Goal: Communication & Community: Answer question/provide support

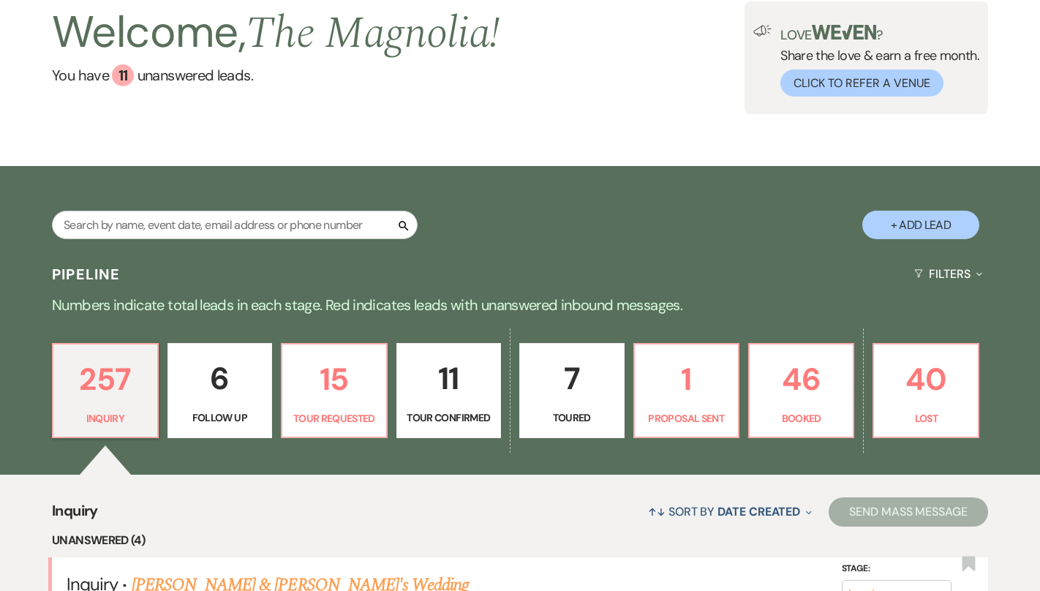
scroll to position [94, 0]
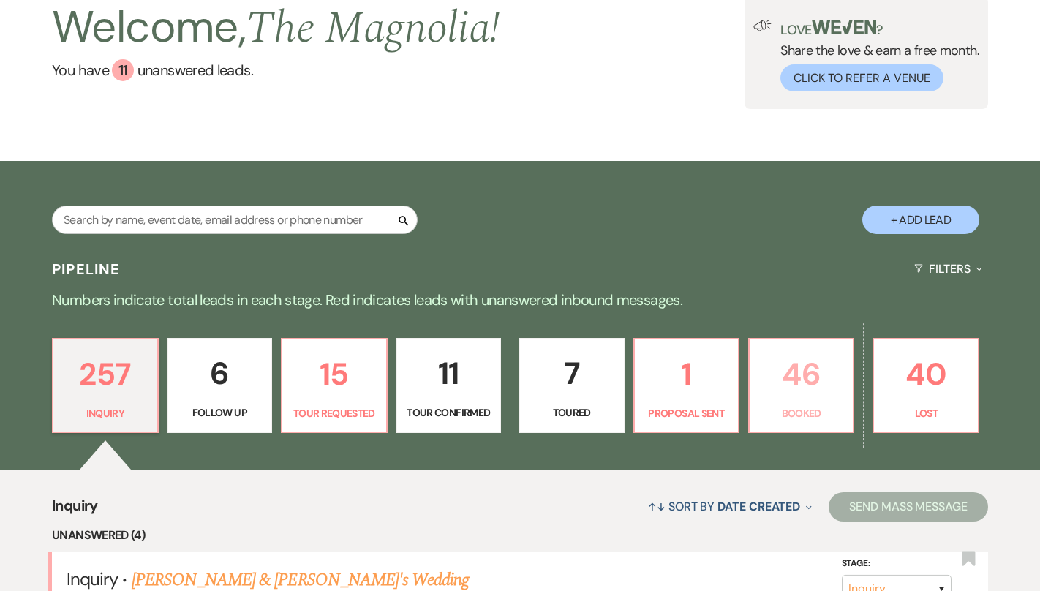
click at [797, 392] on p "46" at bounding box center [801, 373] width 86 height 49
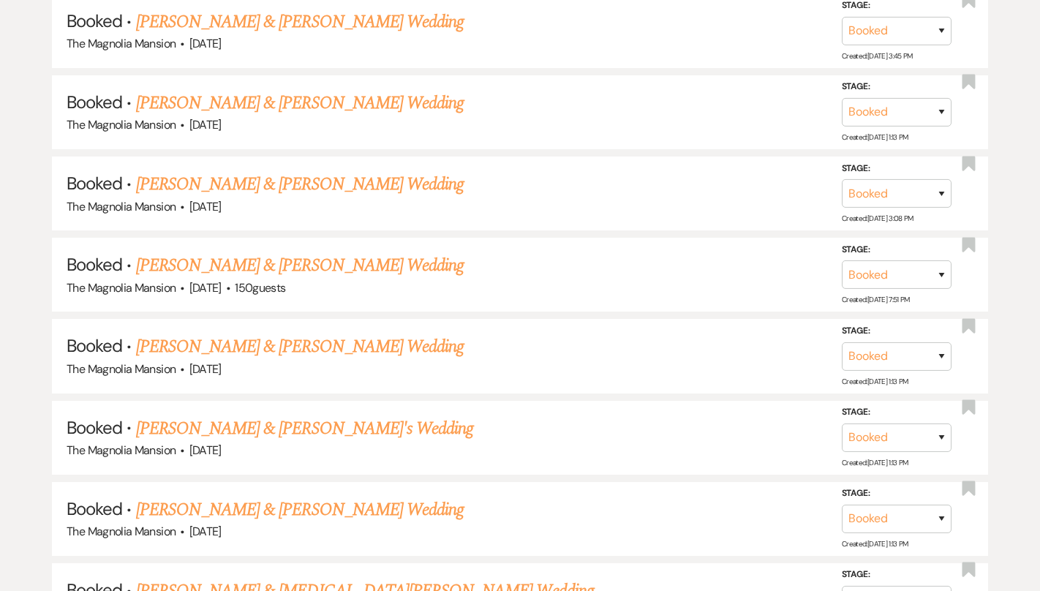
scroll to position [2060, 0]
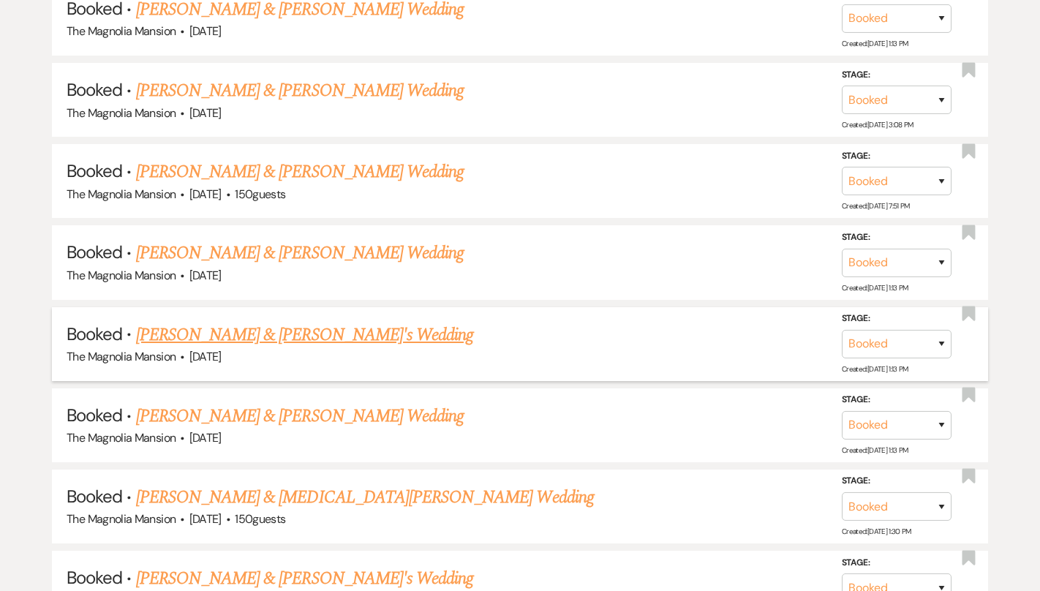
click at [288, 322] on link "[PERSON_NAME] & [PERSON_NAME]'s Wedding" at bounding box center [305, 335] width 338 height 26
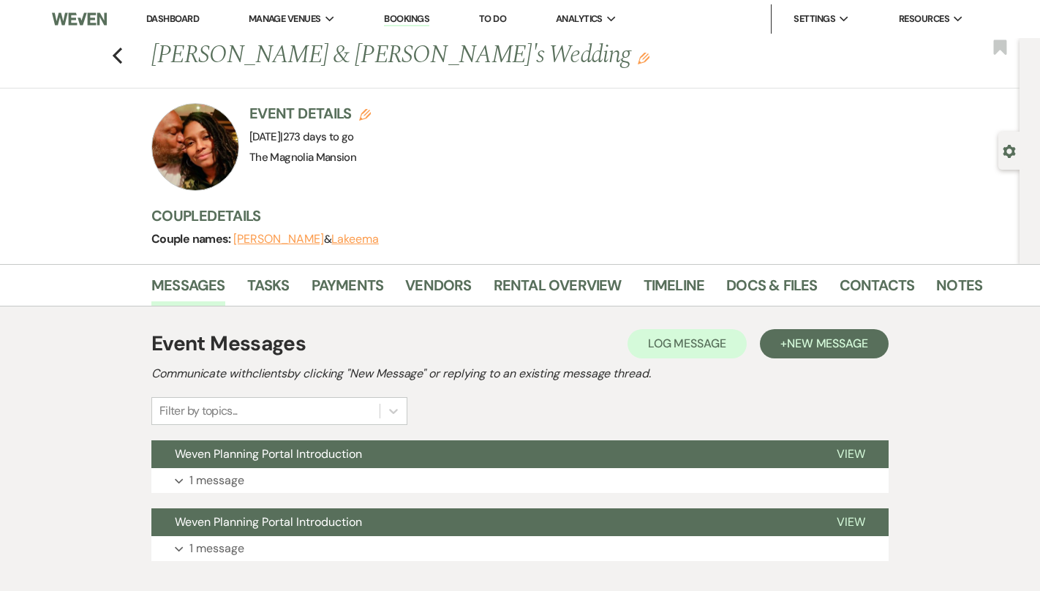
click at [958, 149] on icon "Gear" at bounding box center [1008, 151] width 13 height 13
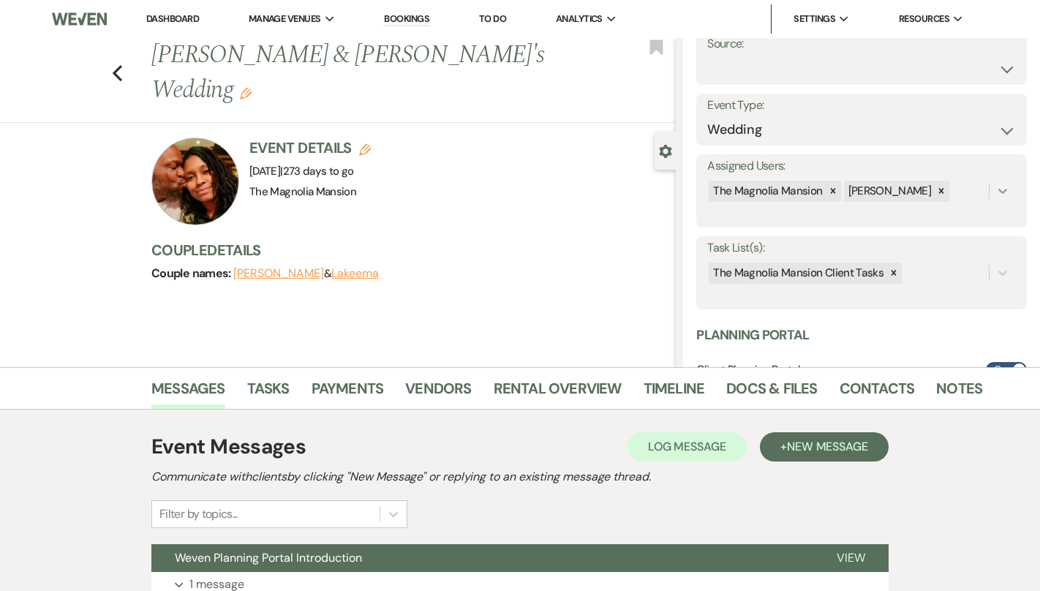
scroll to position [124, 0]
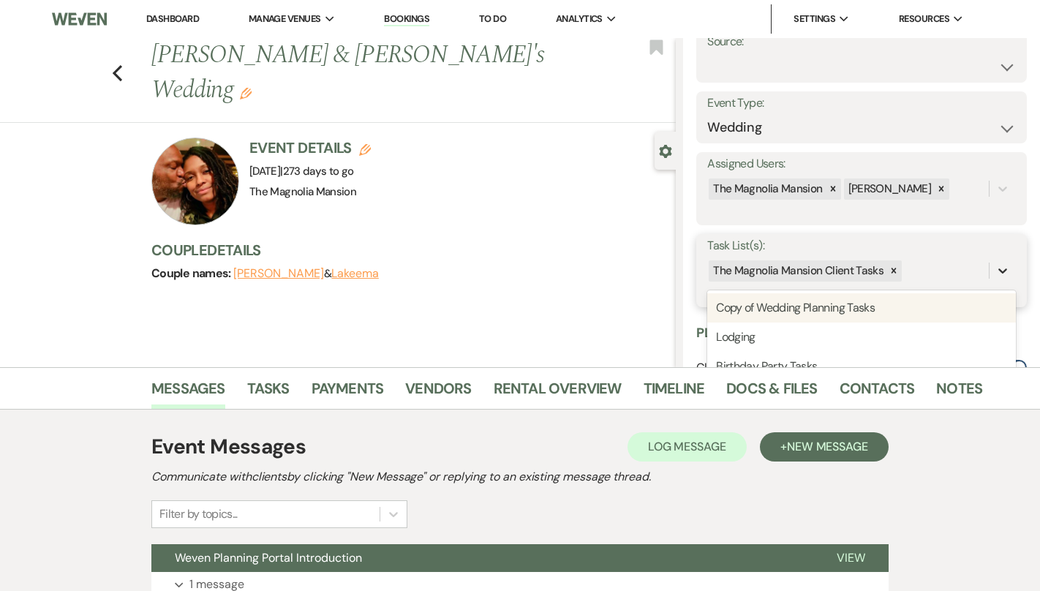
click at [958, 273] on icon at bounding box center [1002, 270] width 15 height 15
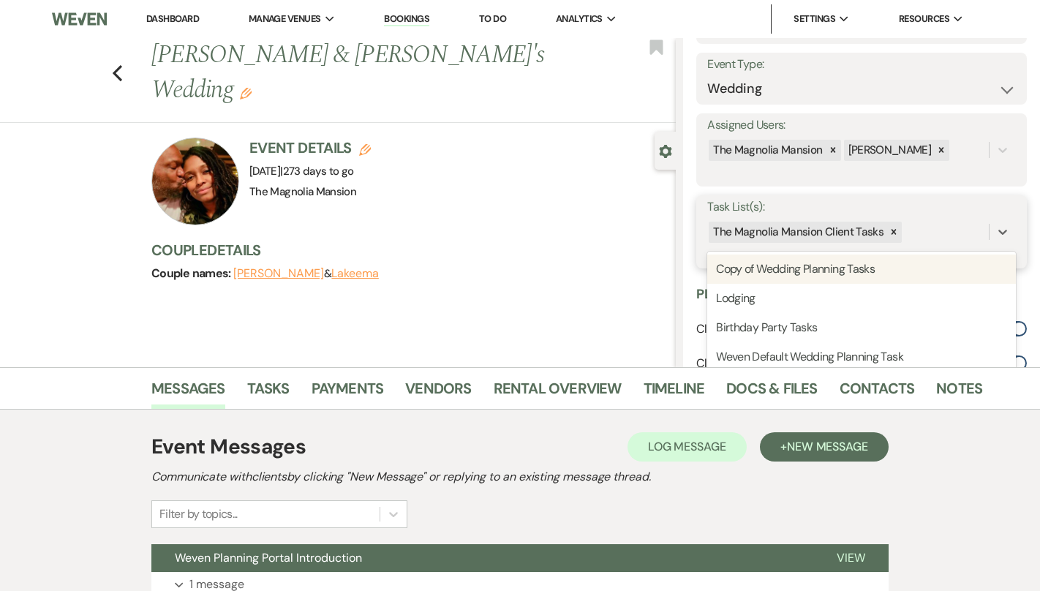
scroll to position [197, 0]
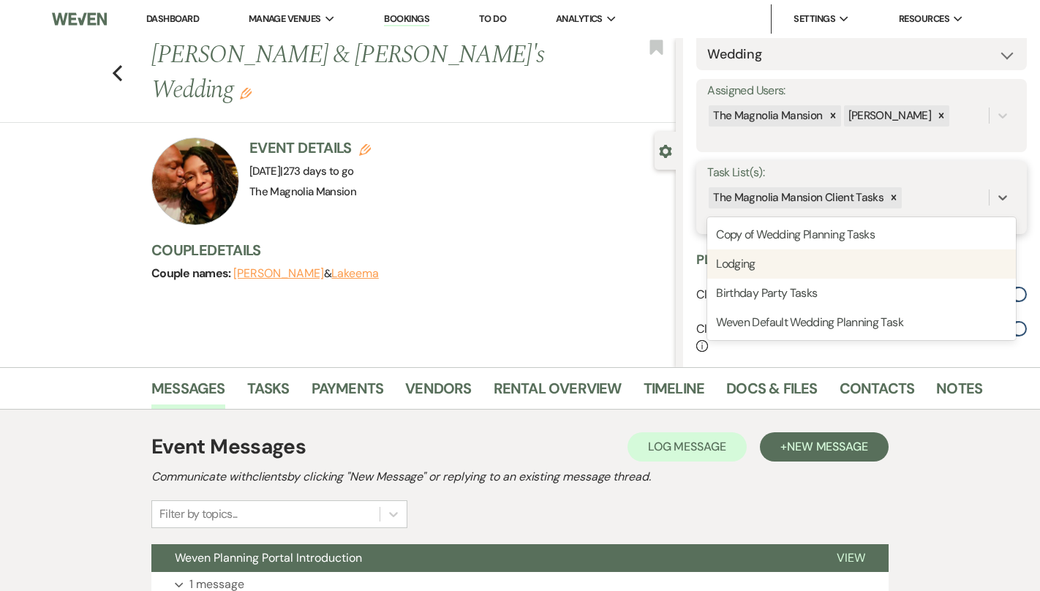
click at [877, 263] on div "Lodging" at bounding box center [861, 263] width 309 height 29
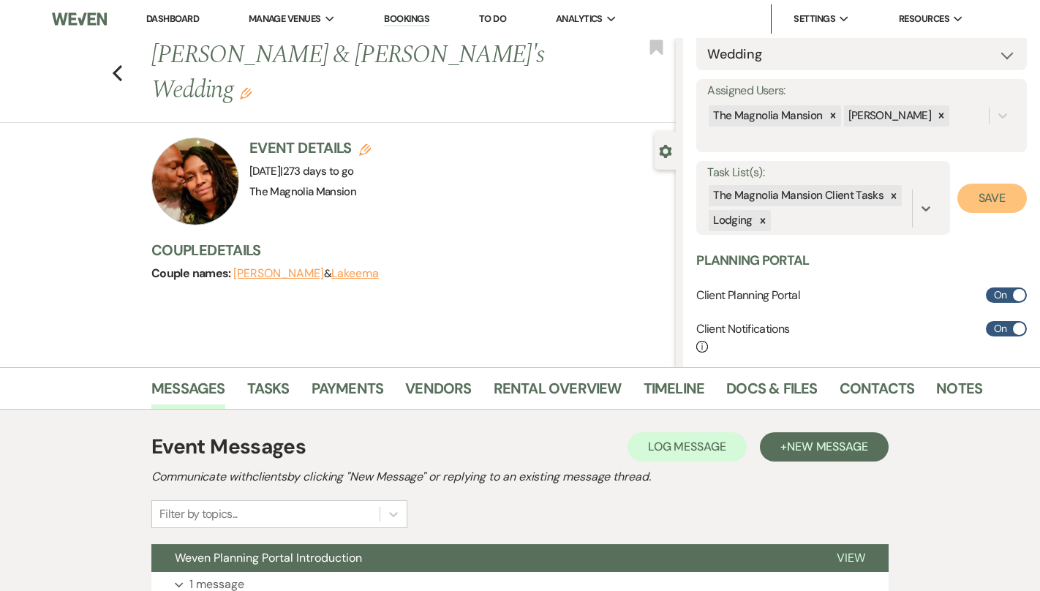
click at [958, 194] on button "Save" at bounding box center [991, 198] width 69 height 29
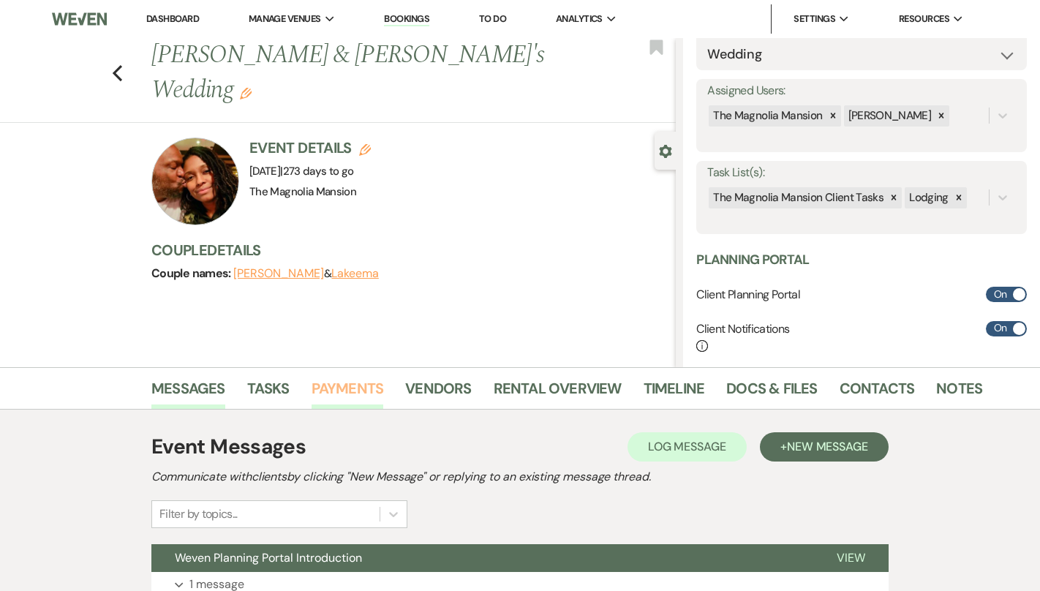
click at [346, 398] on link "Payments" at bounding box center [347, 393] width 72 height 32
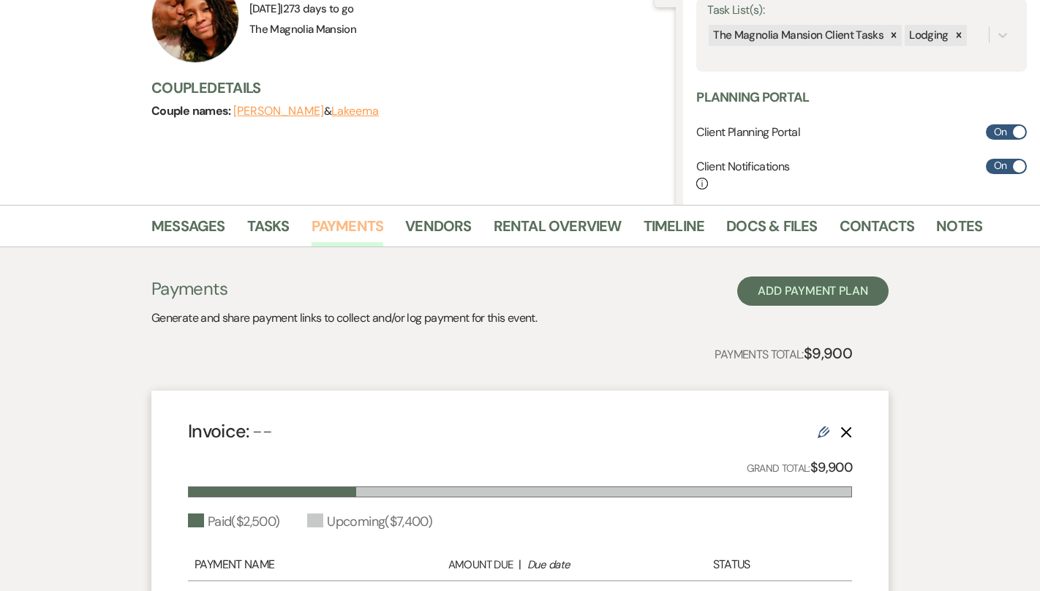
scroll to position [423, 0]
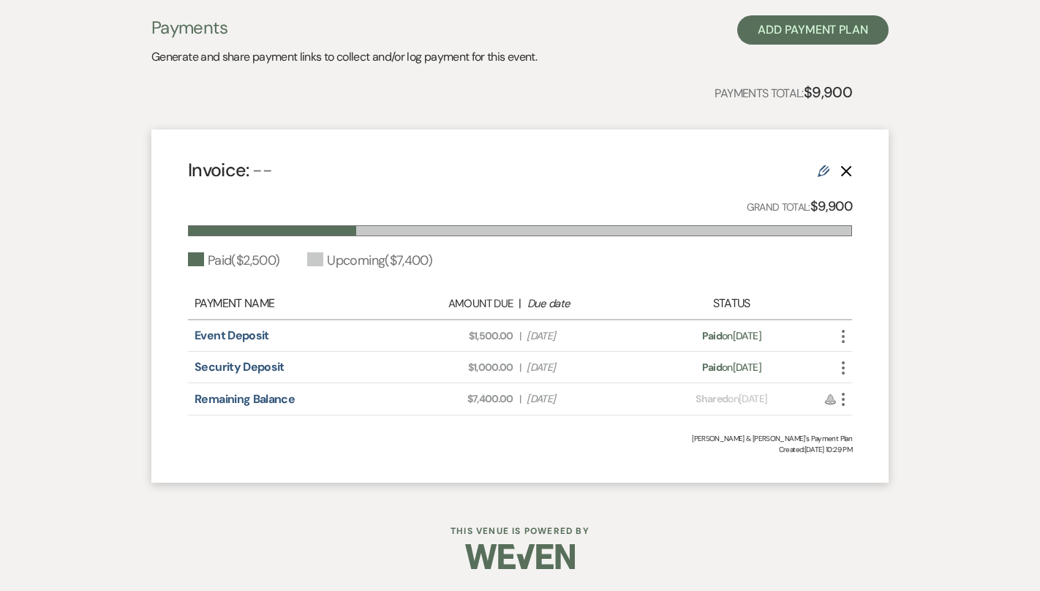
click at [820, 168] on use at bounding box center [823, 171] width 12 height 12
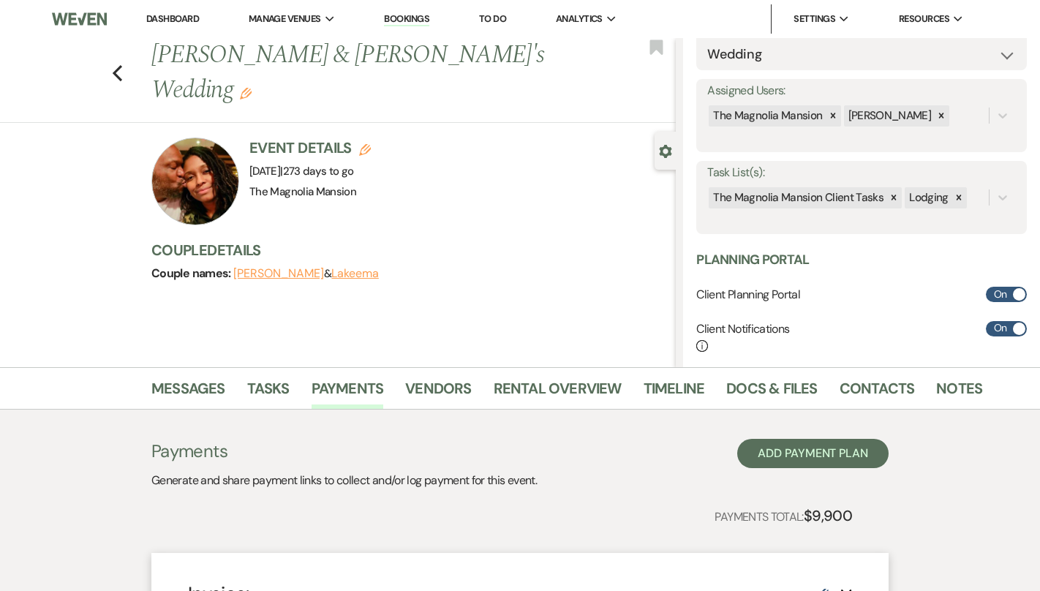
select select "1"
select select "true"
select select "1"
select select "true"
select select "2"
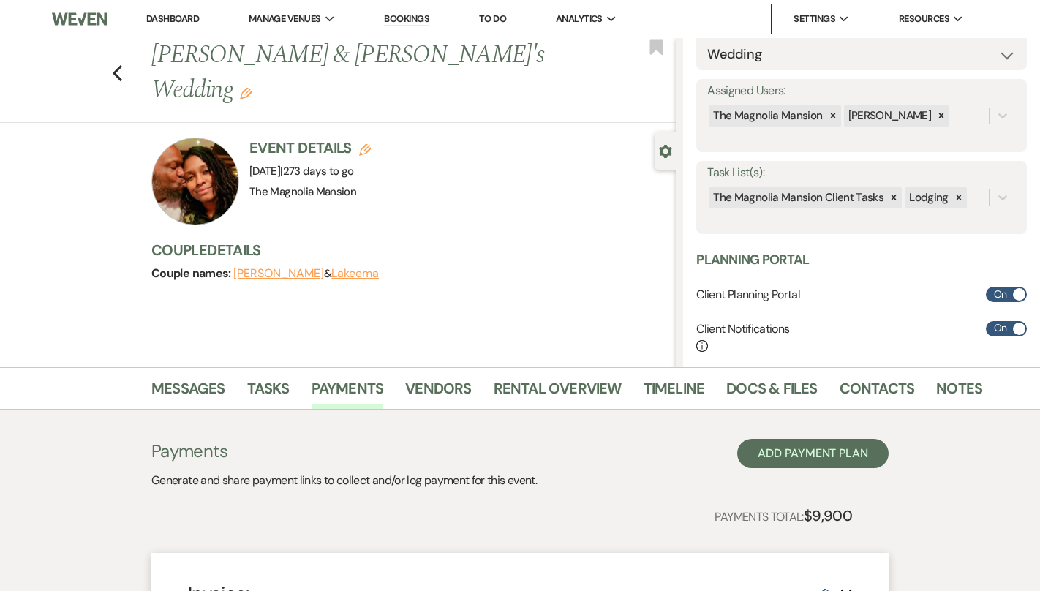
select select "flat"
select select "true"
select select "client"
select select "weekly"
select select "weeks"
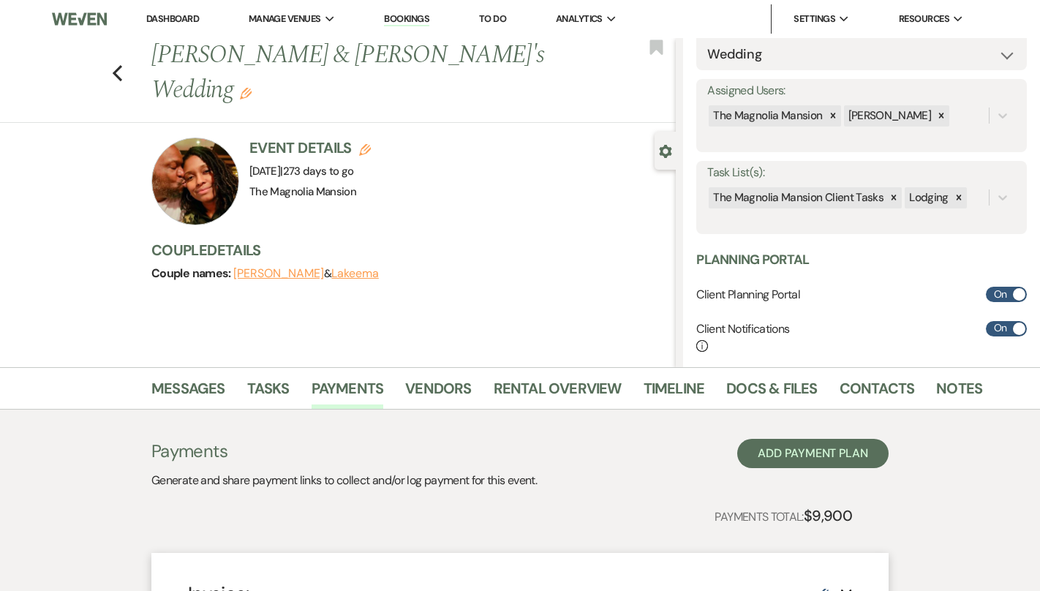
select select "complete"
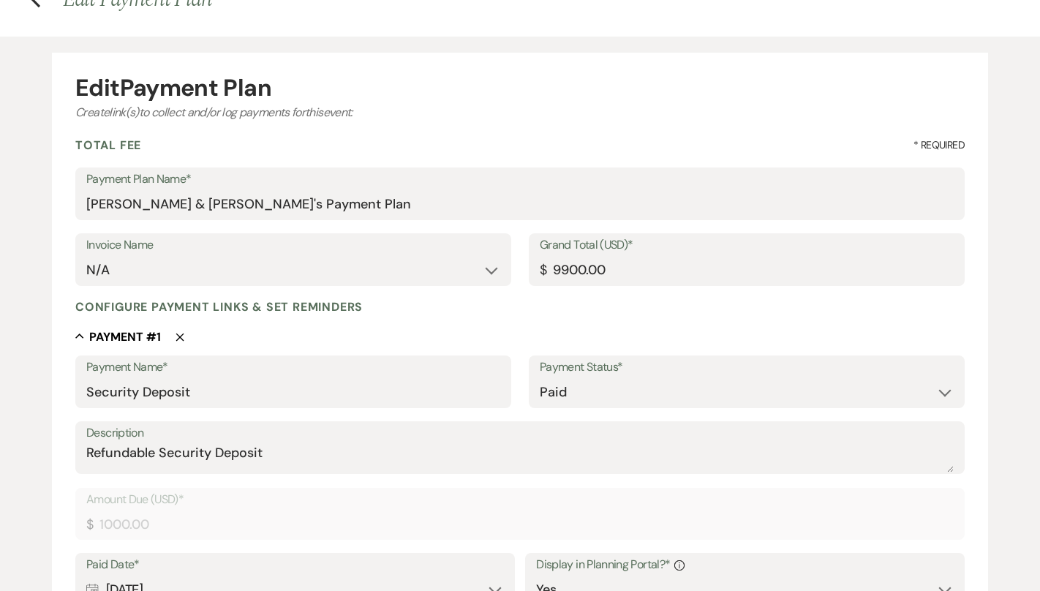
scroll to position [72, 0]
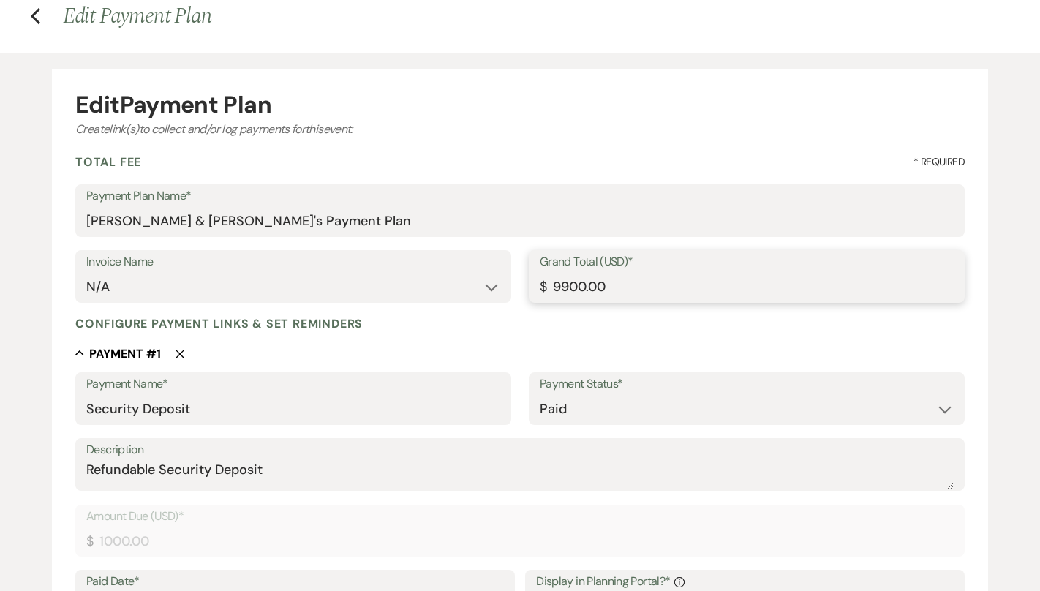
click at [569, 287] on input "9900.00" at bounding box center [747, 287] width 414 height 29
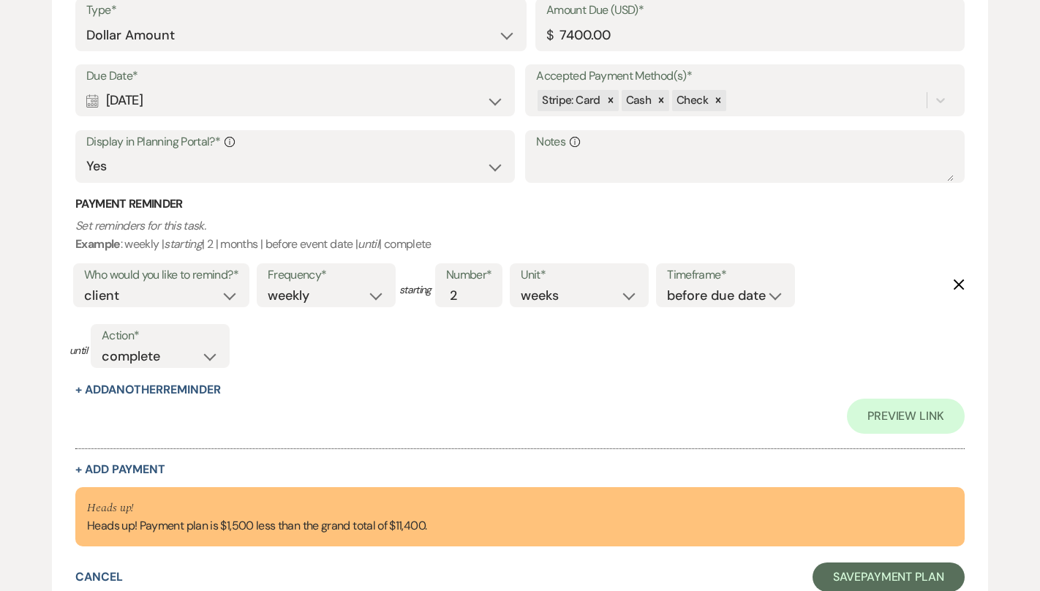
scroll to position [1835, 0]
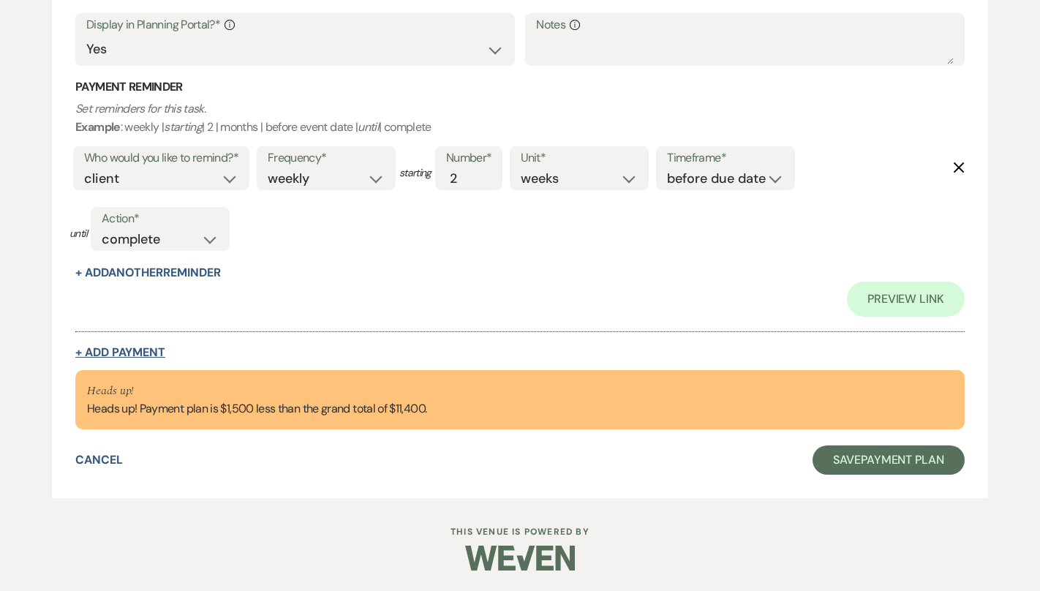
type input "11400.00"
click at [96, 354] on button "+ Add Payment" at bounding box center [120, 353] width 90 height 12
select select "2"
select select "flat"
select select "true"
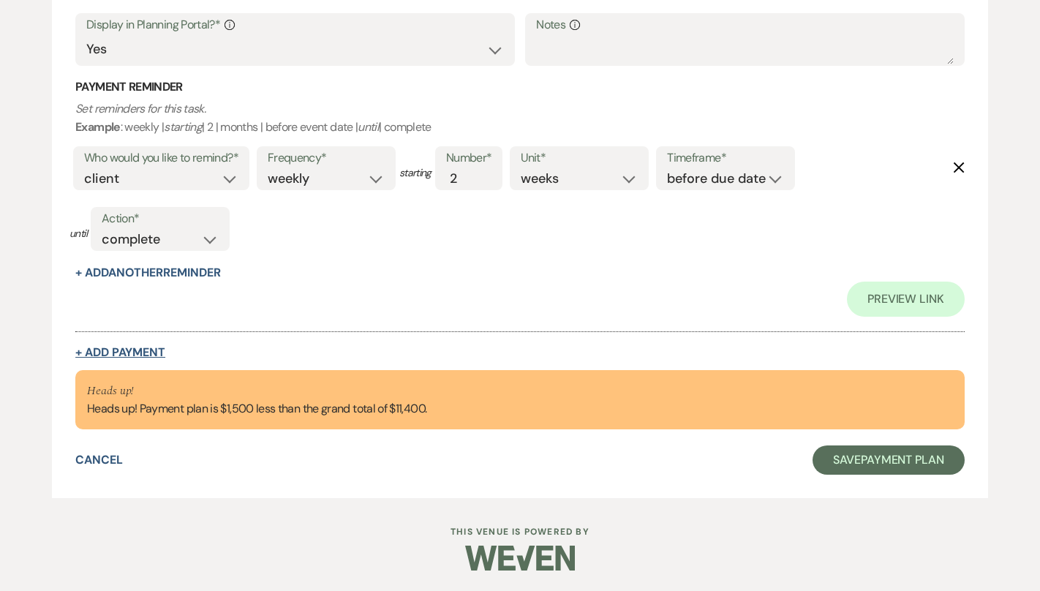
select select "client"
select select "weeks"
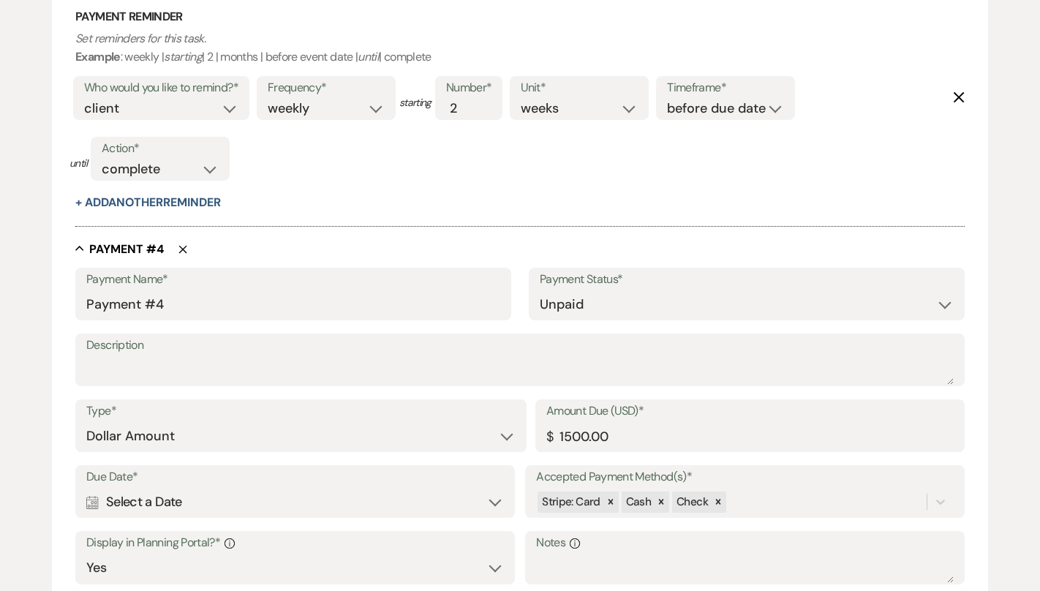
scroll to position [1765, 0]
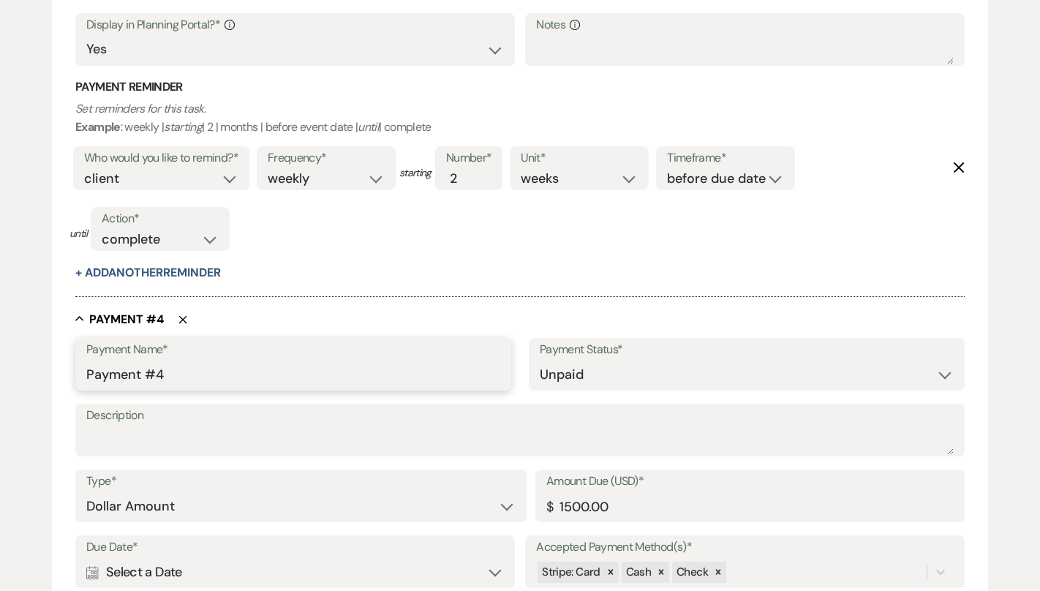
click at [237, 360] on input "Payment #4" at bounding box center [293, 374] width 414 height 29
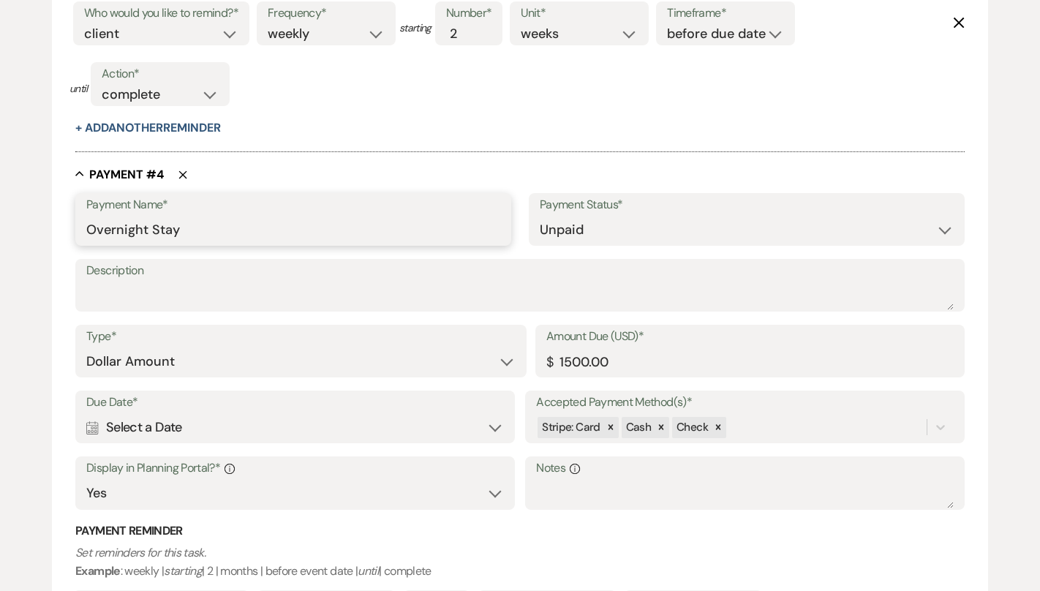
scroll to position [1927, 0]
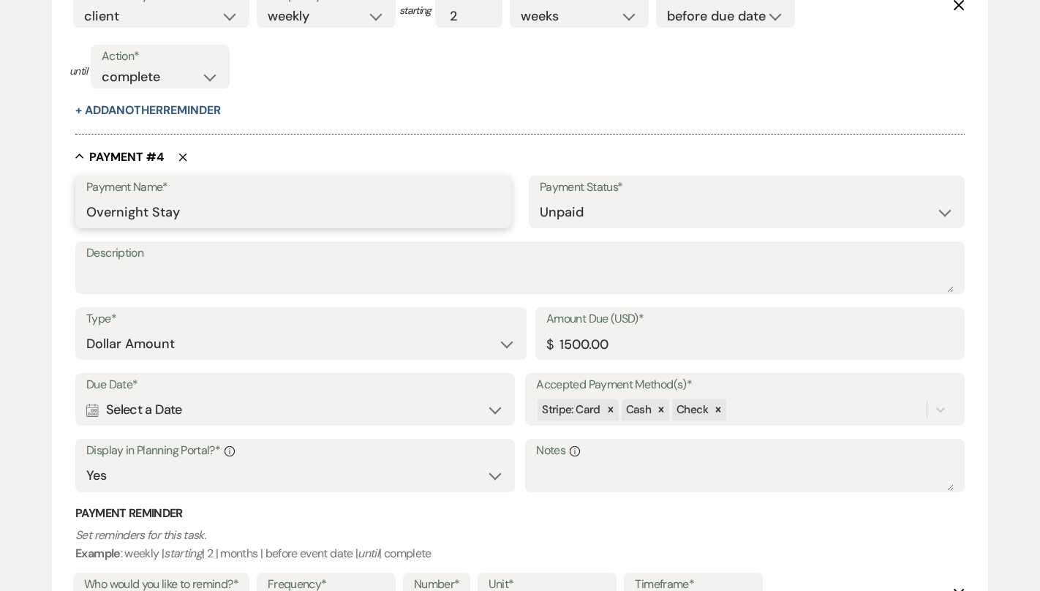
type input "Overnight Stay"
click at [438, 414] on div "Calendar Select a Date Expand" at bounding box center [294, 410] width 417 height 29
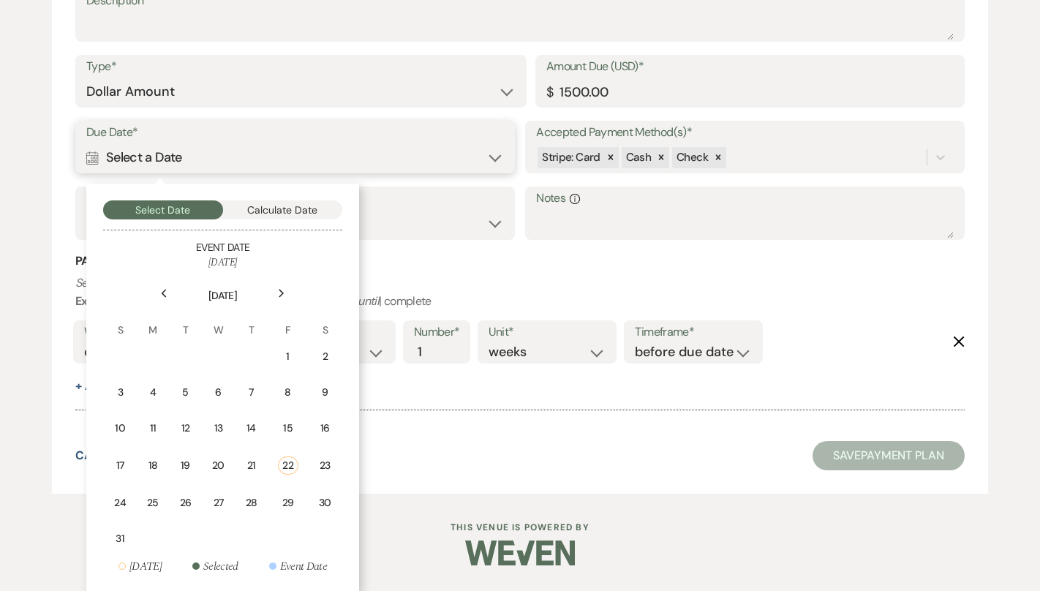
click at [292, 205] on button "Calculate Date" at bounding box center [283, 209] width 120 height 19
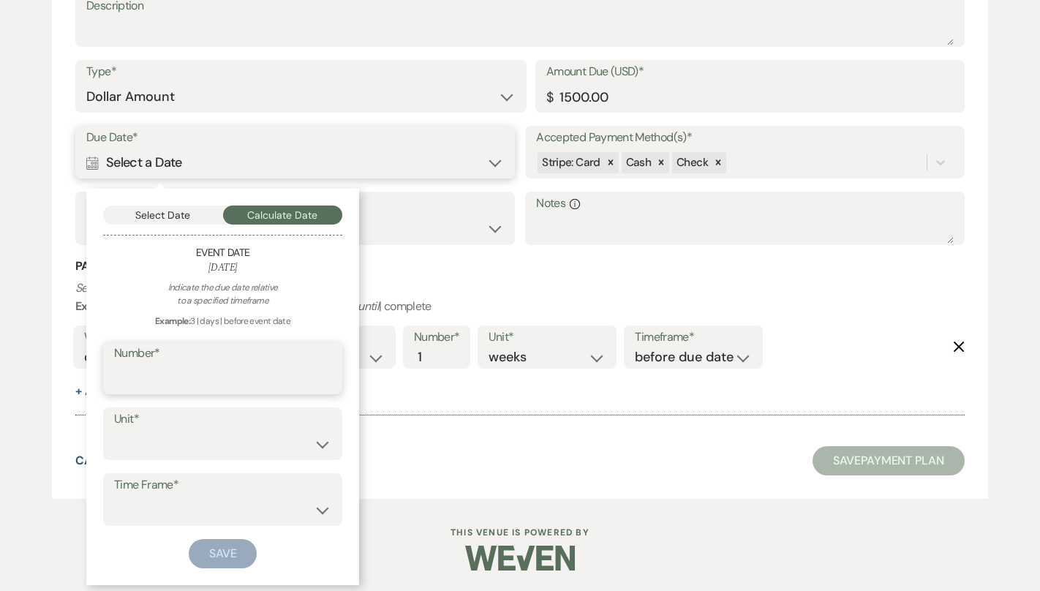
click at [170, 369] on input "Number*" at bounding box center [222, 378] width 217 height 29
type input "60"
click at [194, 442] on select "days weeks months" at bounding box center [222, 444] width 217 height 29
select select "day"
click at [114, 430] on select "days weeks months" at bounding box center [222, 444] width 217 height 29
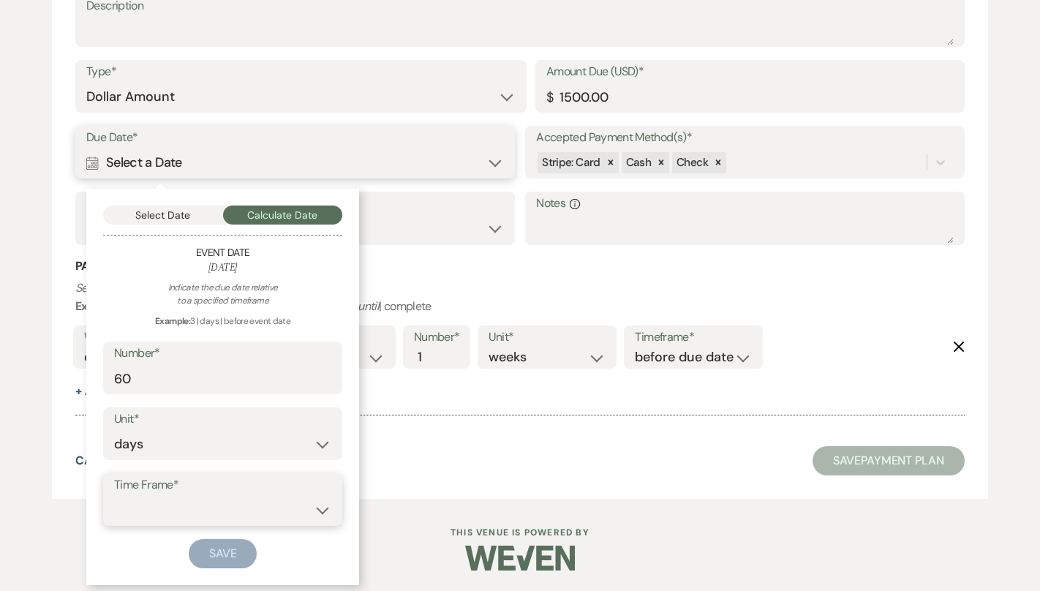
click at [211, 503] on select "before event date after event date after event is booked after [DATE] date" at bounding box center [222, 510] width 217 height 29
select select "beforeEventDate"
click at [114, 496] on select "before event date after event date after event is booked after [DATE] date" at bounding box center [222, 510] width 217 height 29
click at [237, 559] on button "Save" at bounding box center [223, 553] width 69 height 29
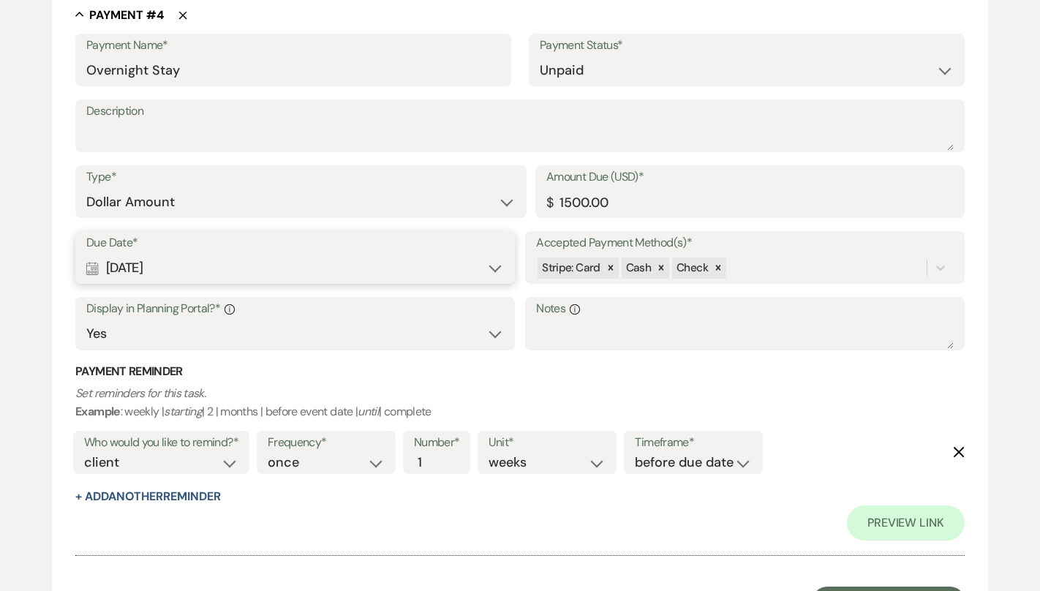
scroll to position [2280, 0]
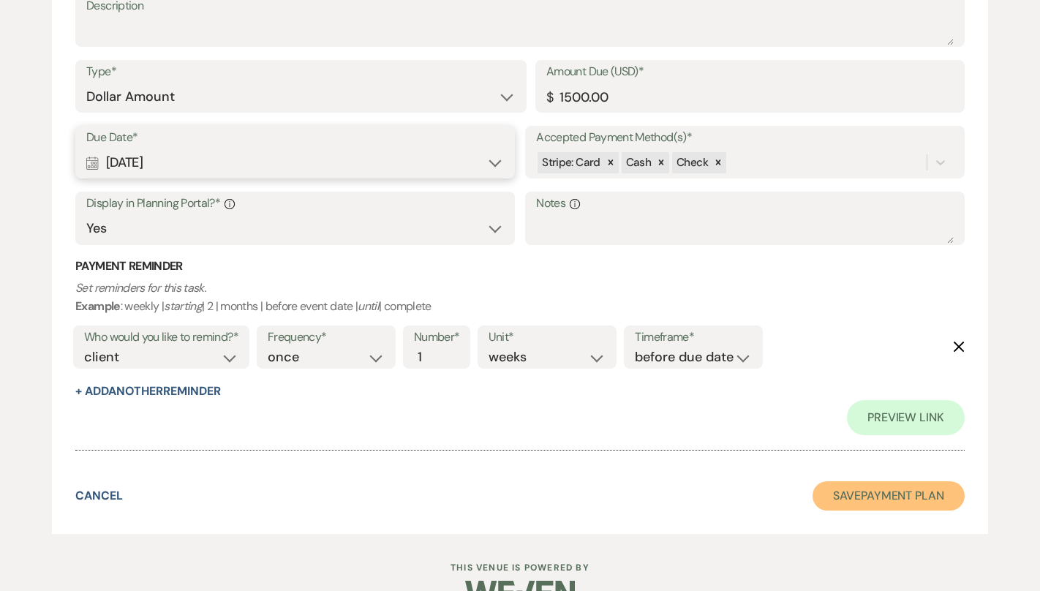
click at [878, 491] on button "Save Payment Plan" at bounding box center [888, 495] width 152 height 29
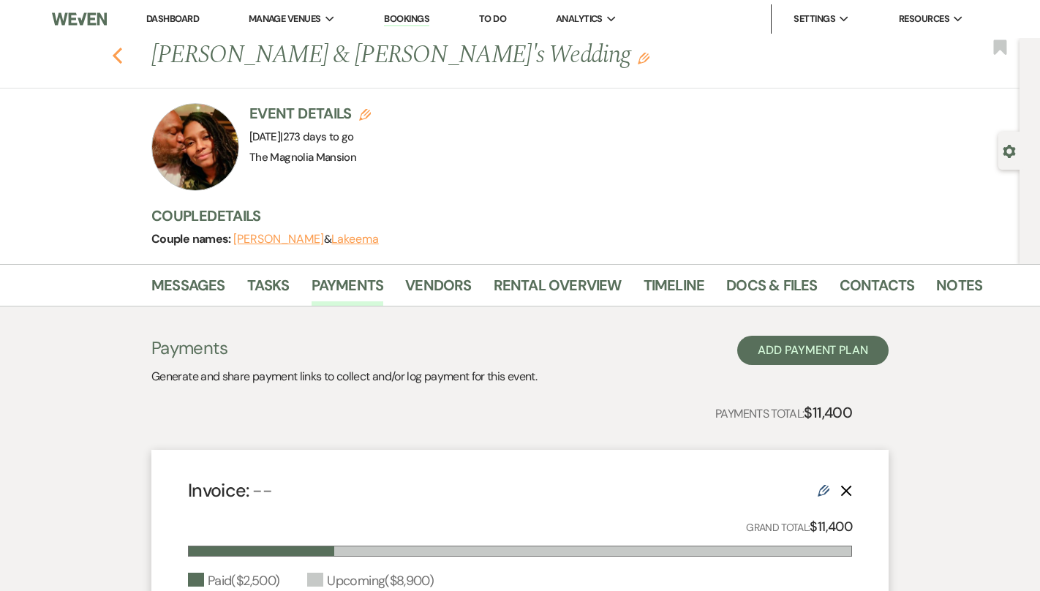
click at [120, 58] on icon "Previous" at bounding box center [117, 56] width 11 height 18
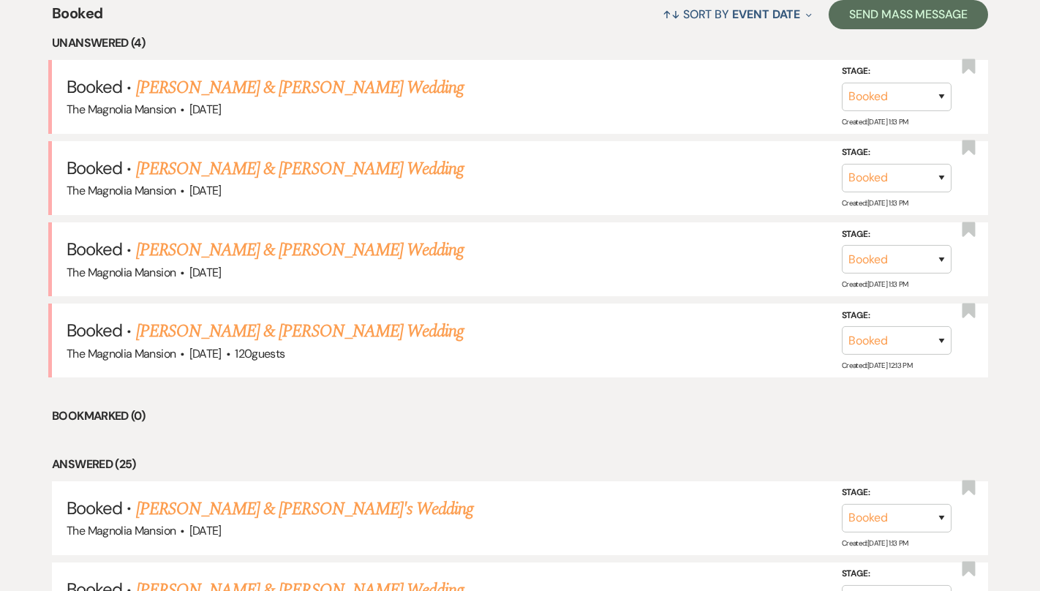
scroll to position [581, 0]
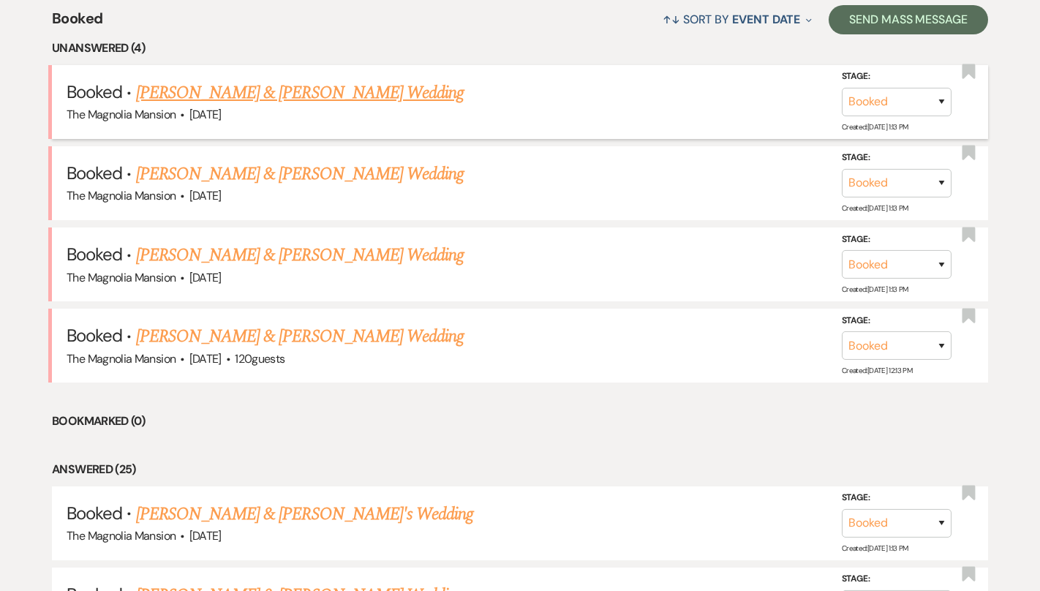
click at [351, 86] on link "[PERSON_NAME] & [PERSON_NAME] Wedding" at bounding box center [300, 93] width 328 height 26
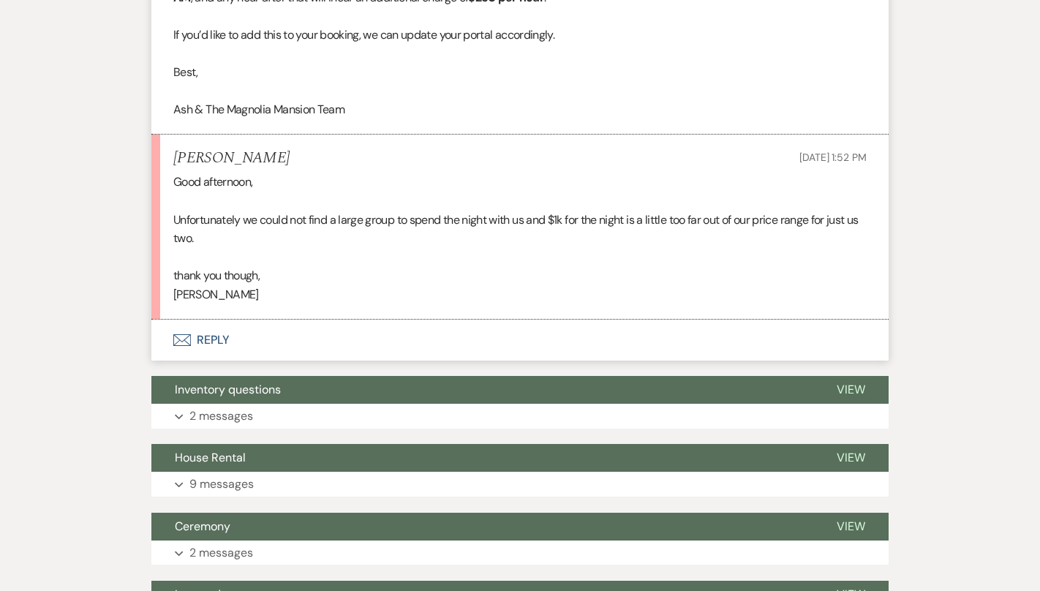
scroll to position [1086, 0]
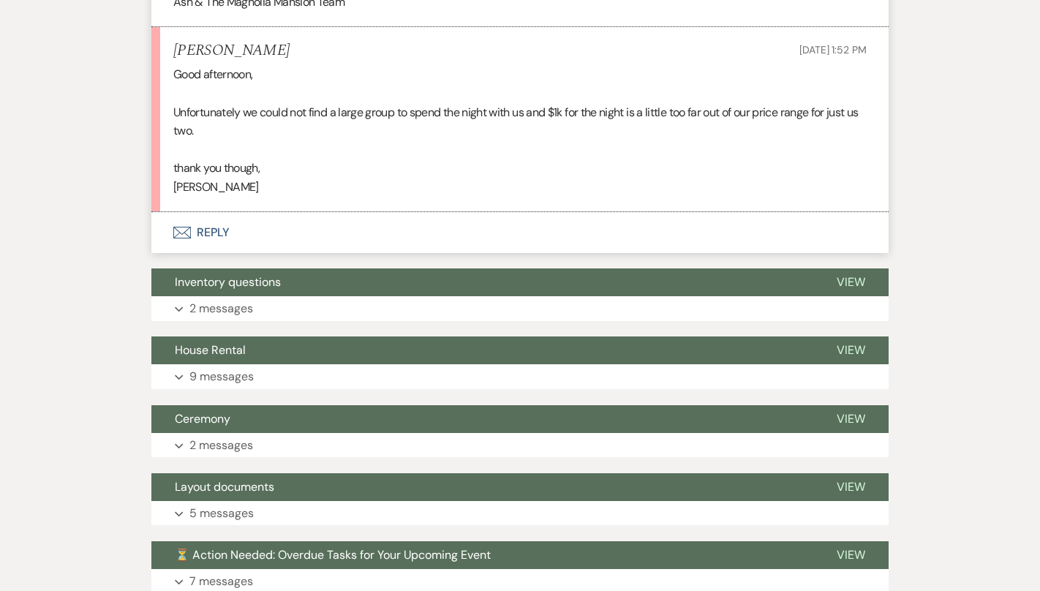
click at [374, 236] on button "Envelope Reply" at bounding box center [519, 232] width 737 height 41
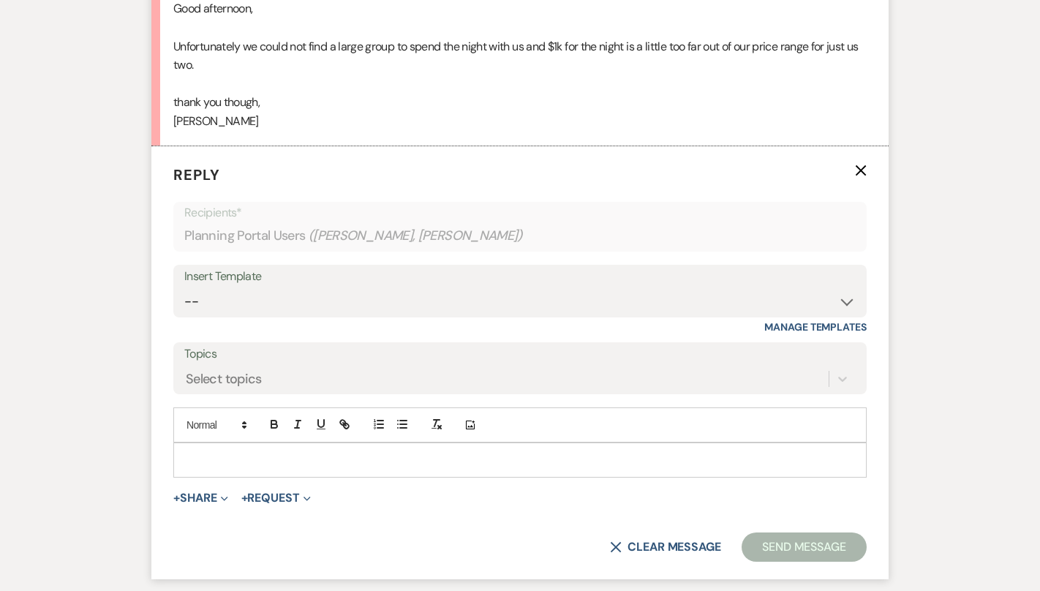
scroll to position [1154, 0]
click at [256, 445] on div at bounding box center [520, 459] width 692 height 34
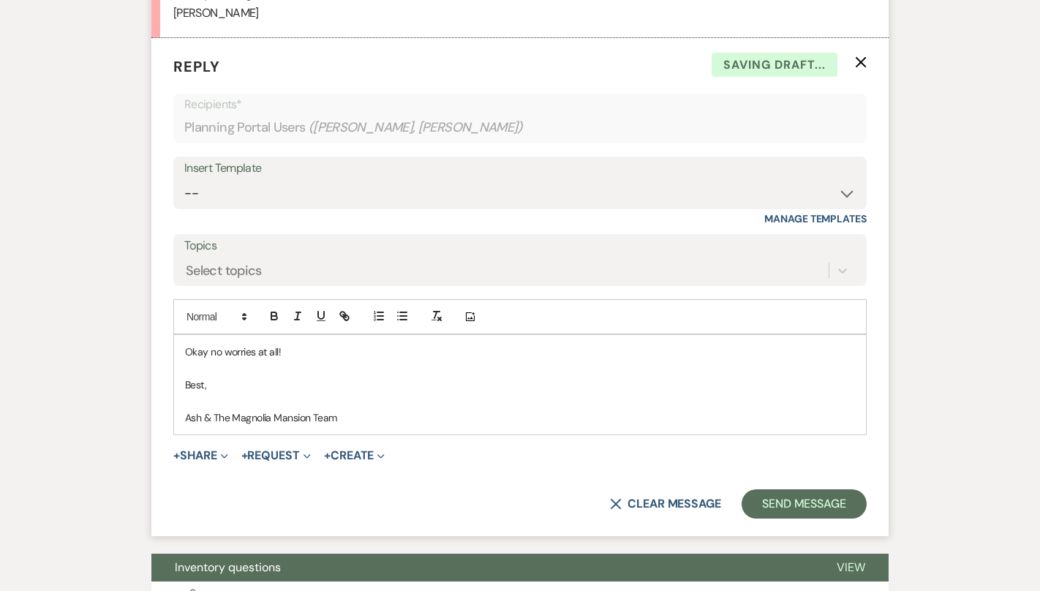
scroll to position [1276, 0]
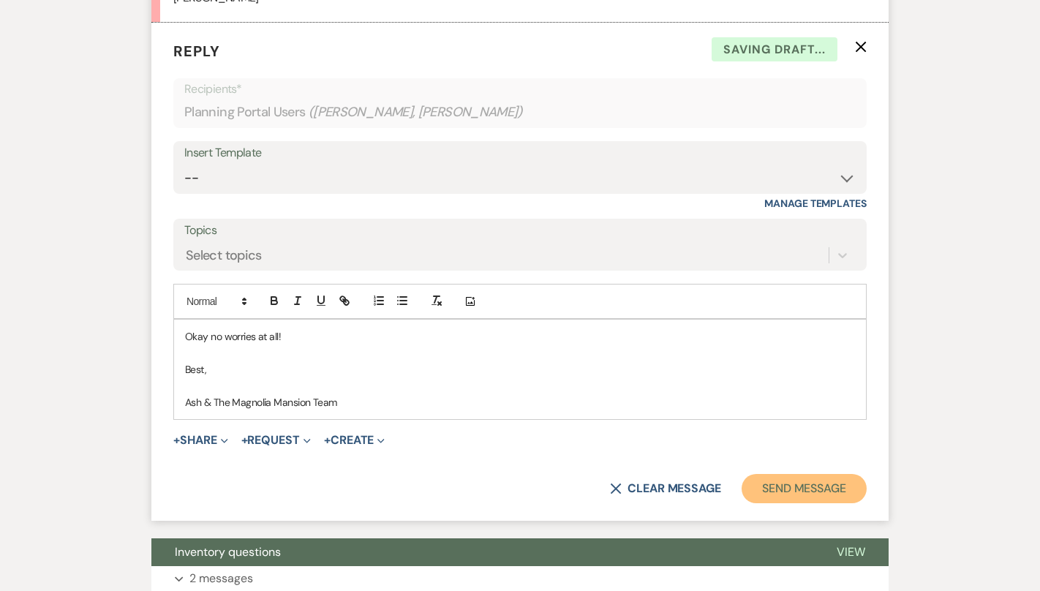
click at [776, 486] on button "Send Message" at bounding box center [803, 488] width 125 height 29
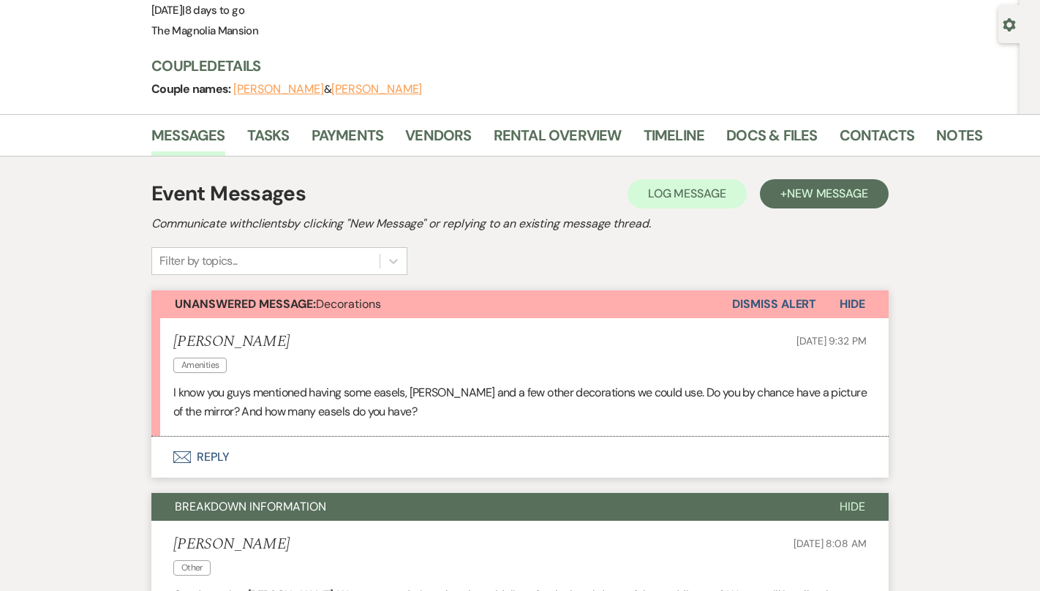
scroll to position [0, 0]
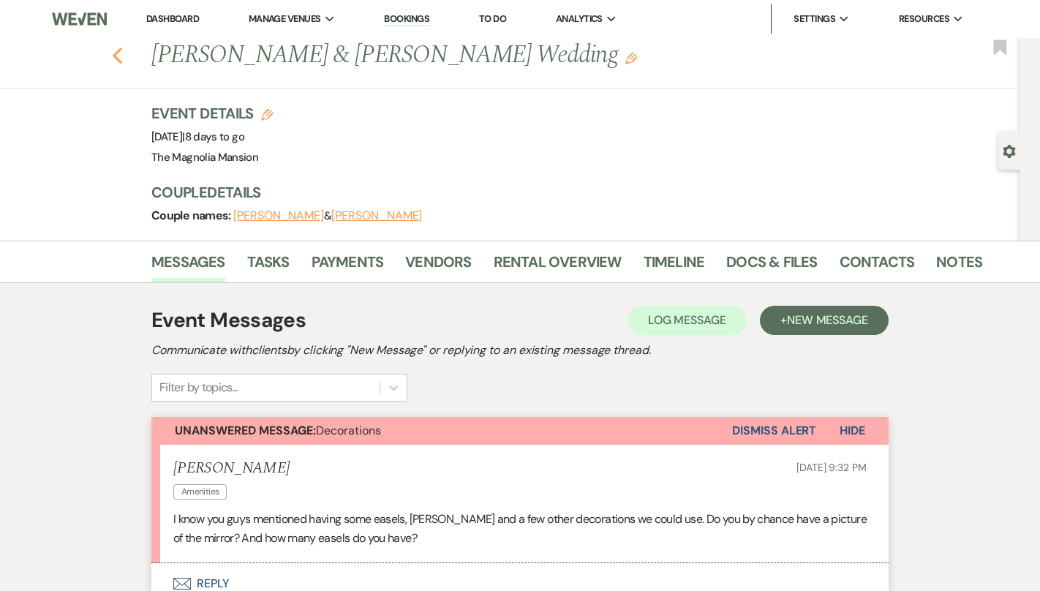
click at [116, 52] on use "button" at bounding box center [118, 56] width 10 height 16
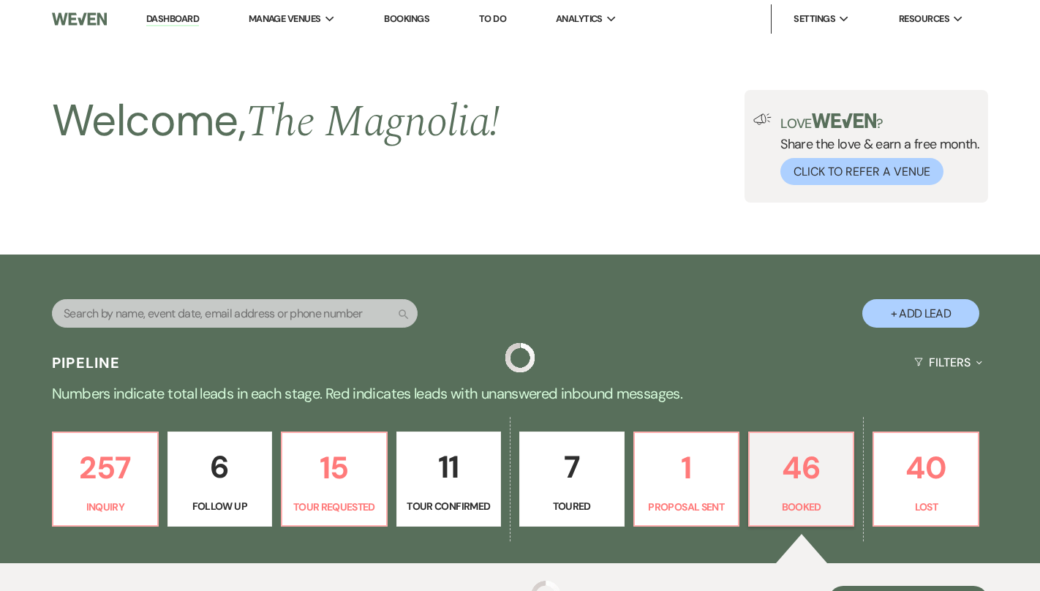
scroll to position [581, 0]
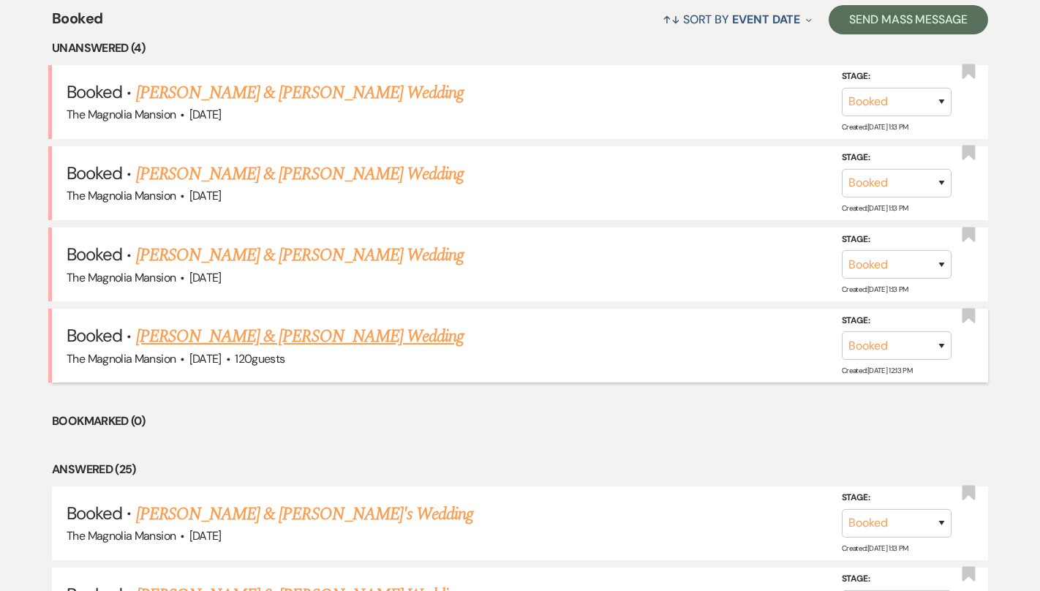
click at [273, 330] on link "[PERSON_NAME] & [PERSON_NAME] Wedding" at bounding box center [300, 336] width 328 height 26
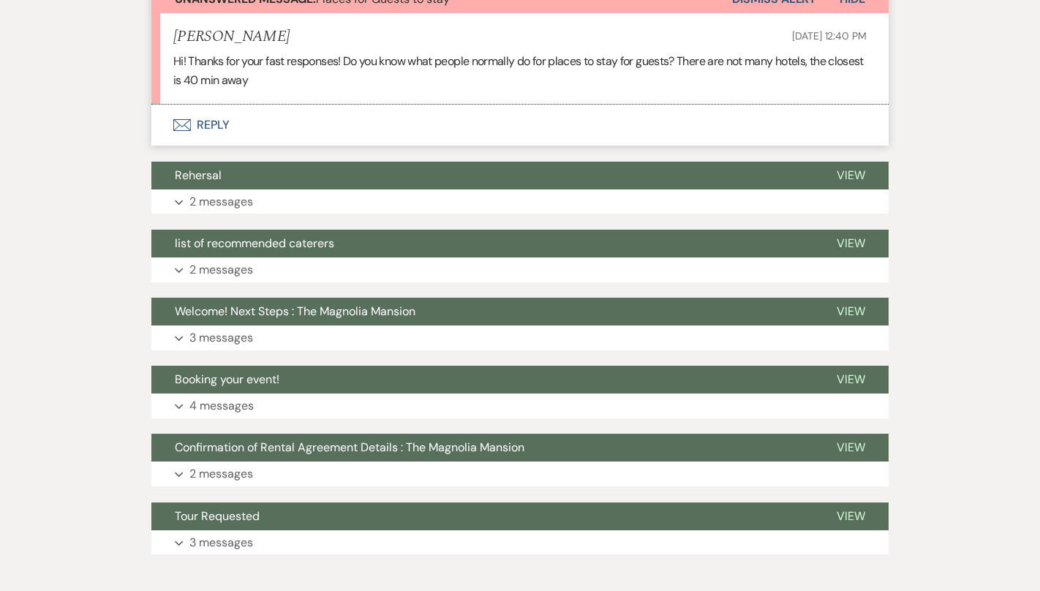
scroll to position [210, 0]
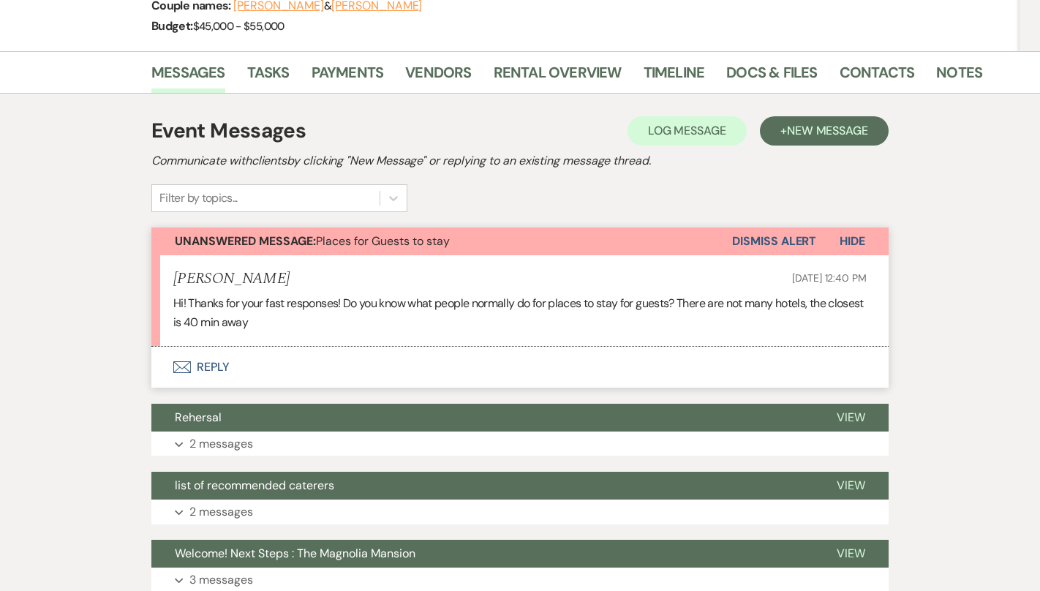
click at [293, 379] on button "Envelope Reply" at bounding box center [519, 367] width 737 height 41
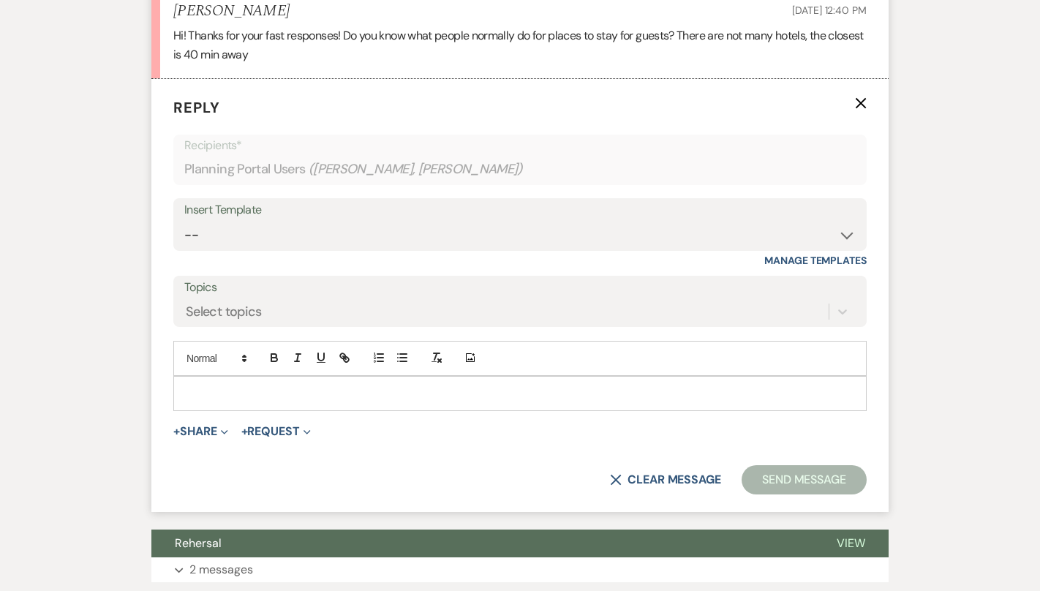
scroll to position [477, 0]
click at [262, 398] on p at bounding box center [520, 393] width 670 height 16
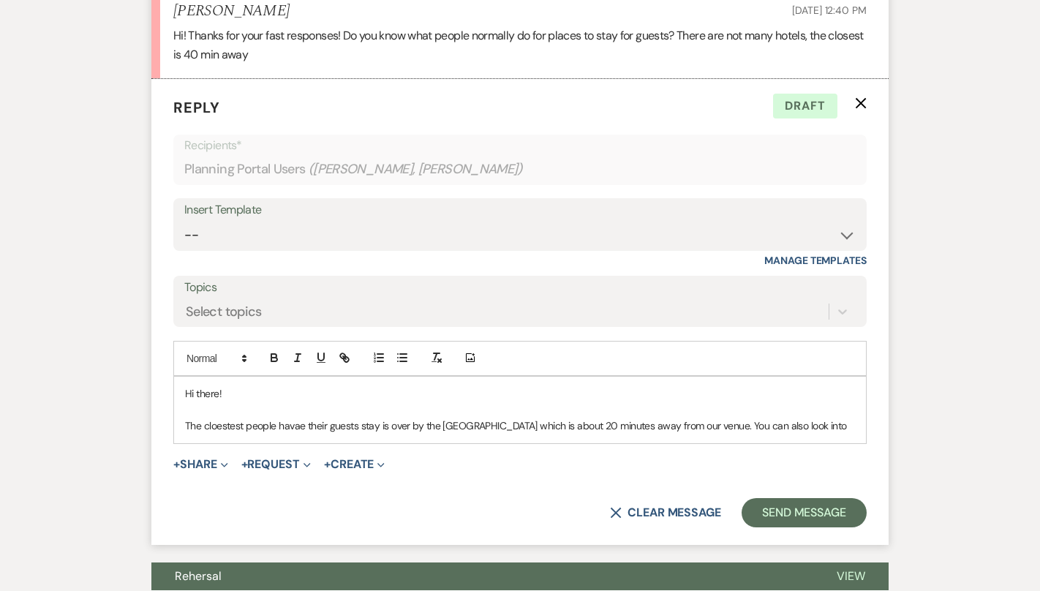
click at [249, 434] on p "The cloestest people havae their guests stay is over by the [GEOGRAPHIC_DATA] w…" at bounding box center [520, 425] width 670 height 16
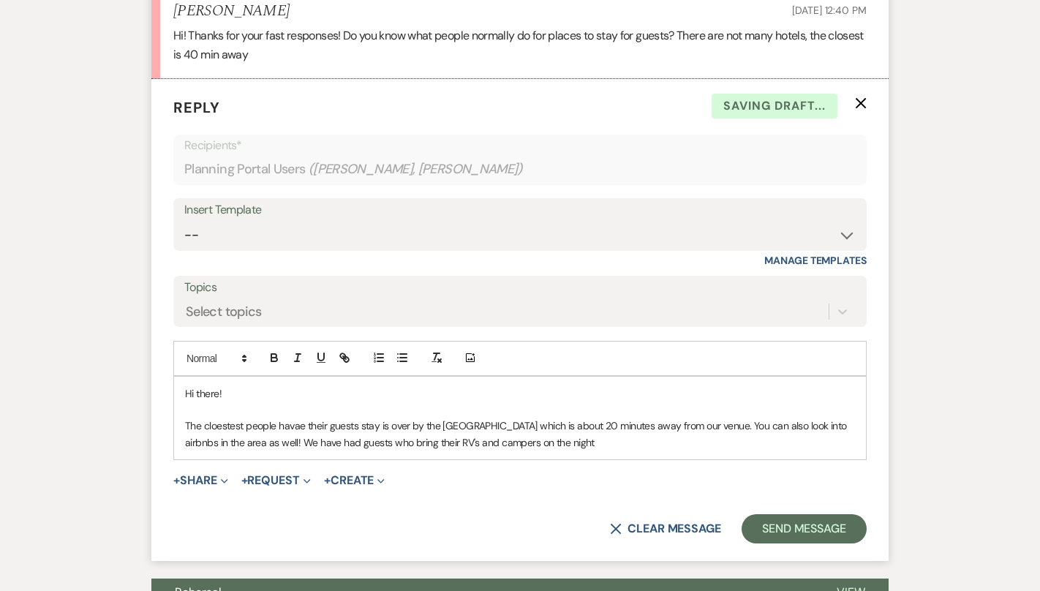
drag, startPoint x: 645, startPoint y: 445, endPoint x: 343, endPoint y: 437, distance: 302.1
click at [343, 437] on p "The cloestest people havae their guests stay is over by the [GEOGRAPHIC_DATA] w…" at bounding box center [520, 433] width 670 height 33
drag, startPoint x: 345, startPoint y: 440, endPoint x: 143, endPoint y: 385, distance: 210.0
click at [143, 385] on div "Event Messages Log Log Message + New Message Communicate with clients by clicki…" at bounding box center [520, 410] width 834 height 1168
copy div "Hi there! The cloestest people havae their guests stay is over by the [GEOGRAPH…"
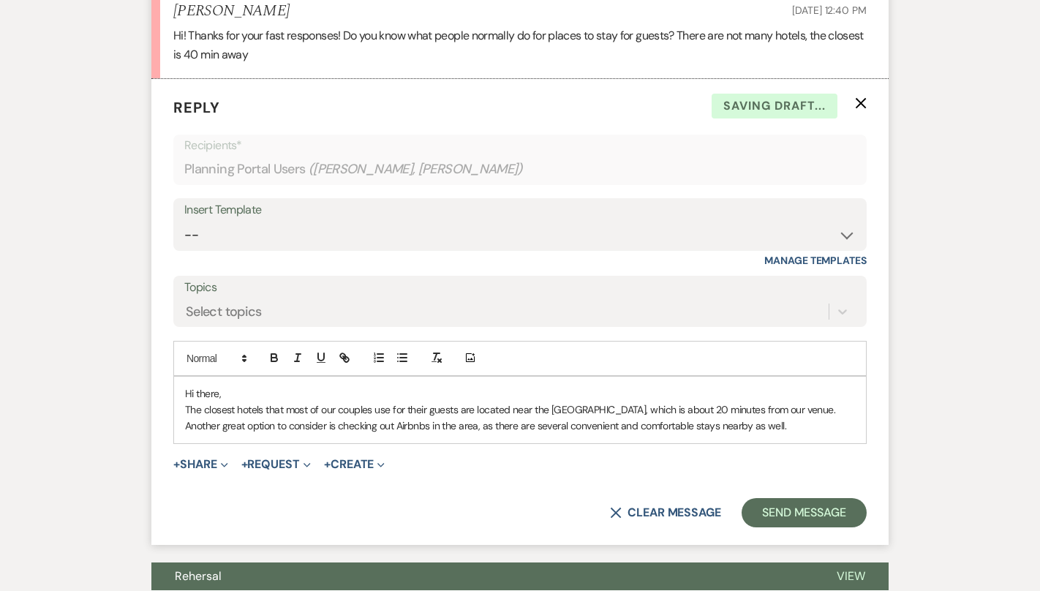
click at [311, 390] on p "Hi there," at bounding box center [520, 393] width 670 height 16
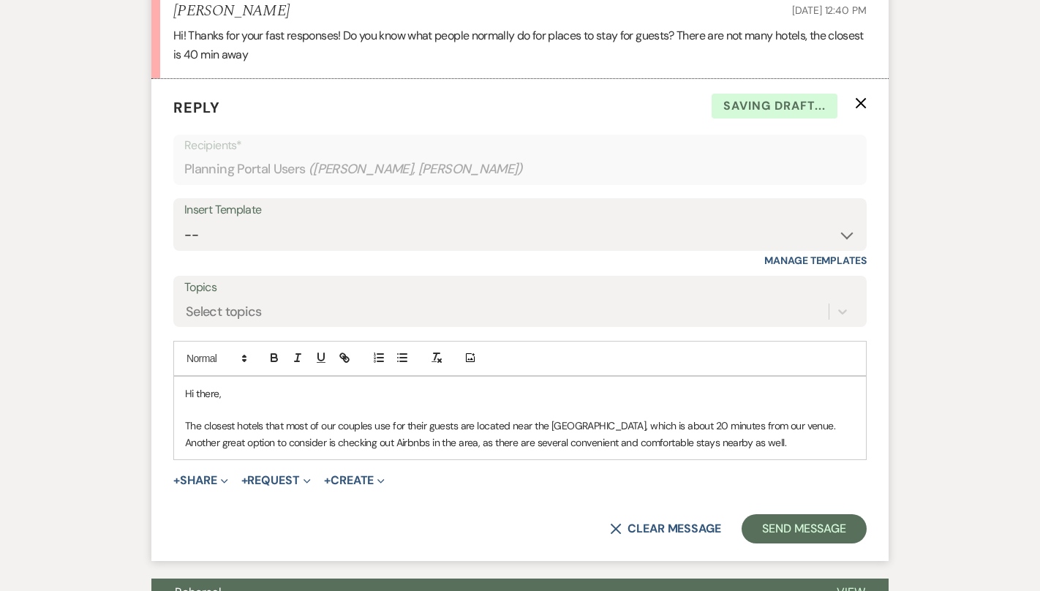
click at [834, 445] on p "The closest hotels that most of our couples use for their guests are located ne…" at bounding box center [520, 433] width 670 height 33
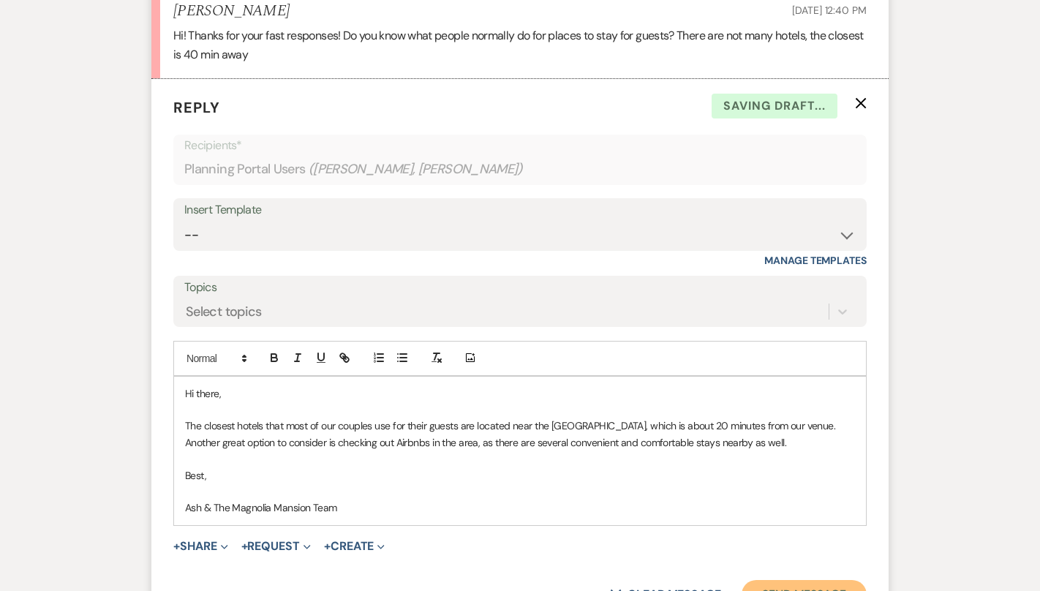
click at [776, 581] on button "Send Message" at bounding box center [803, 594] width 125 height 29
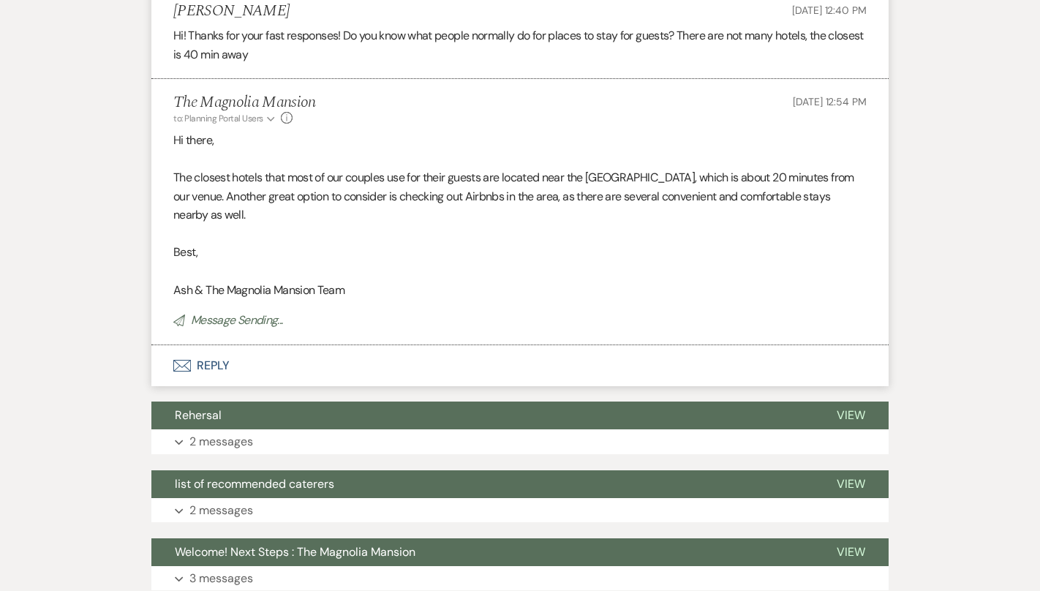
scroll to position [0, 0]
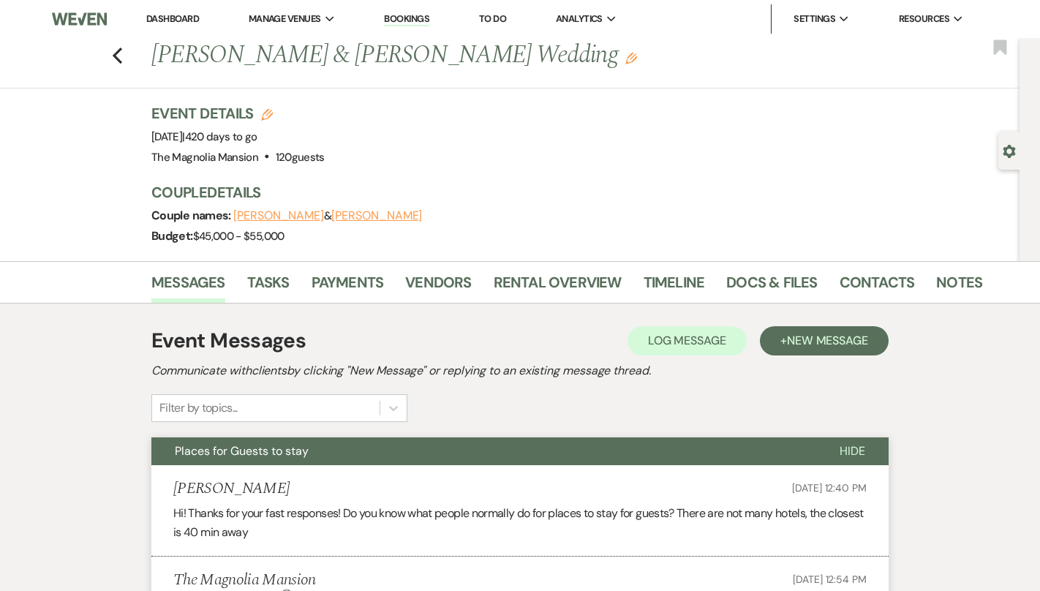
click at [110, 56] on div "Previous [PERSON_NAME] & [PERSON_NAME] Wedding Edit Bookmark" at bounding box center [506, 63] width 1027 height 50
click at [118, 54] on icon "Previous" at bounding box center [117, 56] width 11 height 18
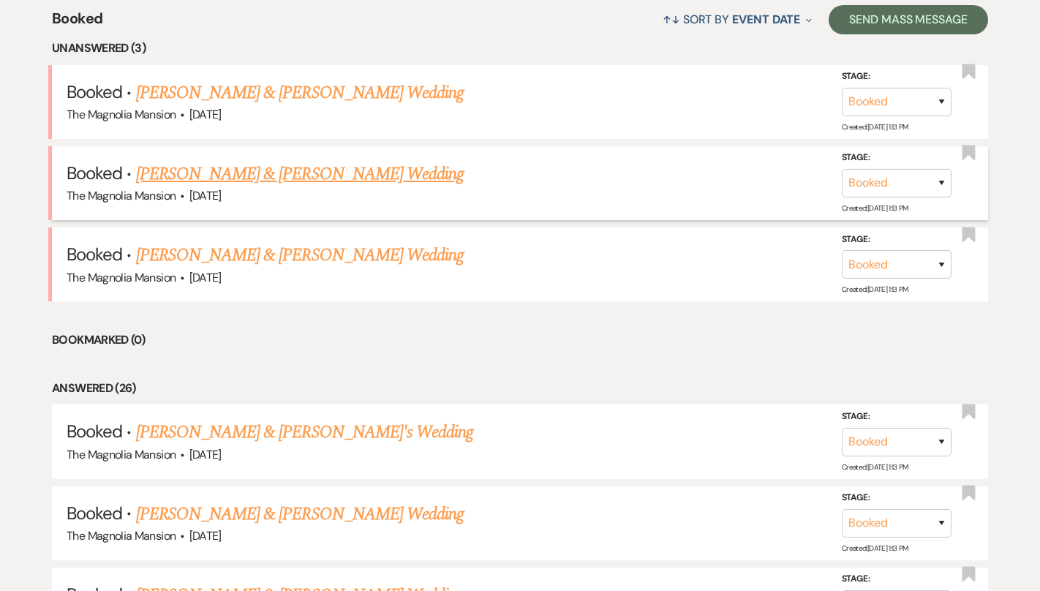
click at [234, 174] on link "[PERSON_NAME] & [PERSON_NAME] Wedding" at bounding box center [300, 174] width 328 height 26
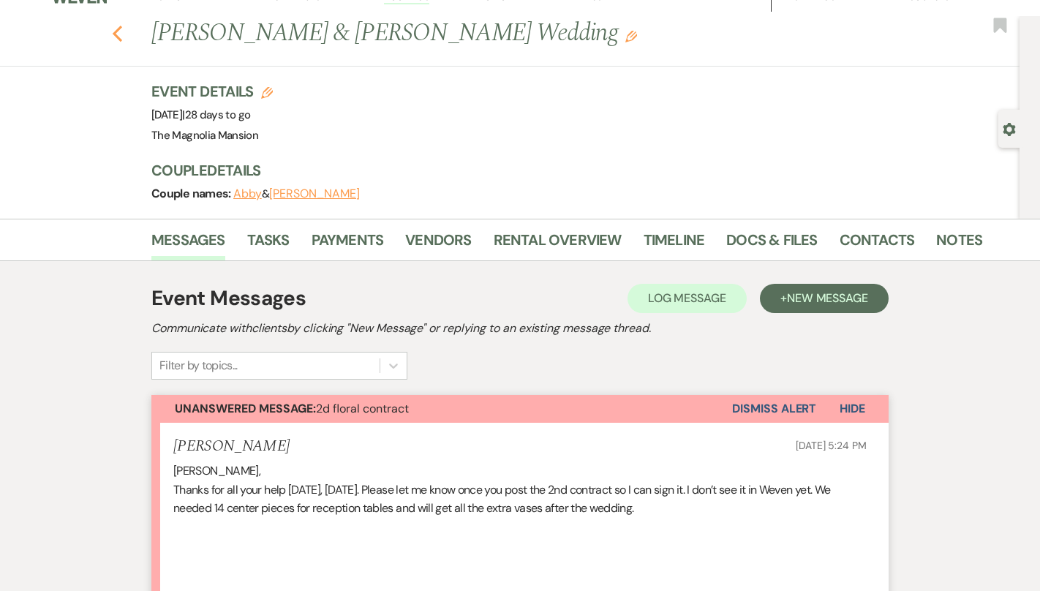
click at [113, 28] on icon "Previous" at bounding box center [117, 34] width 11 height 18
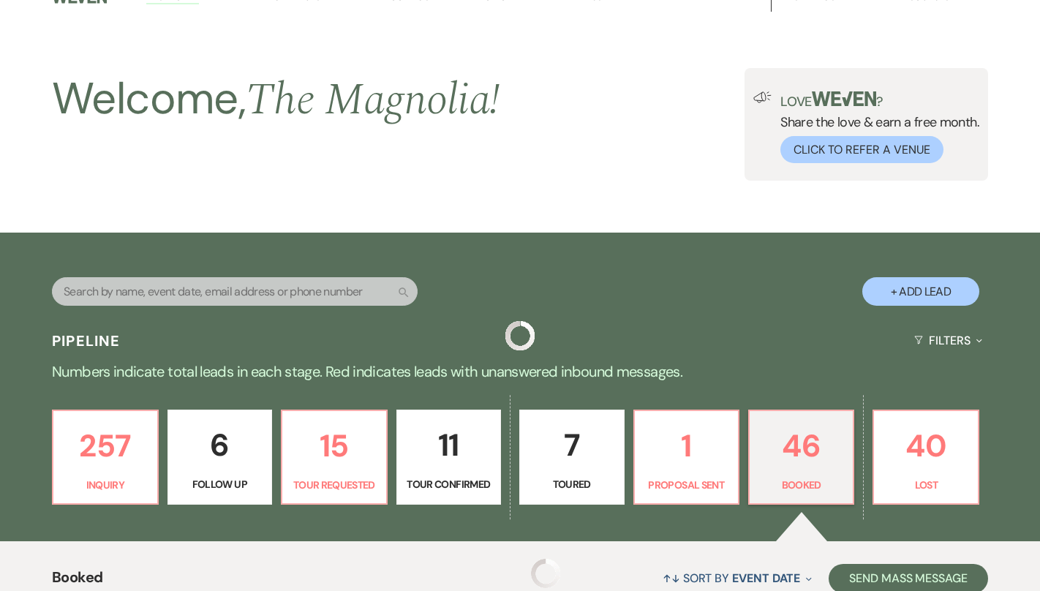
scroll to position [581, 0]
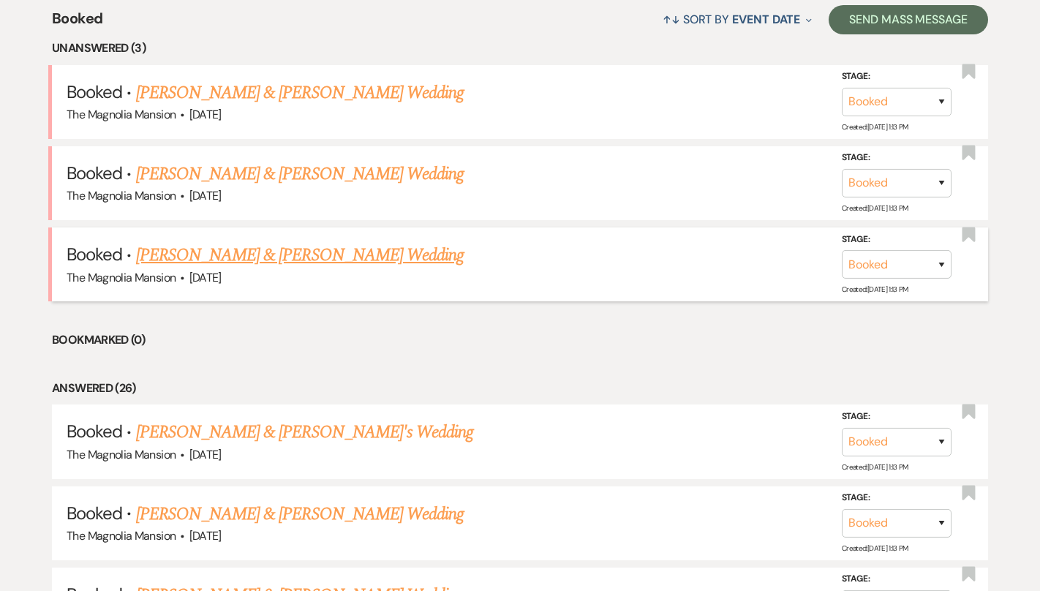
click at [199, 252] on link "[PERSON_NAME] & [PERSON_NAME] Wedding" at bounding box center [300, 255] width 328 height 26
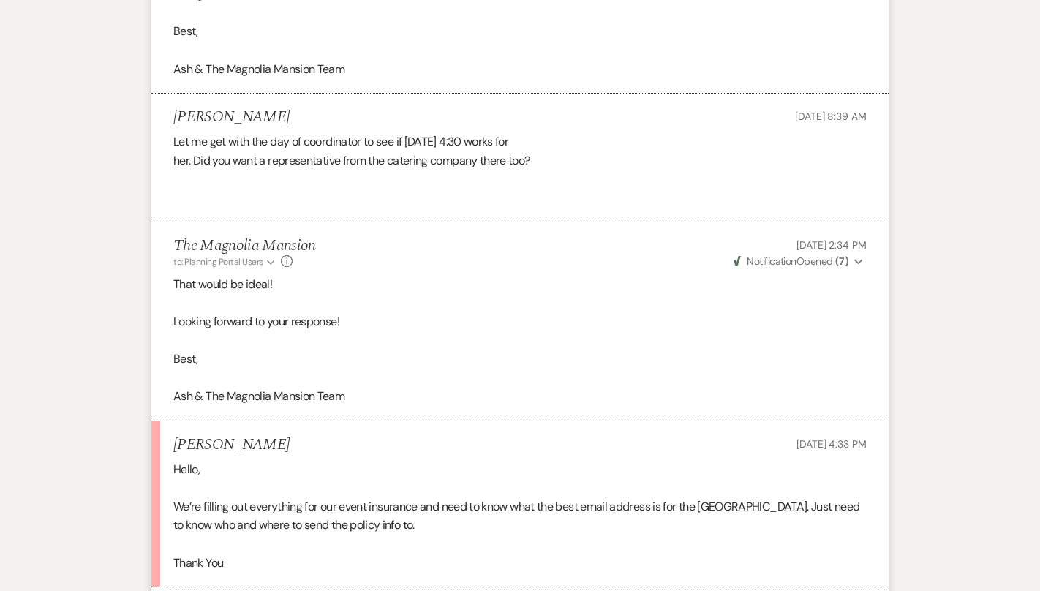
scroll to position [1613, 0]
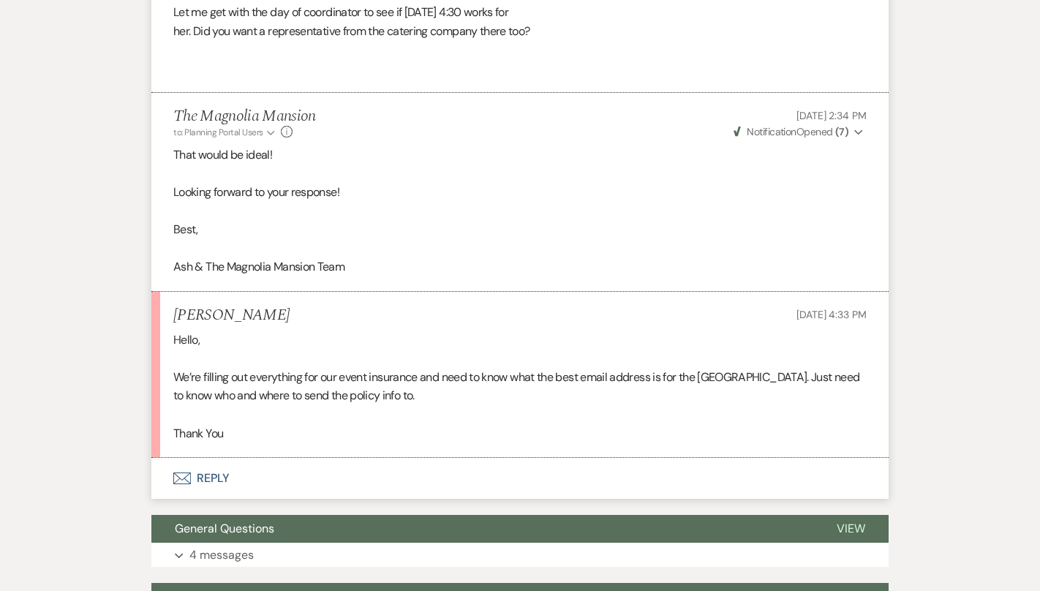
click at [285, 466] on button "Envelope Reply" at bounding box center [519, 478] width 737 height 41
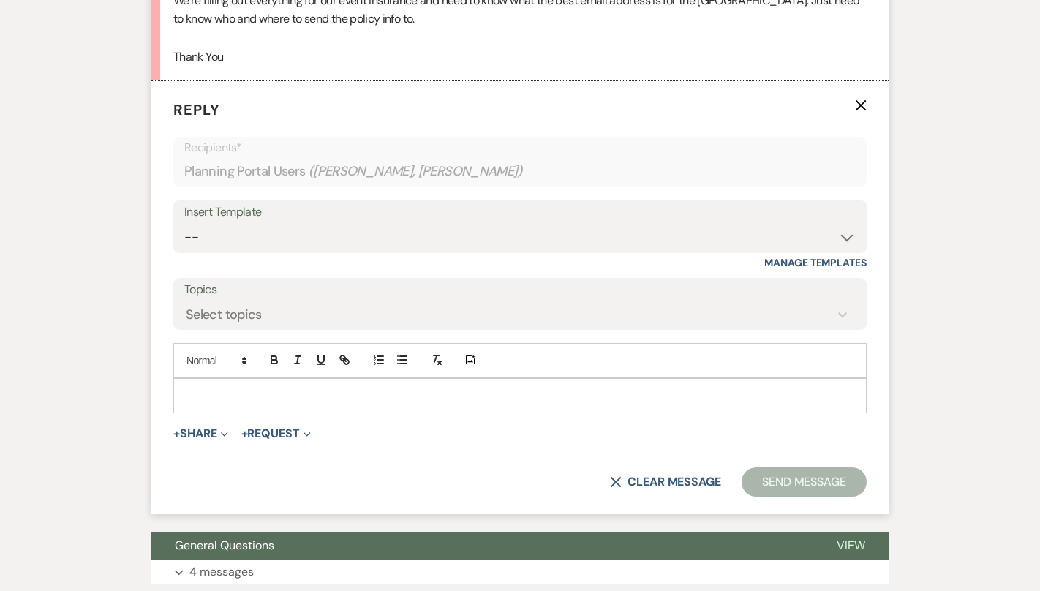
scroll to position [1992, 0]
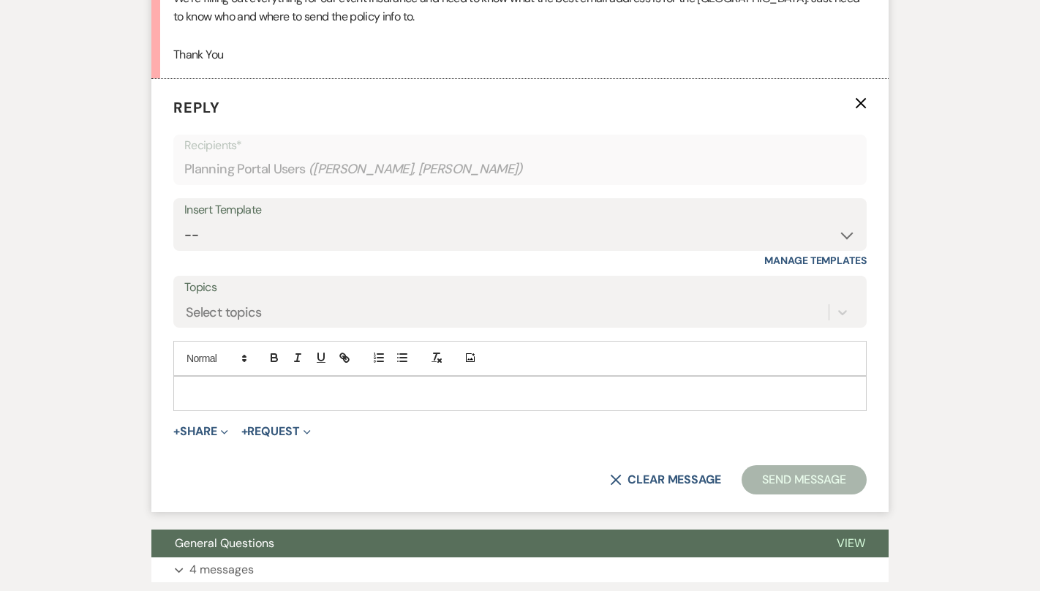
click at [252, 385] on p at bounding box center [520, 393] width 670 height 16
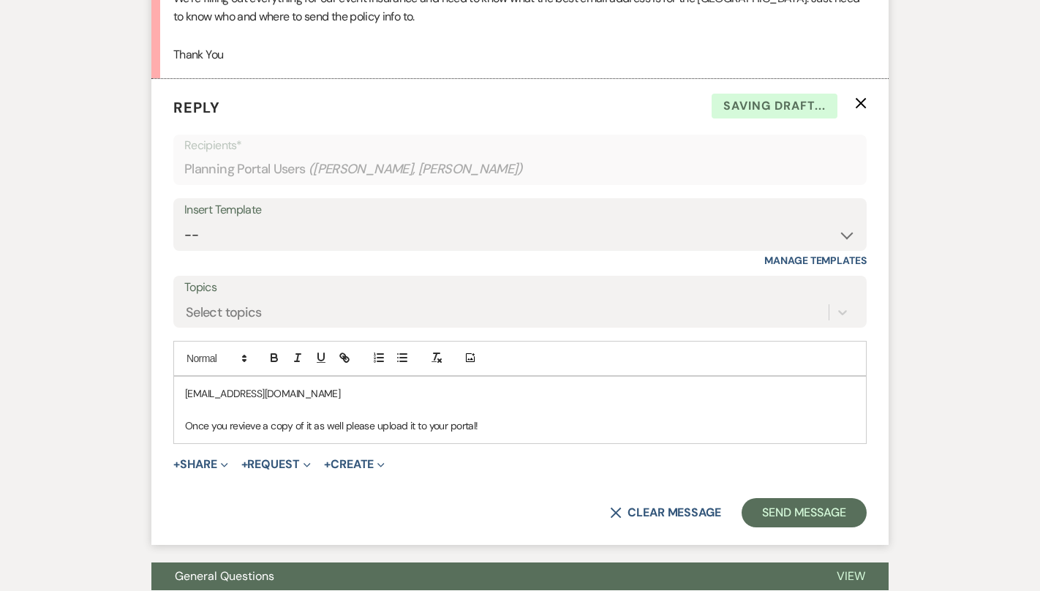
click at [249, 428] on p "Once you revieve a copy of it as well please upload it to your portal!" at bounding box center [520, 425] width 670 height 16
click at [241, 424] on p "Once you revieve a copy of it as well please upload it to your portal!" at bounding box center [520, 425] width 670 height 16
click at [499, 427] on p "Once you recieve a copy of it as well please upload it to your portal!" at bounding box center [520, 425] width 670 height 16
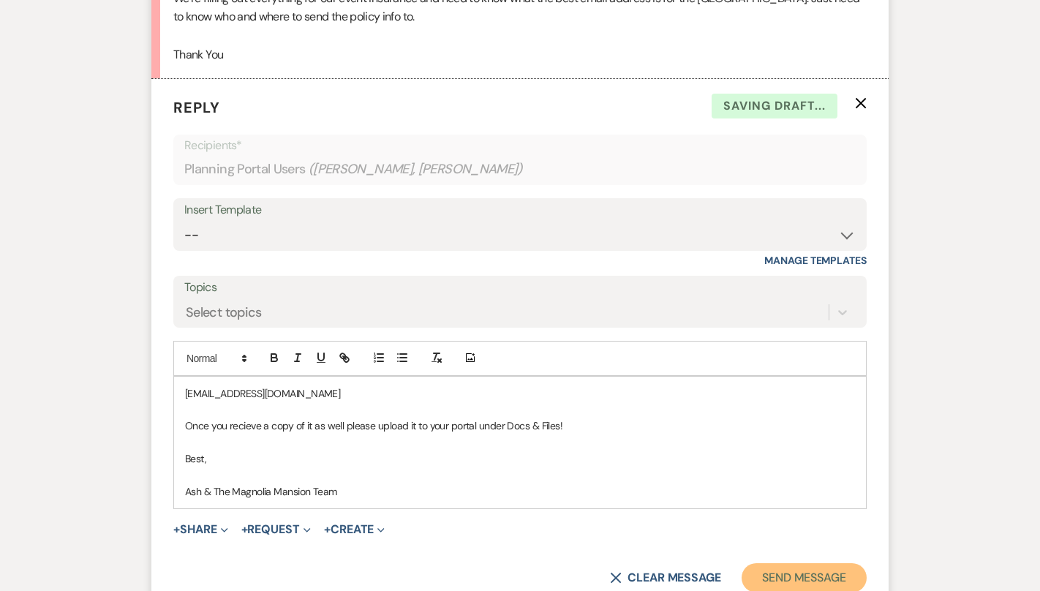
click at [834, 573] on button "Send Message" at bounding box center [803, 577] width 125 height 29
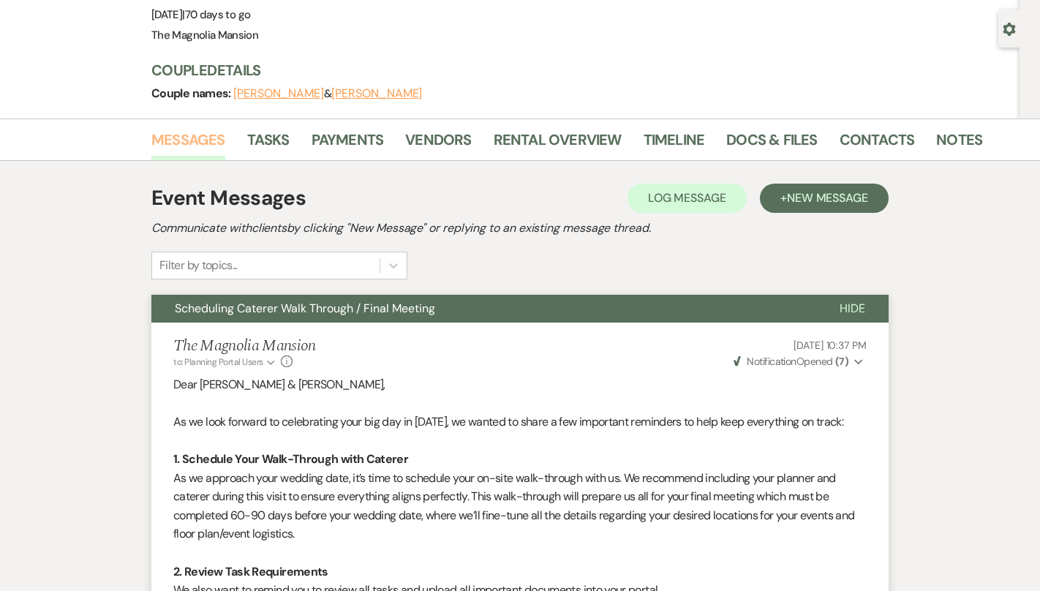
scroll to position [0, 0]
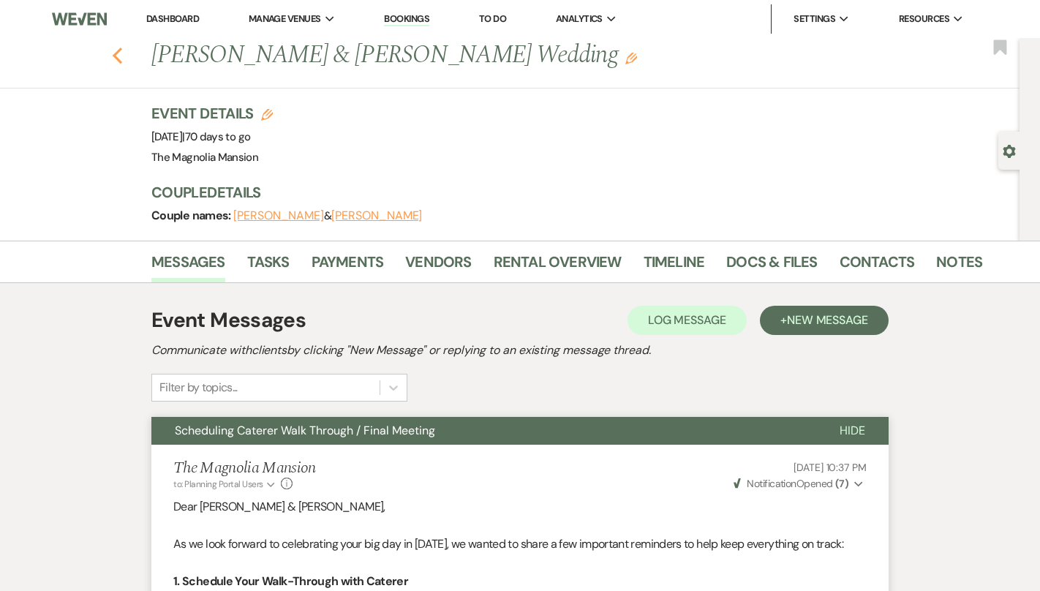
click at [113, 63] on icon "Previous" at bounding box center [117, 56] width 11 height 18
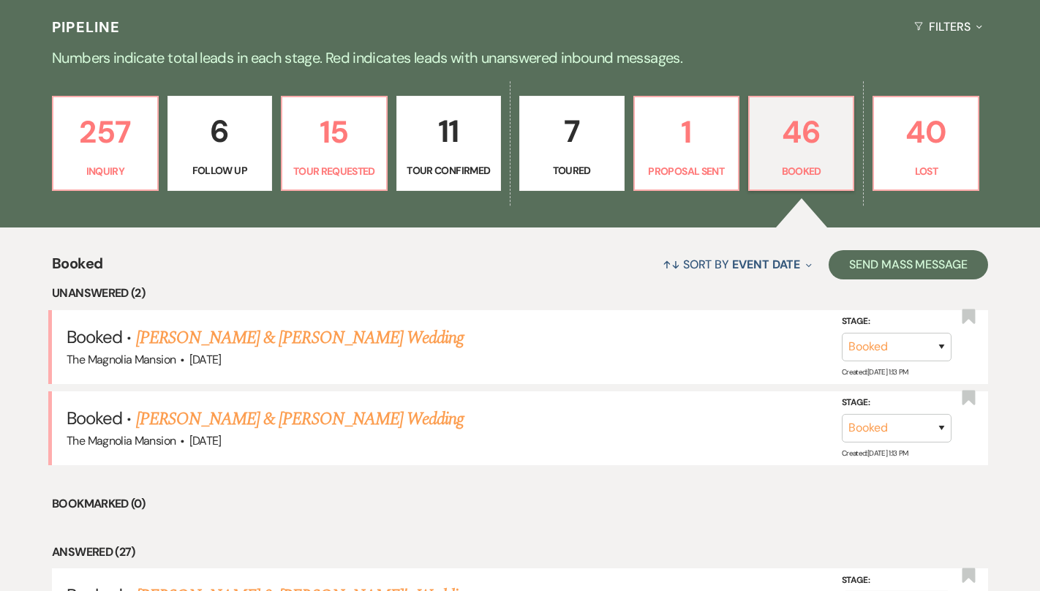
scroll to position [308, 0]
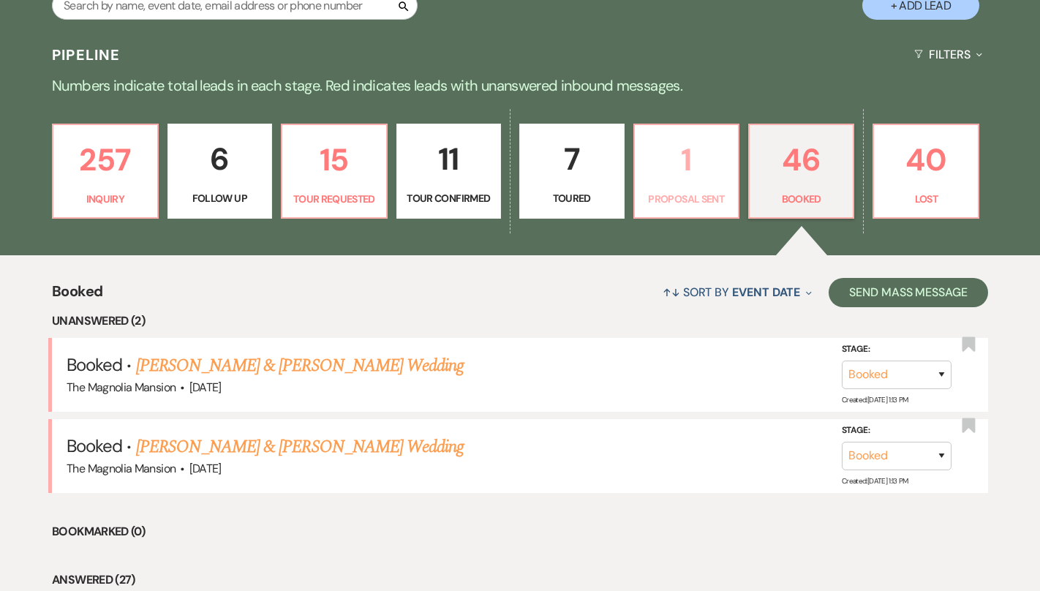
click at [702, 171] on p "1" at bounding box center [686, 159] width 86 height 49
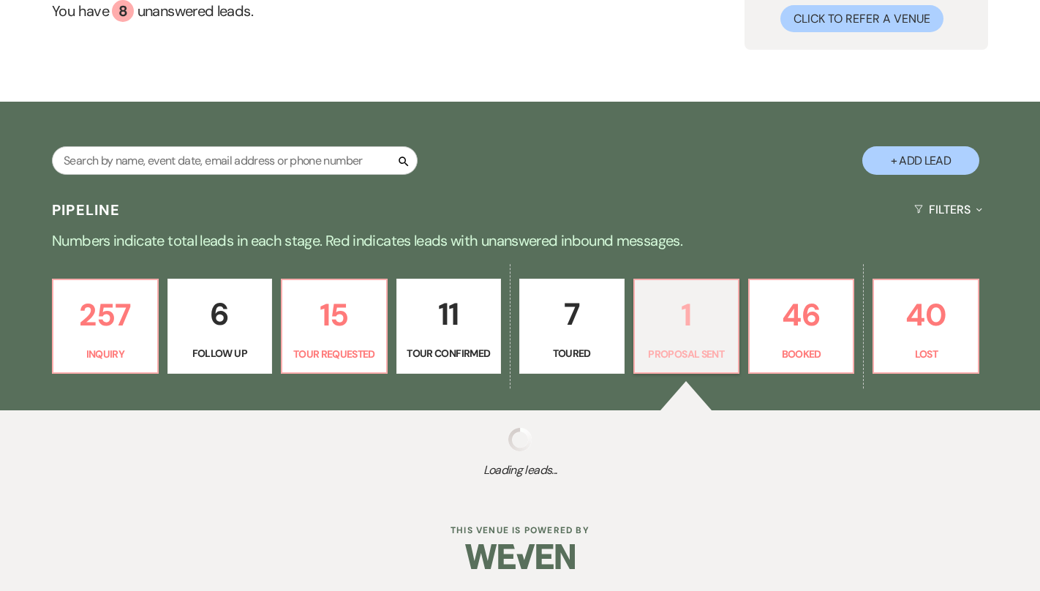
select select "6"
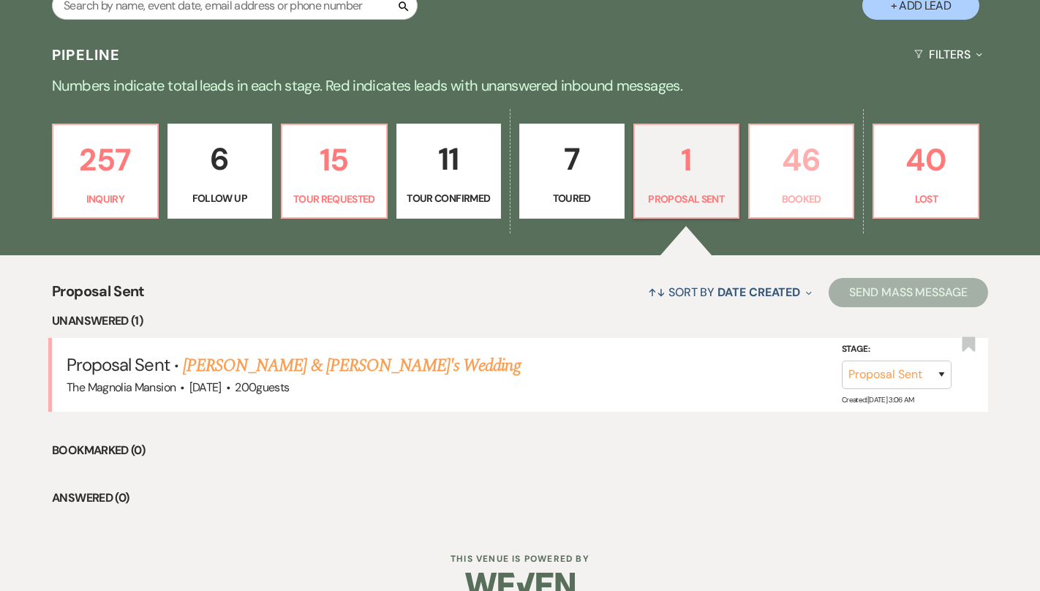
click at [817, 176] on p "46" at bounding box center [801, 159] width 86 height 49
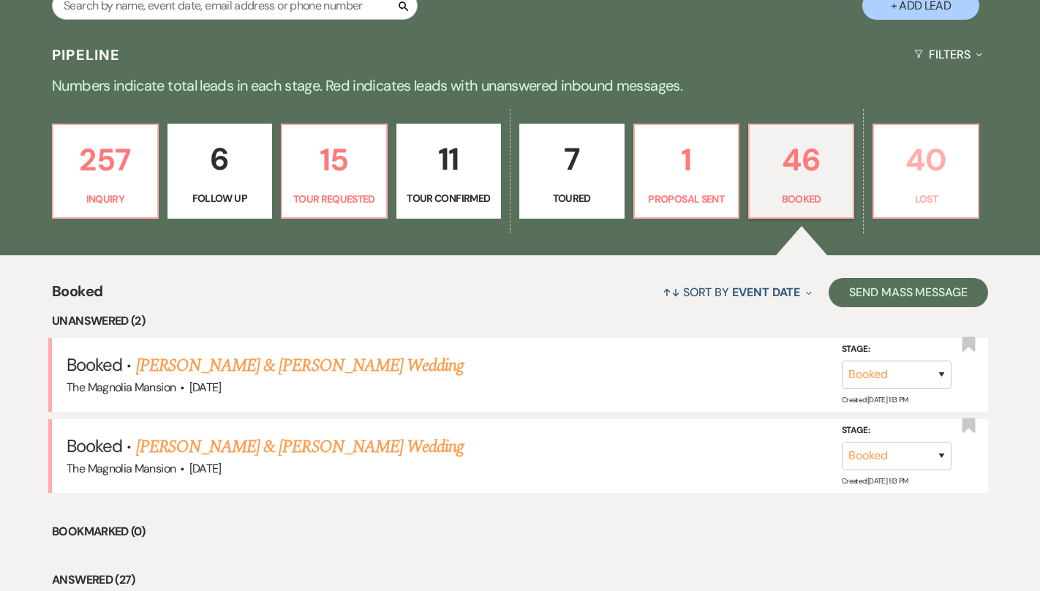
click at [921, 180] on p "40" at bounding box center [926, 159] width 86 height 49
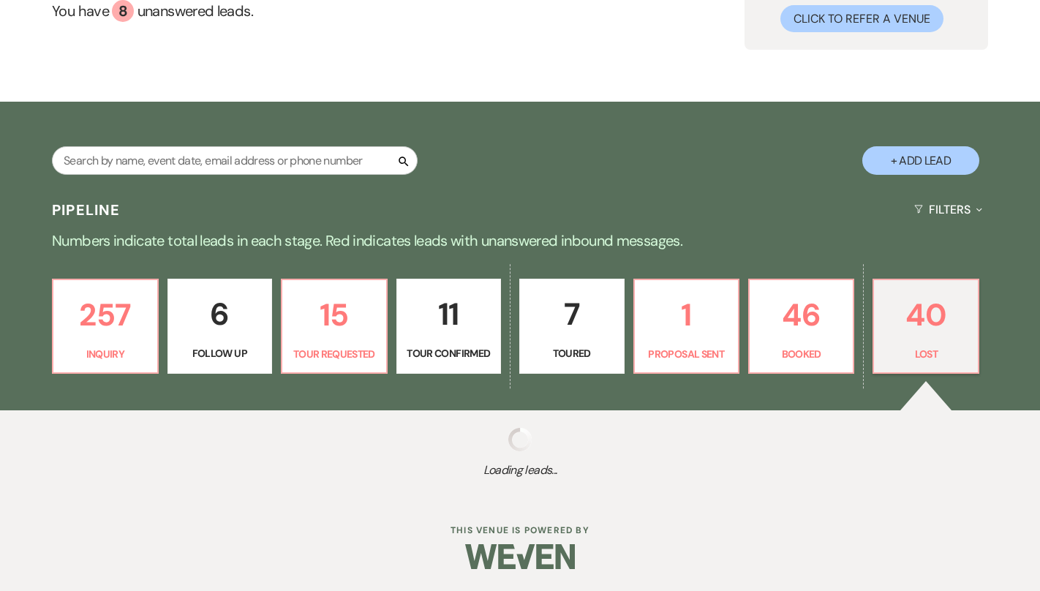
select select "8"
select select "6"
select select "8"
select select "6"
select select "8"
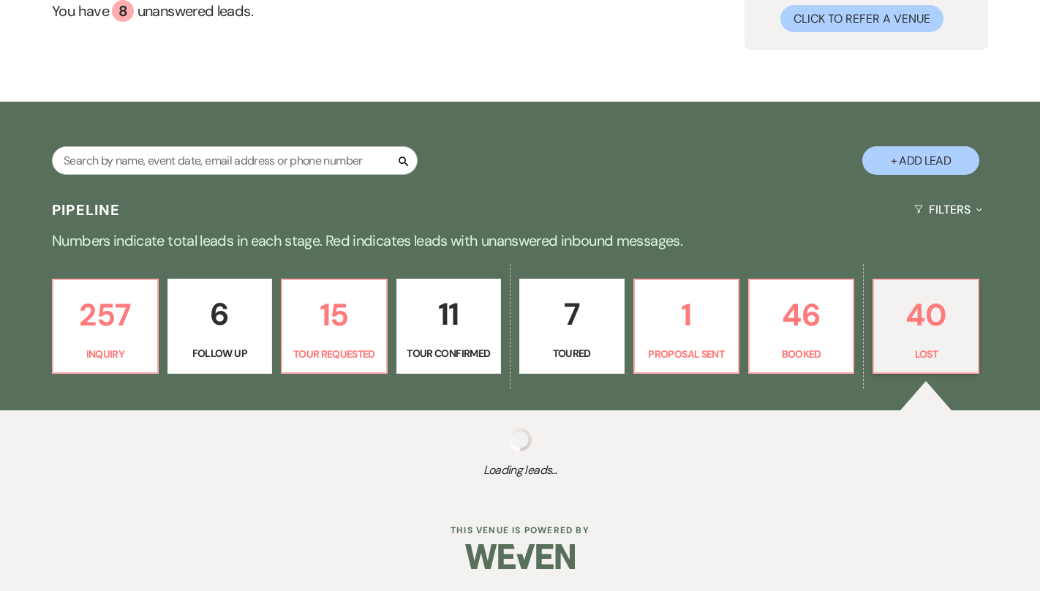
select select "6"
select select "8"
select select "6"
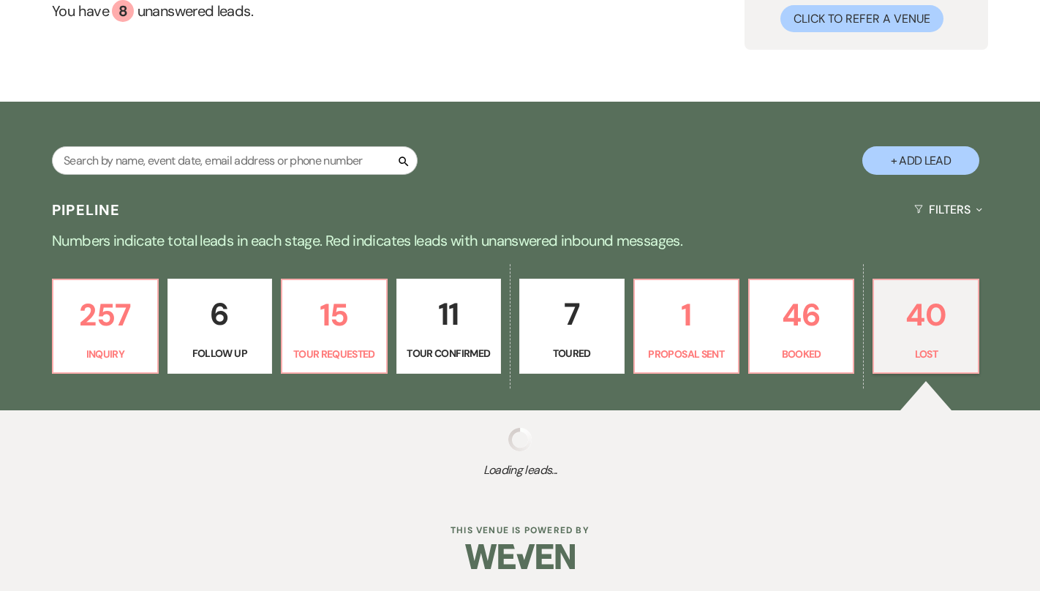
select select "8"
select select "6"
select select "8"
select select "1"
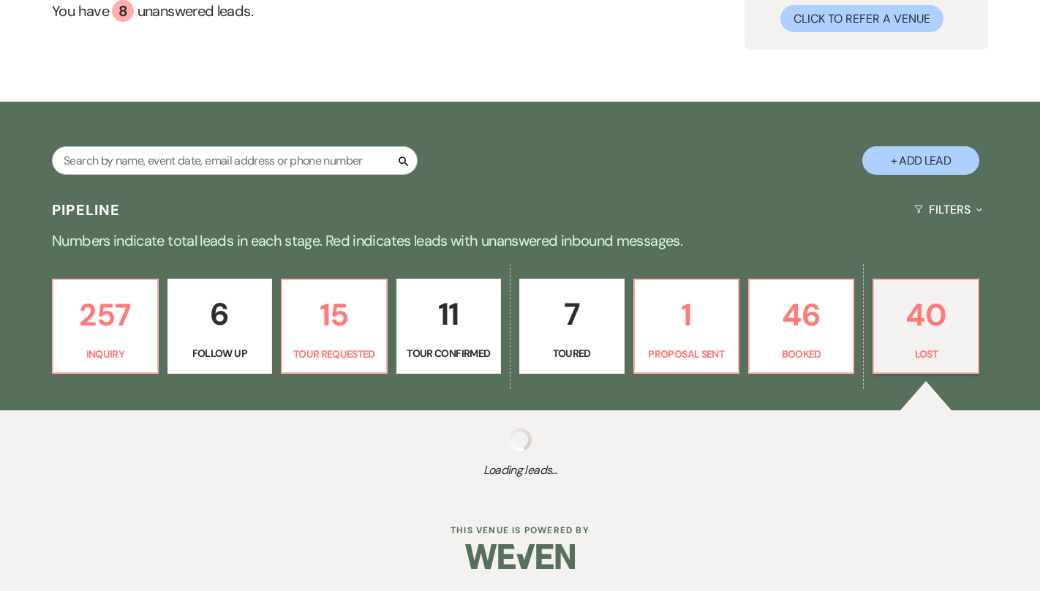
select select "8"
select select "6"
select select "8"
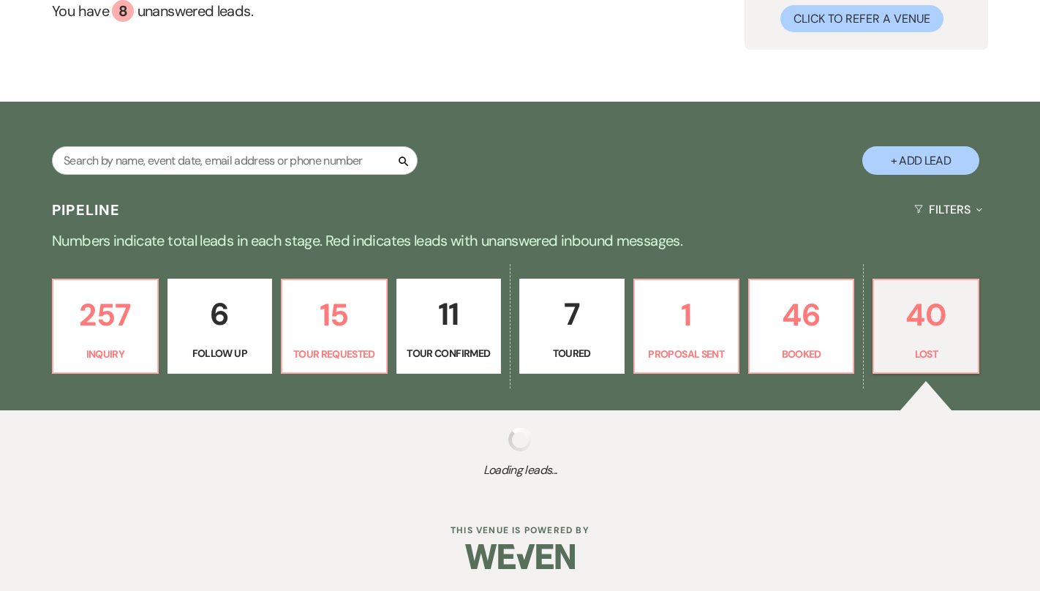
select select "5"
select select "8"
select select "6"
select select "8"
select select "6"
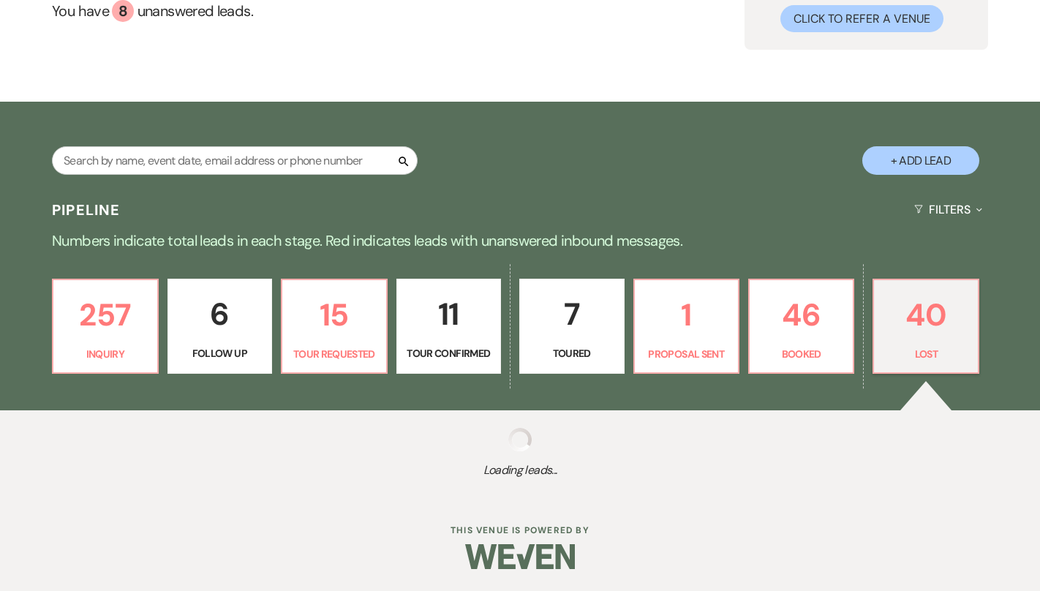
select select "8"
select select "7"
select select "8"
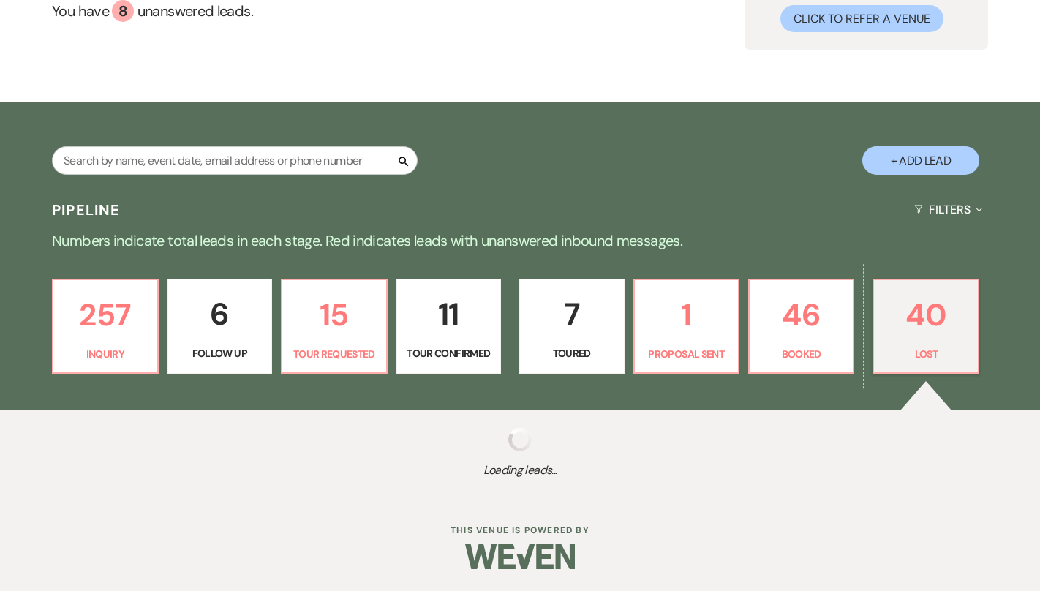
select select "8"
select select "6"
select select "8"
select select "6"
select select "8"
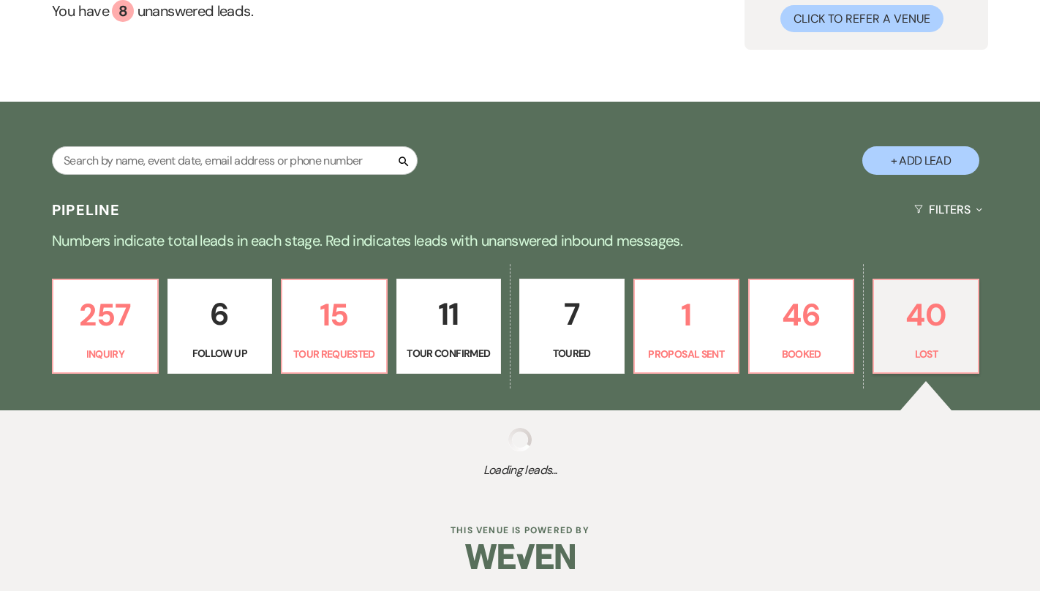
select select "6"
select select "8"
select select "1"
select select "8"
select select "6"
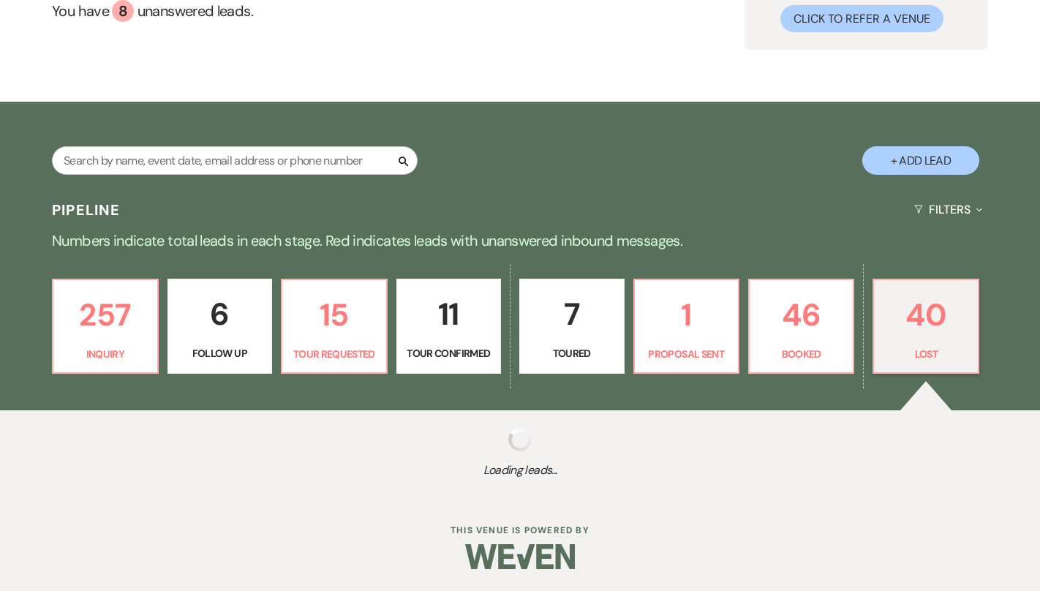
select select "8"
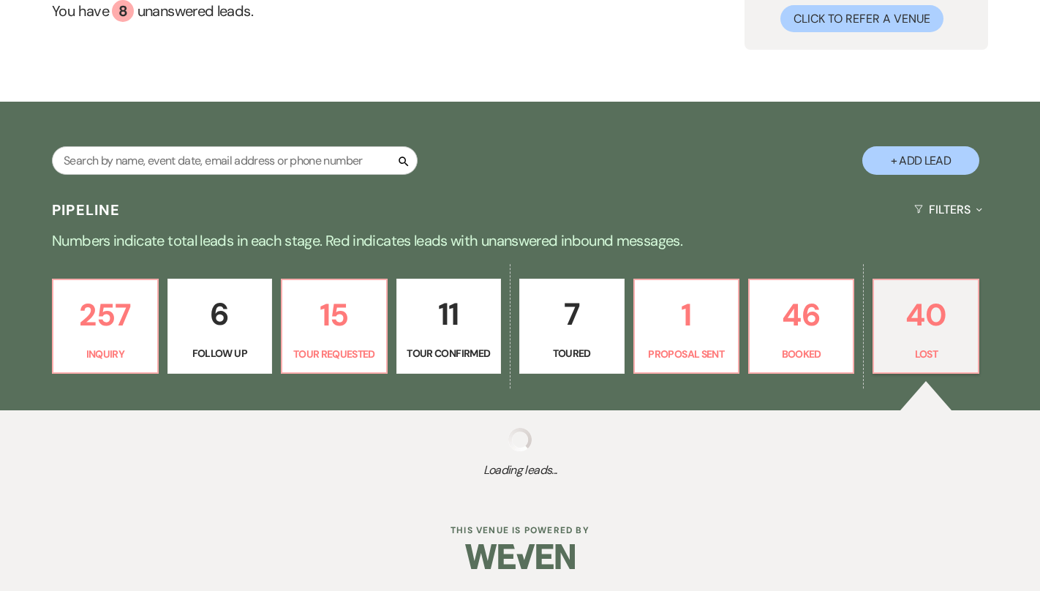
select select "8"
select select "6"
select select "8"
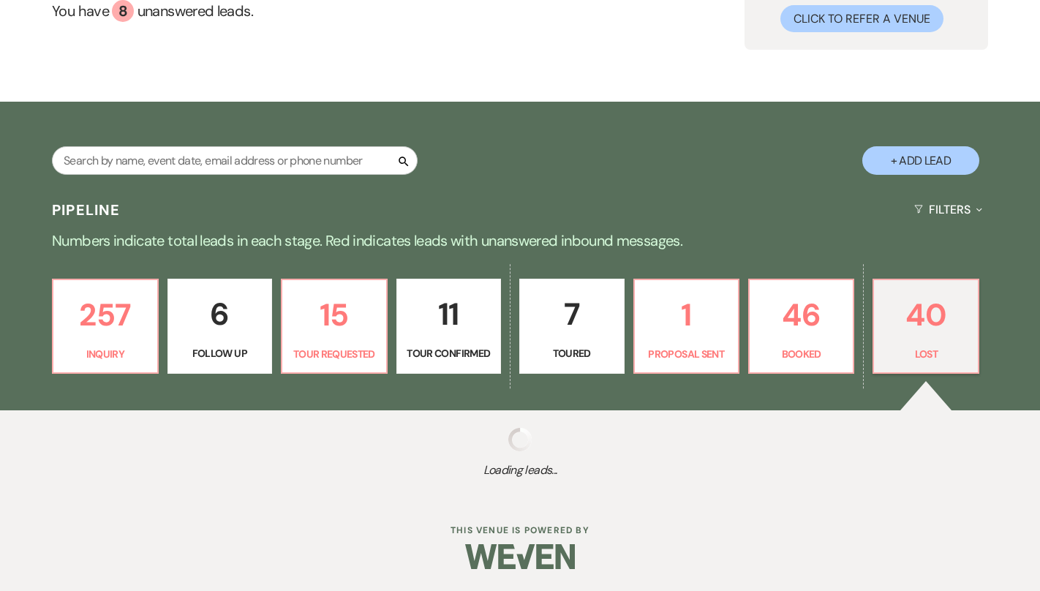
select select "8"
select select "5"
select select "8"
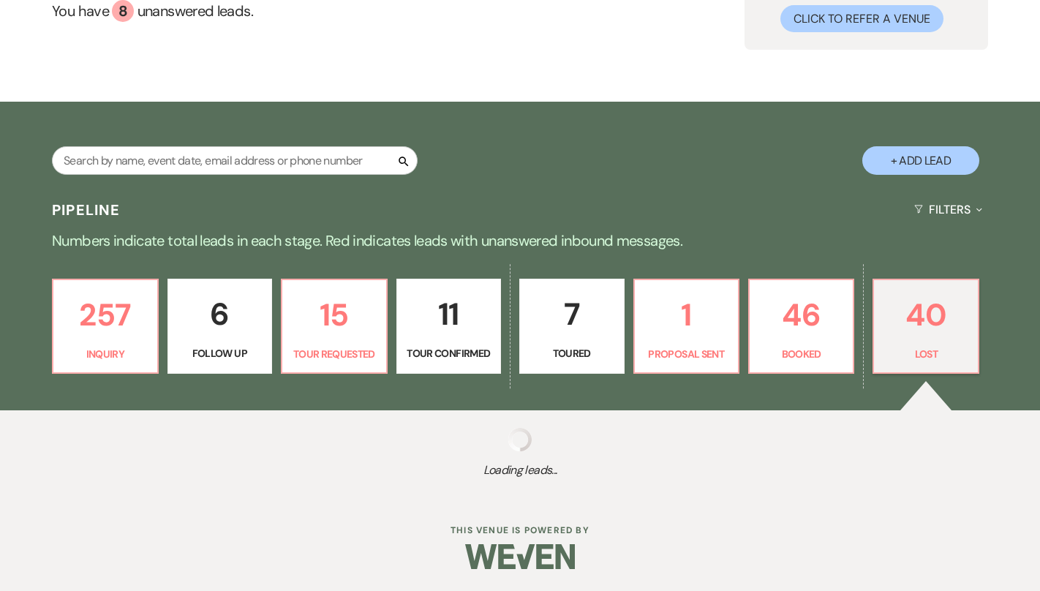
select select "8"
select select "6"
select select "8"
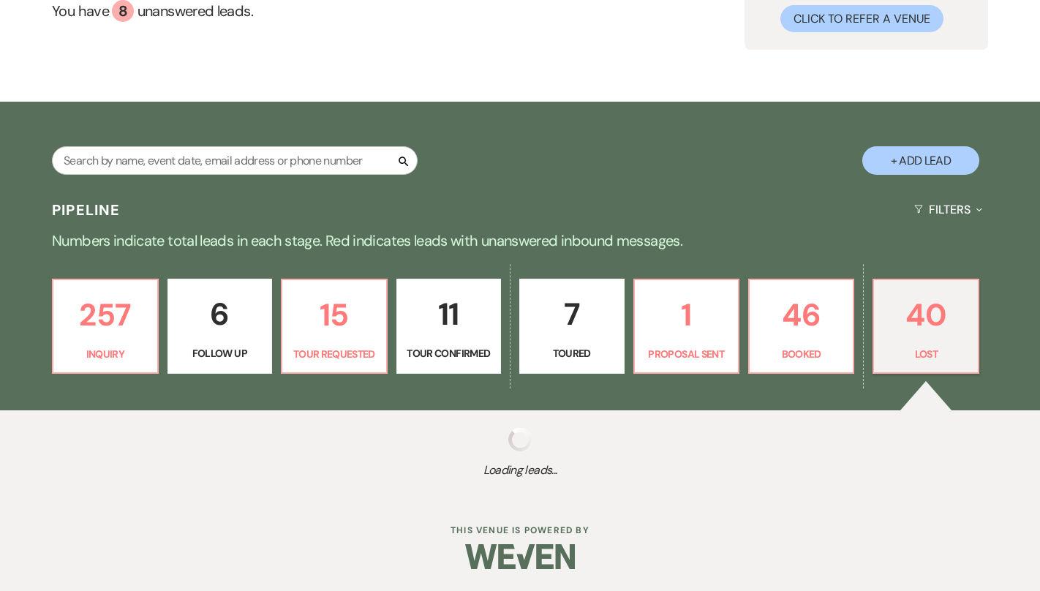
select select "6"
select select "8"
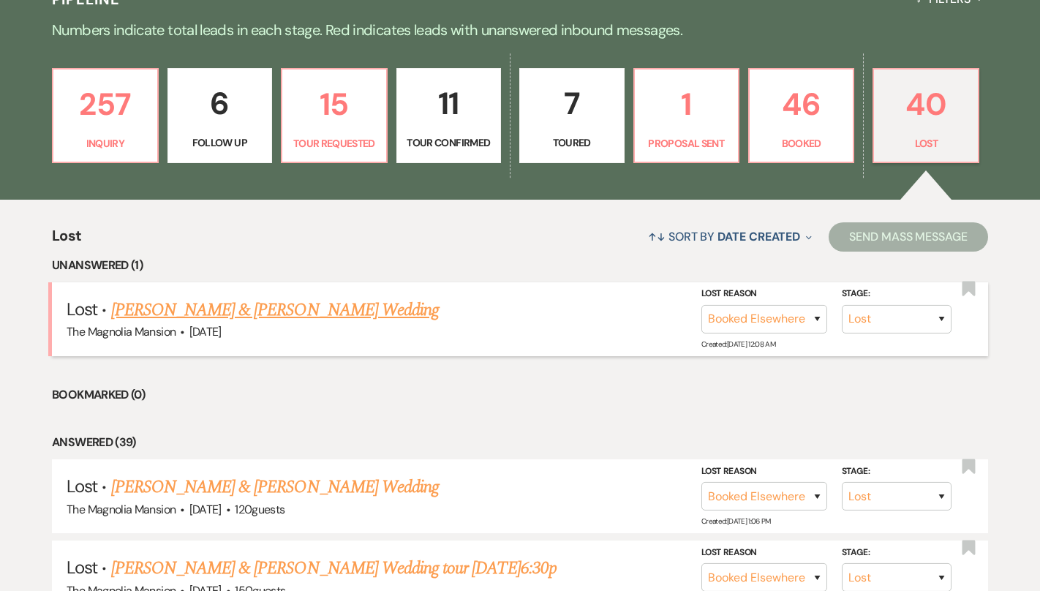
scroll to position [364, 0]
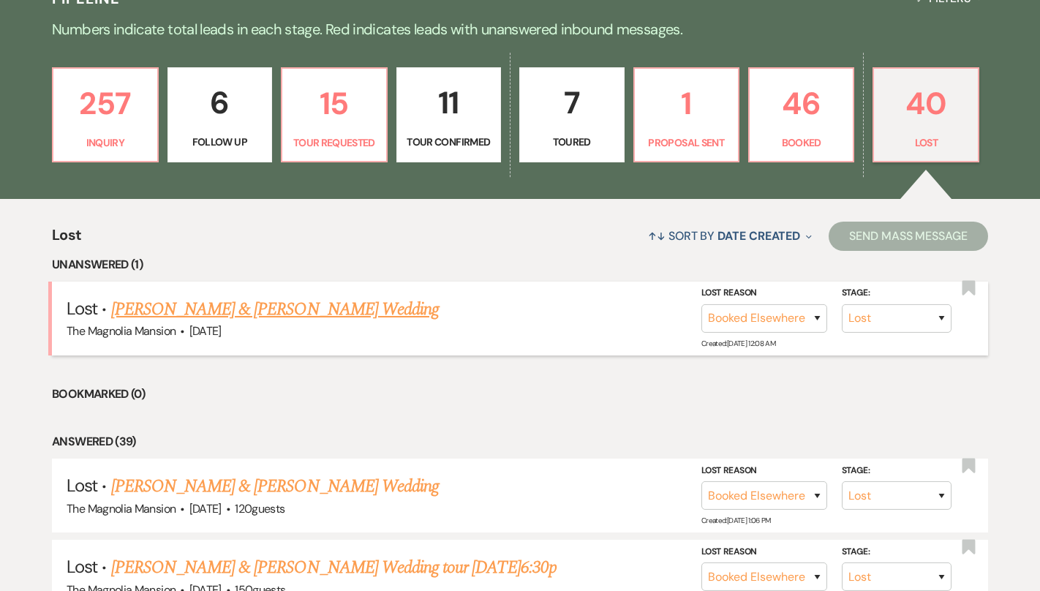
click at [336, 315] on link "[PERSON_NAME] & [PERSON_NAME] Wedding" at bounding box center [275, 309] width 328 height 26
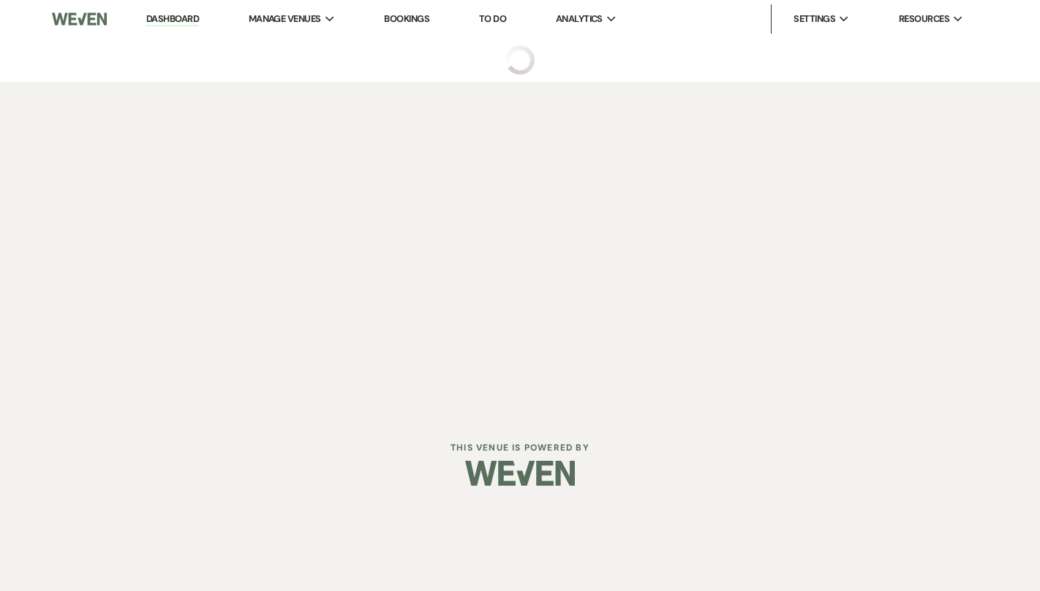
select select "8"
select select "6"
select select "2"
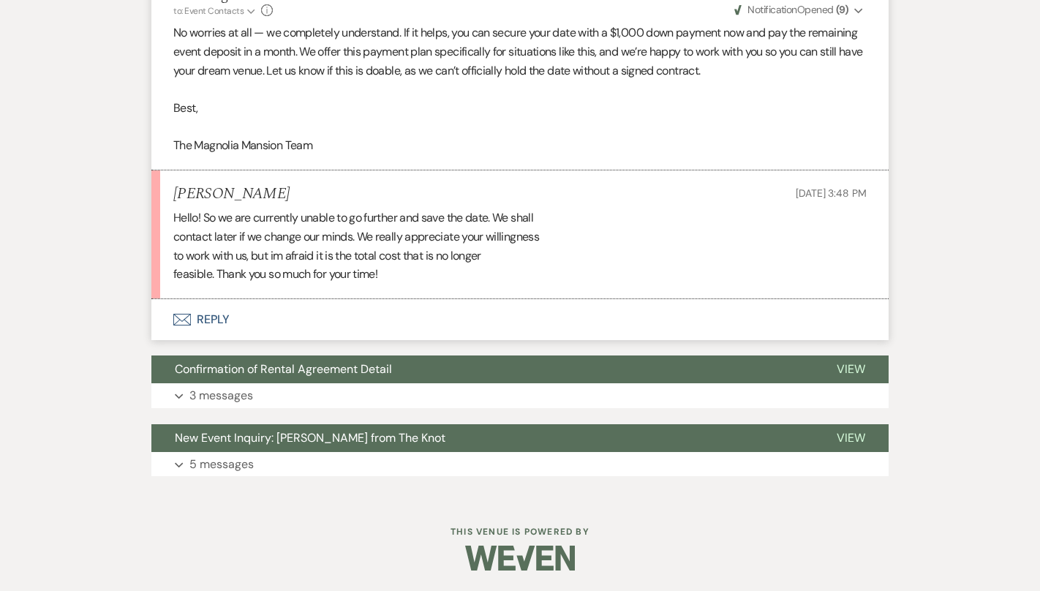
scroll to position [1541, 0]
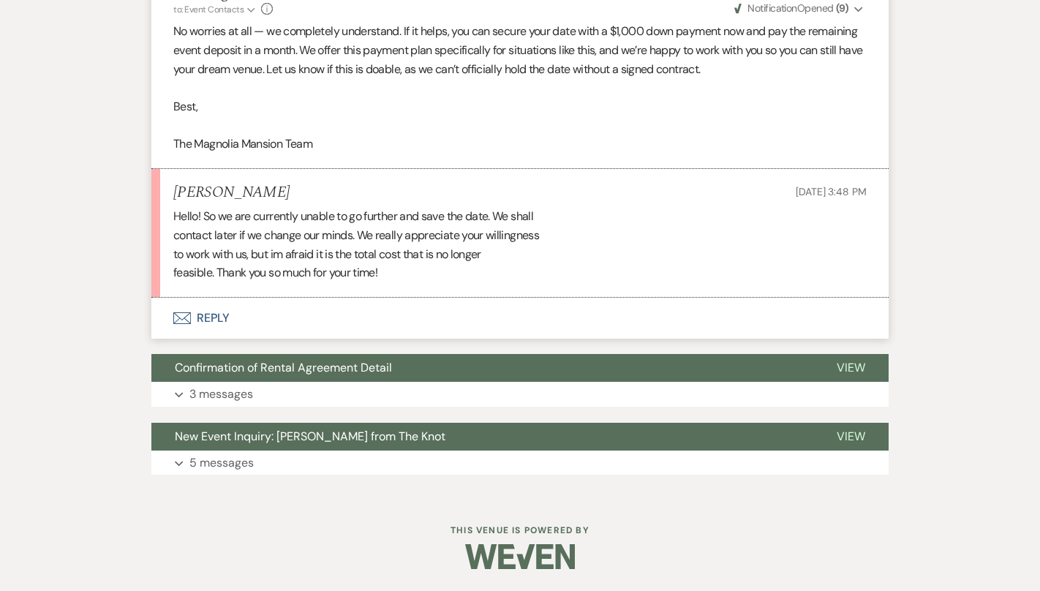
click at [388, 316] on button "Envelope Reply" at bounding box center [519, 318] width 737 height 41
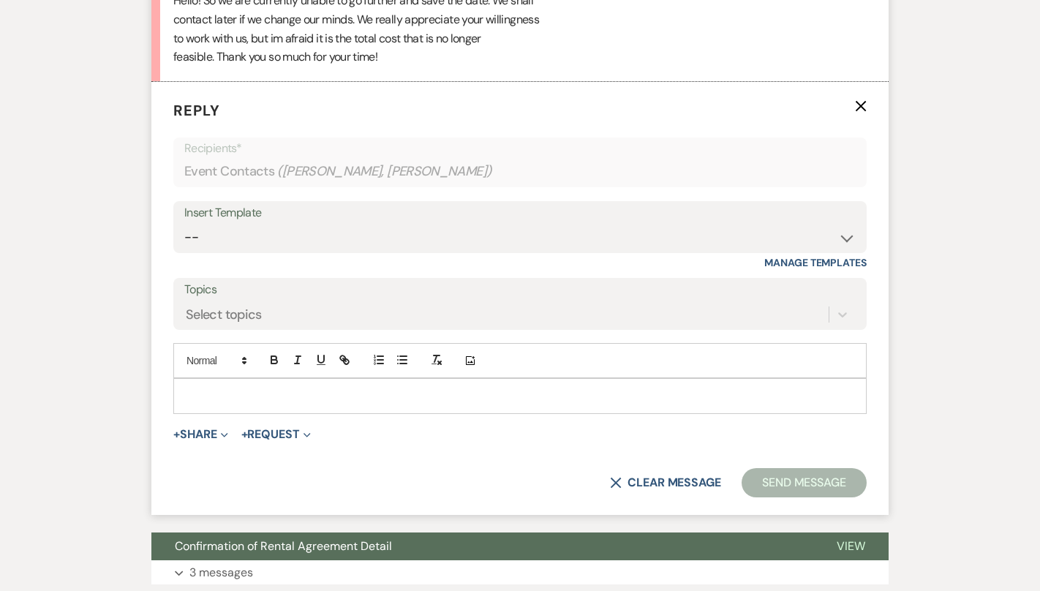
scroll to position [1760, 0]
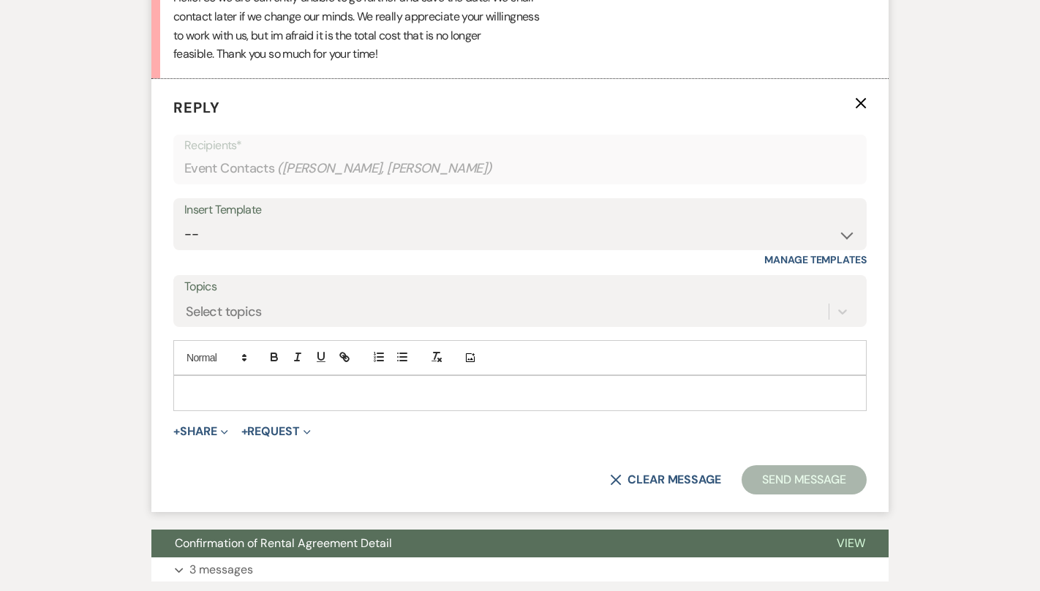
click at [284, 394] on p at bounding box center [520, 393] width 670 height 16
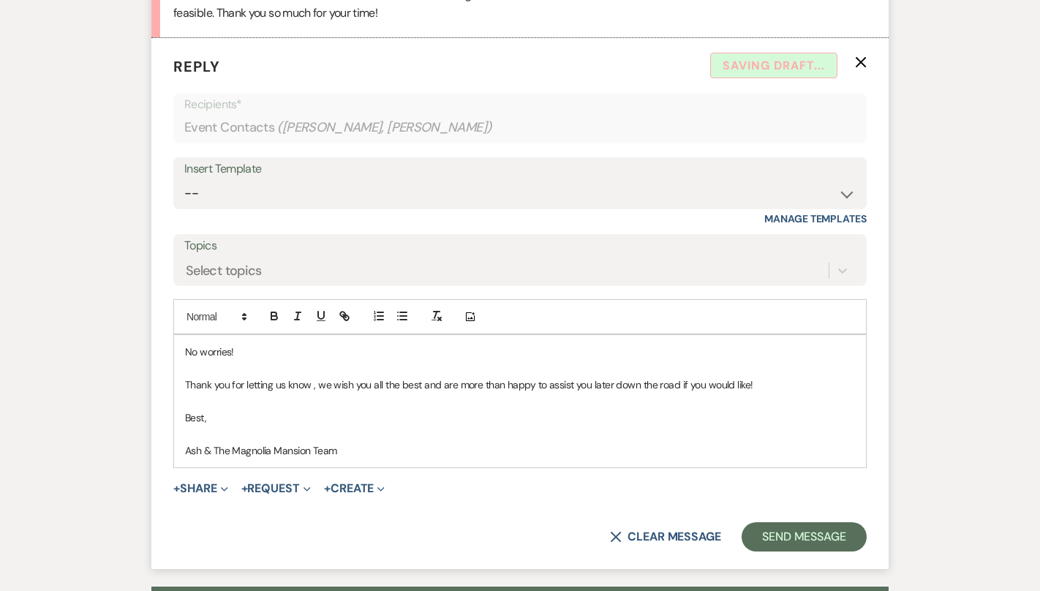
scroll to position [1802, 0]
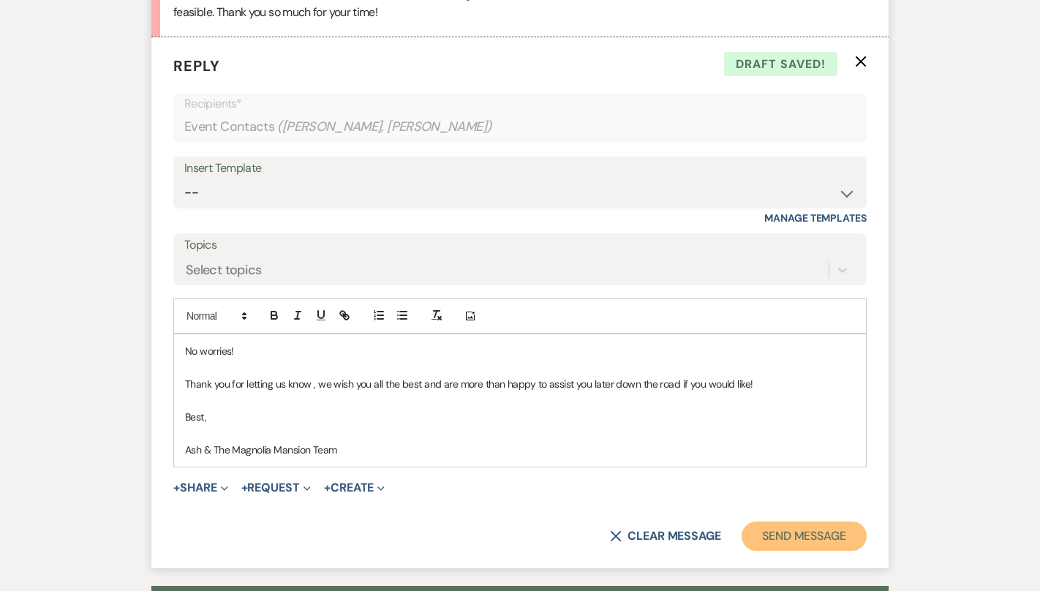
click at [857, 527] on button "Send Message" at bounding box center [803, 535] width 125 height 29
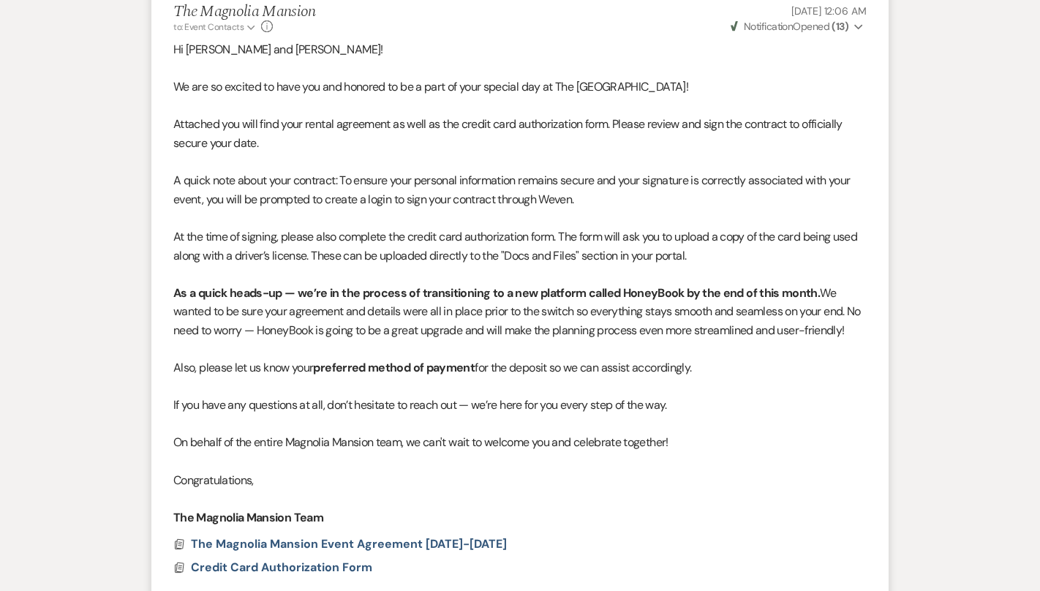
scroll to position [0, 0]
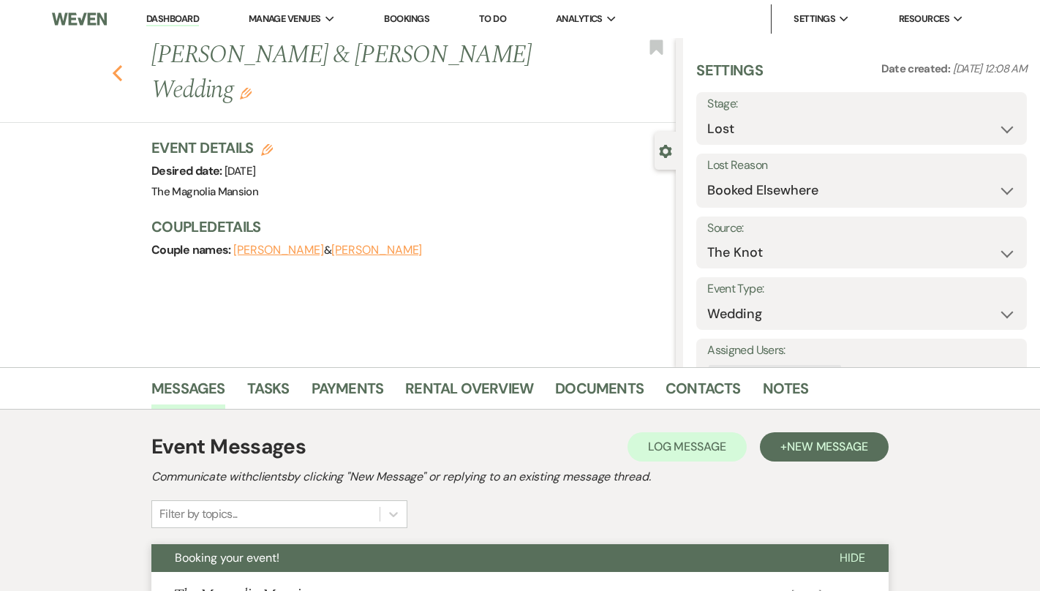
click at [113, 65] on use "button" at bounding box center [118, 73] width 10 height 16
select select "8"
select select "6"
select select "8"
select select "6"
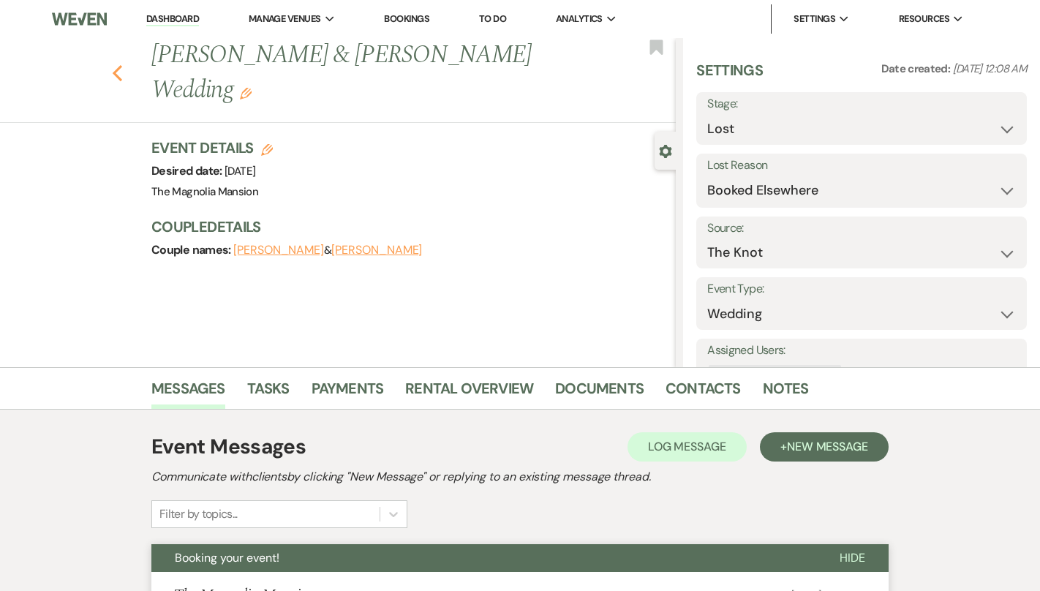
select select "8"
select select "6"
select select "8"
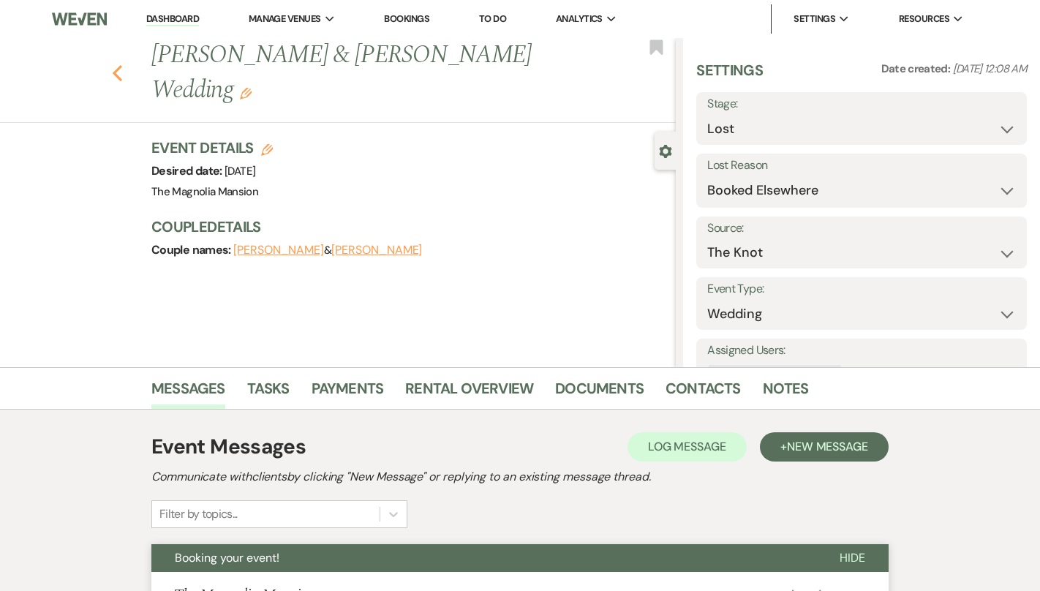
select select "6"
select select "8"
select select "6"
select select "8"
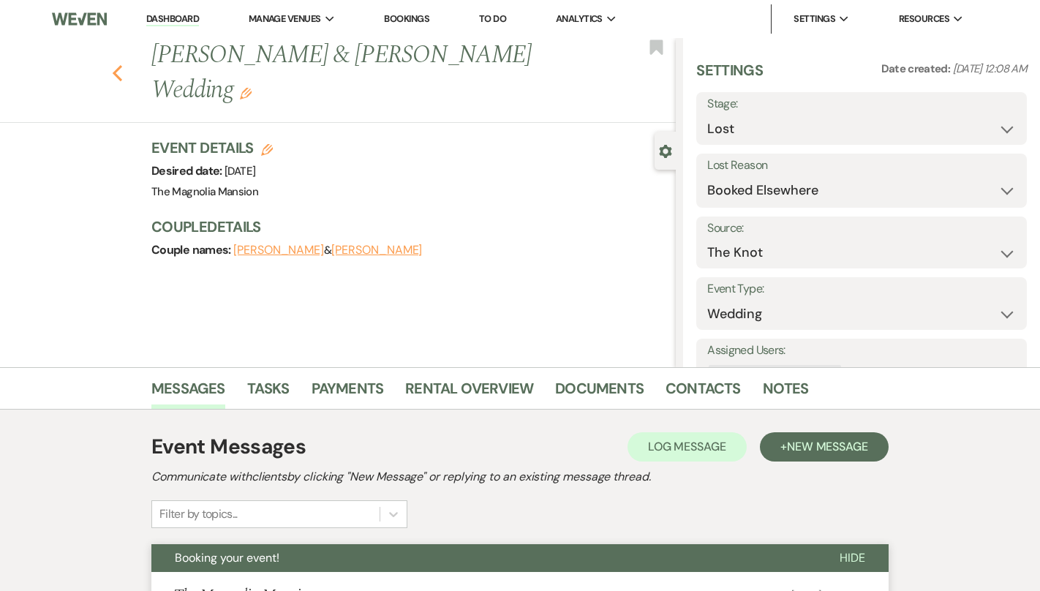
select select "1"
select select "8"
select select "6"
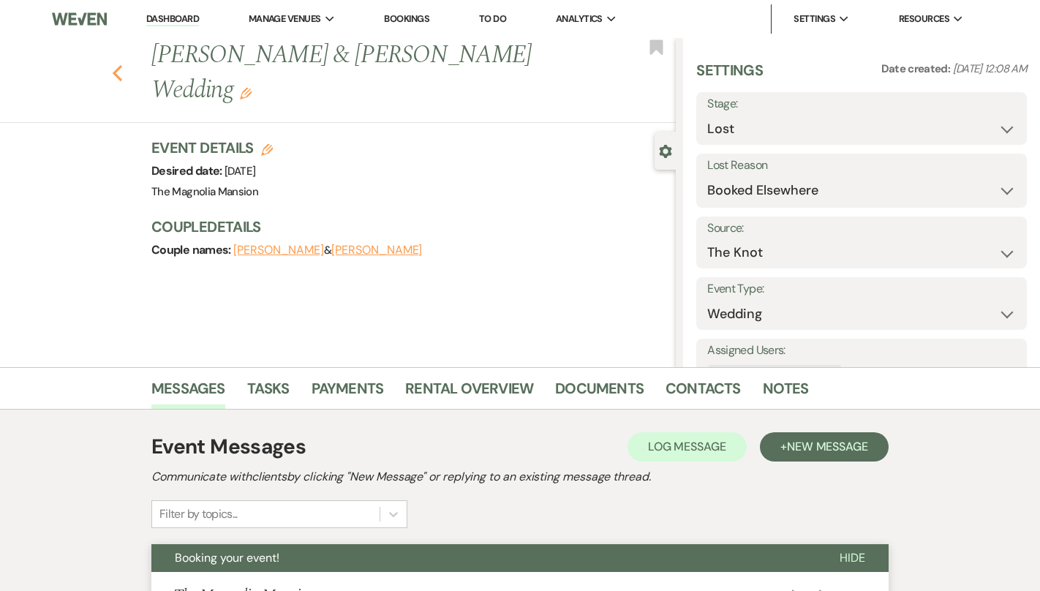
select select "8"
select select "5"
select select "8"
select select "6"
select select "8"
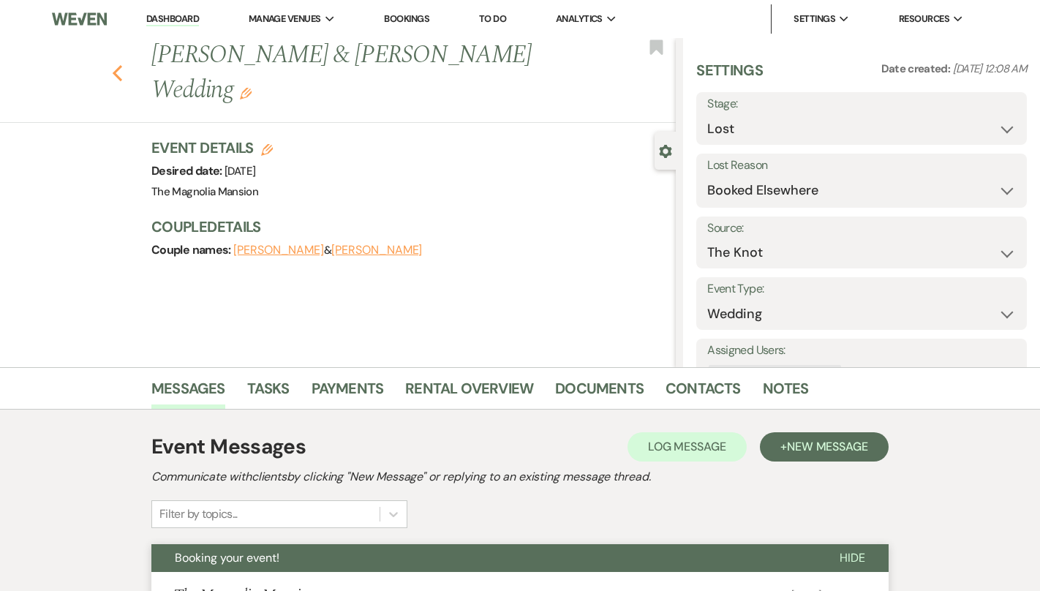
select select "6"
select select "8"
select select "7"
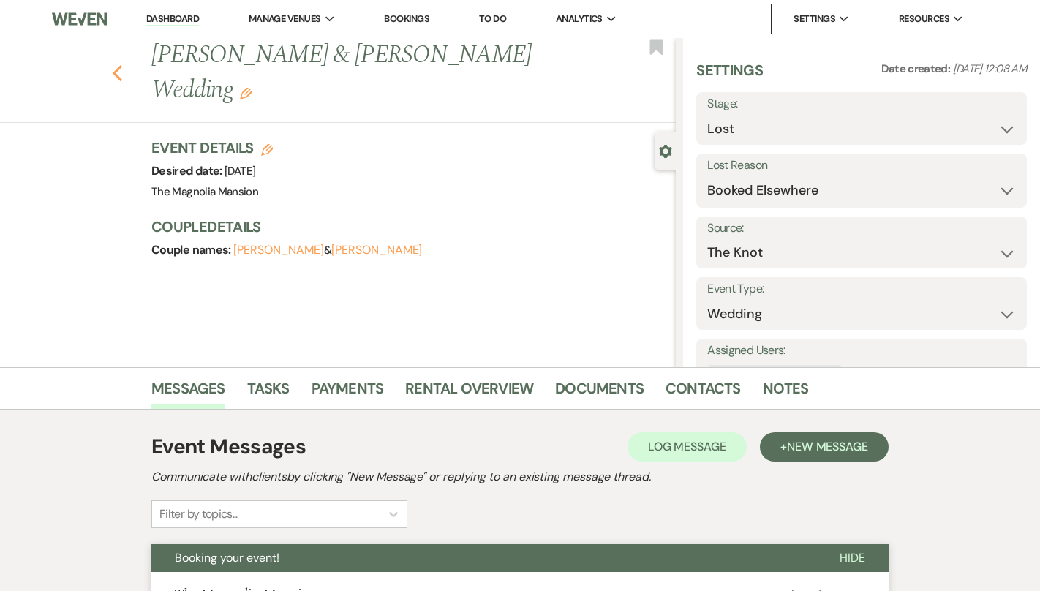
select select "8"
select select "6"
select select "8"
select select "6"
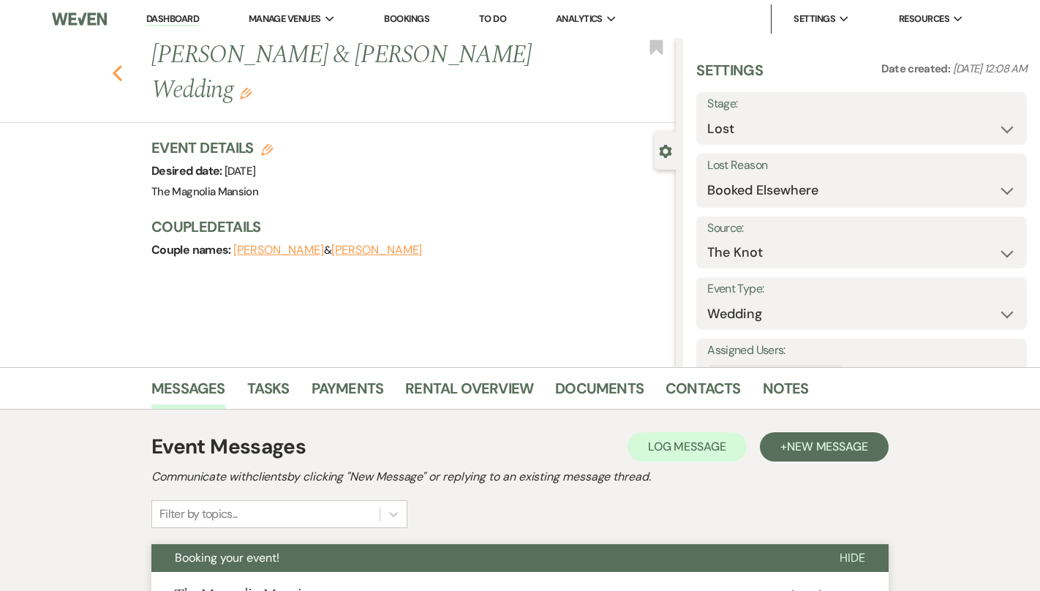
select select "8"
select select "6"
select select "8"
select select "1"
select select "8"
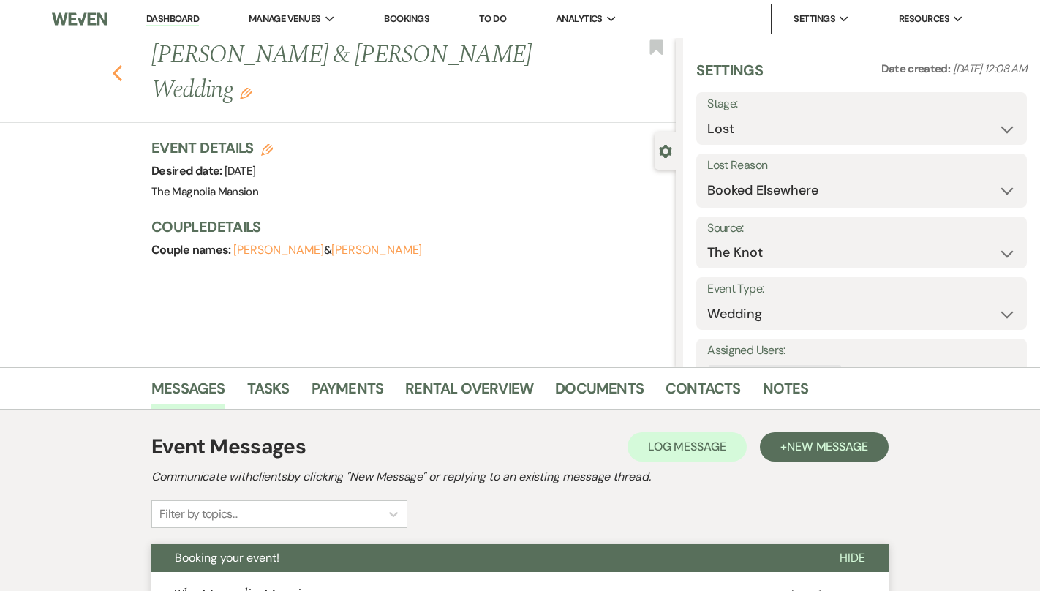
select select "6"
select select "8"
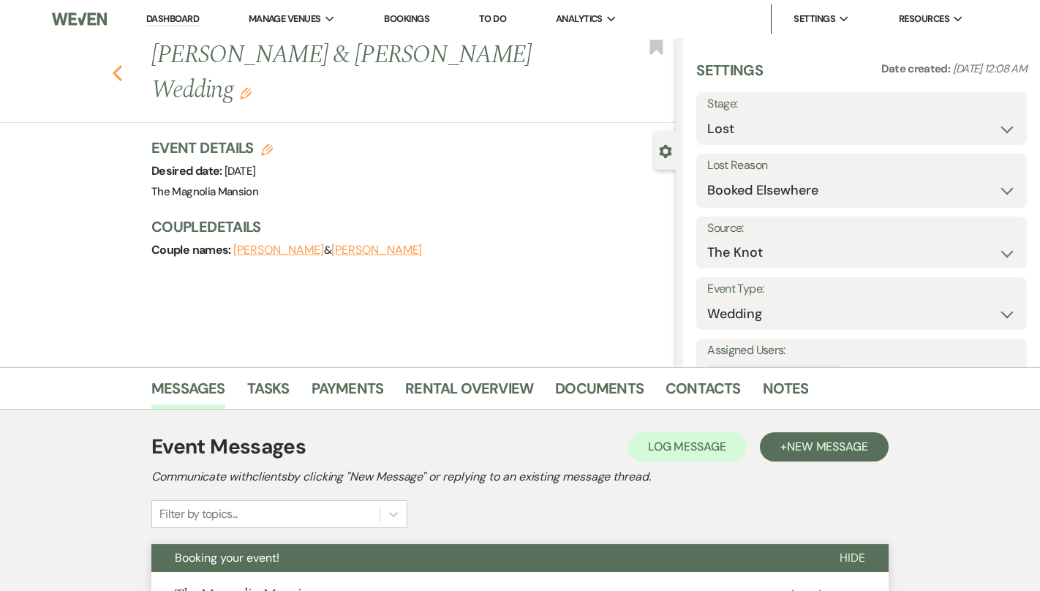
select select "8"
select select "6"
select select "8"
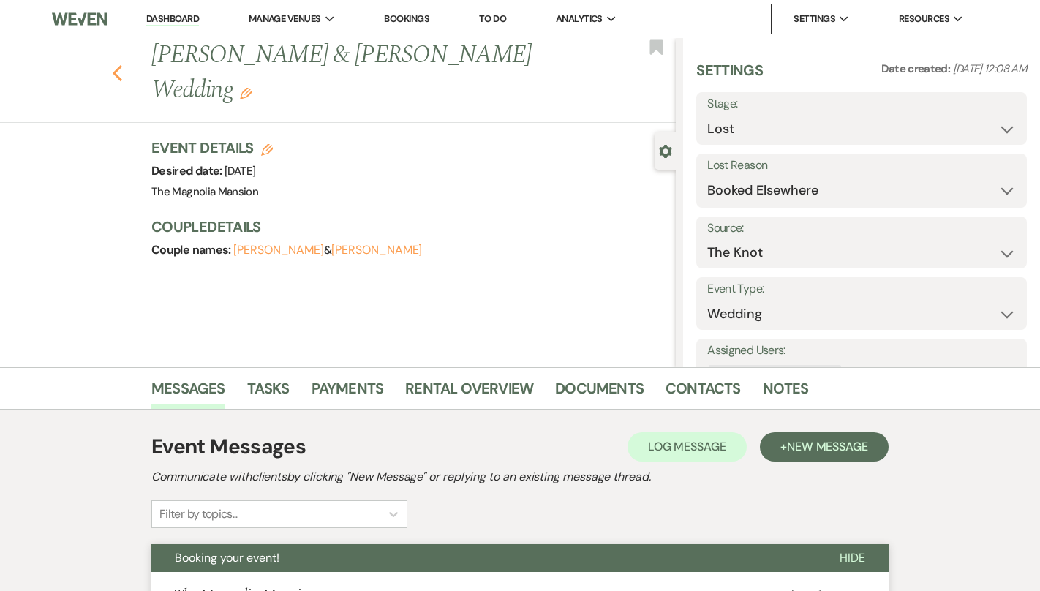
select select "8"
select select "5"
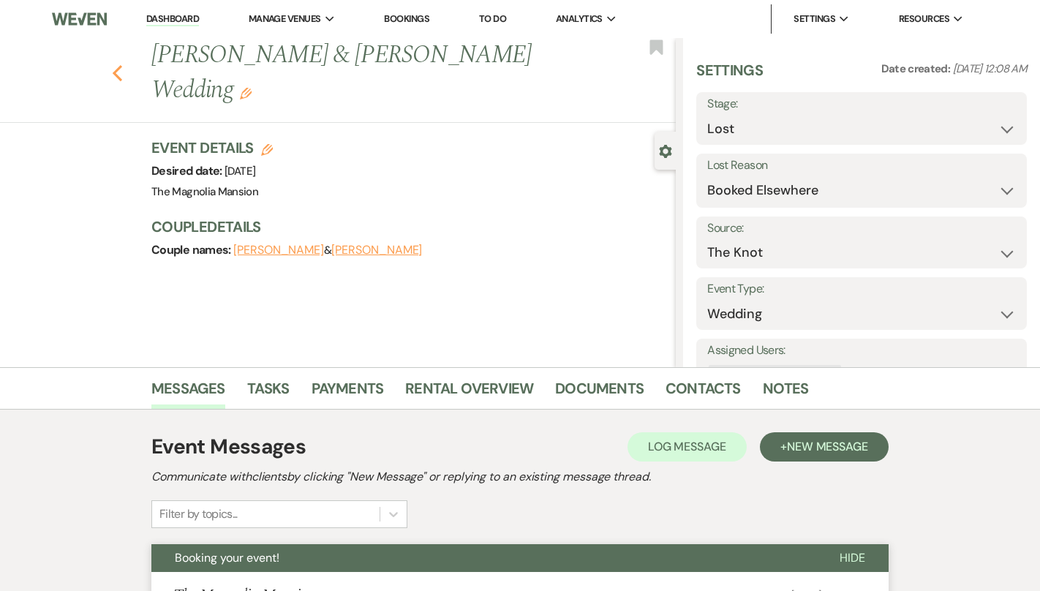
select select "8"
select select "6"
select select "8"
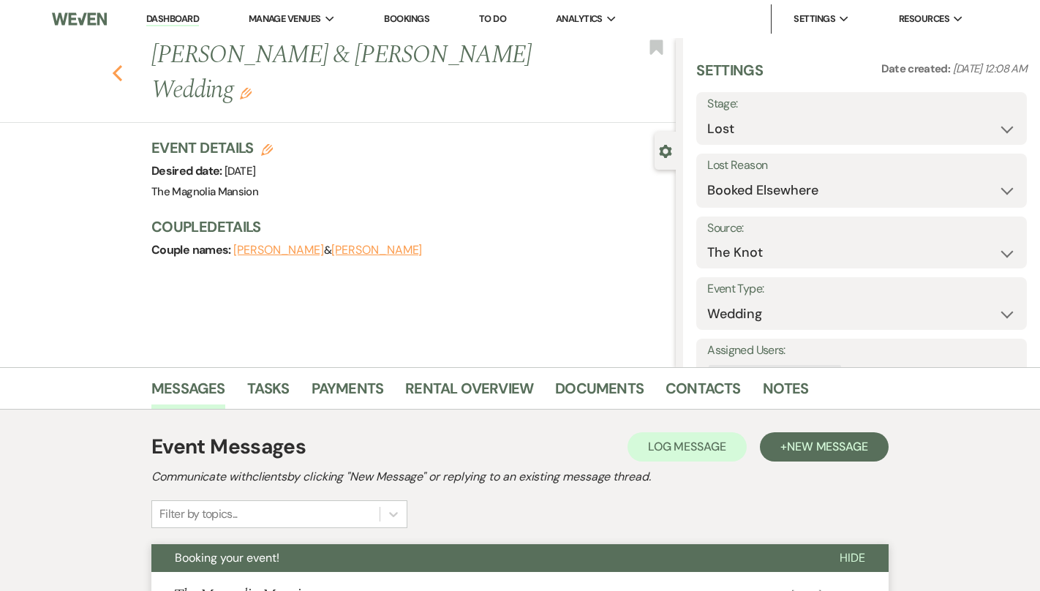
select select "8"
select select "6"
select select "8"
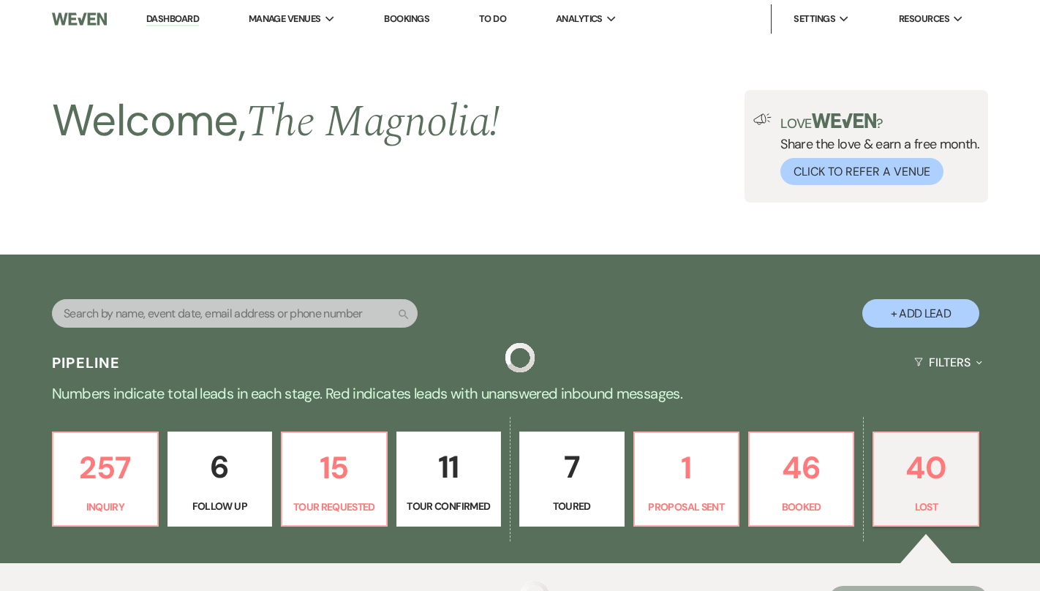
scroll to position [364, 0]
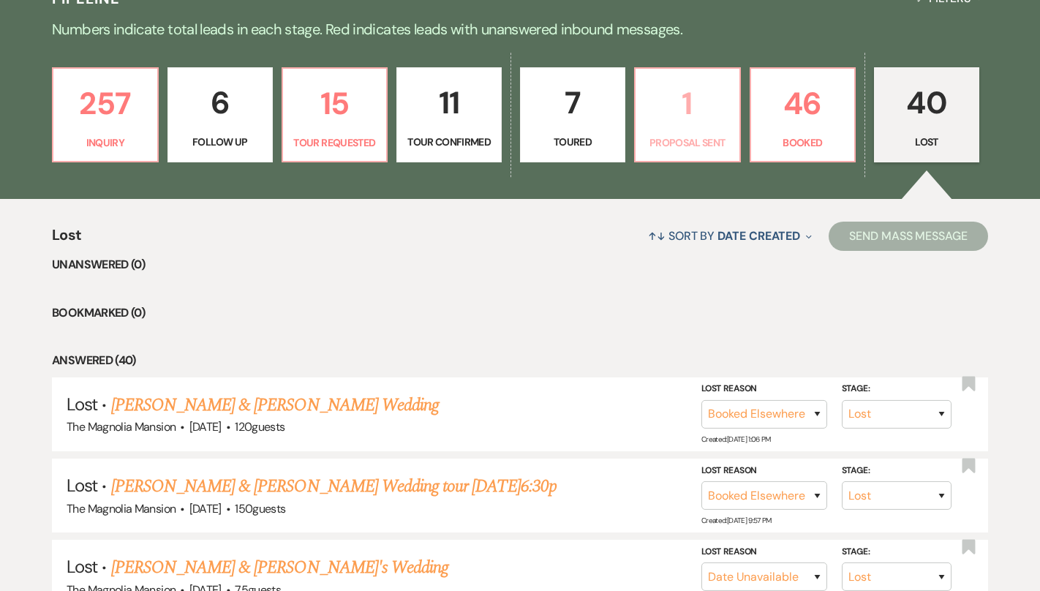
click at [702, 122] on p "1" at bounding box center [687, 103] width 86 height 49
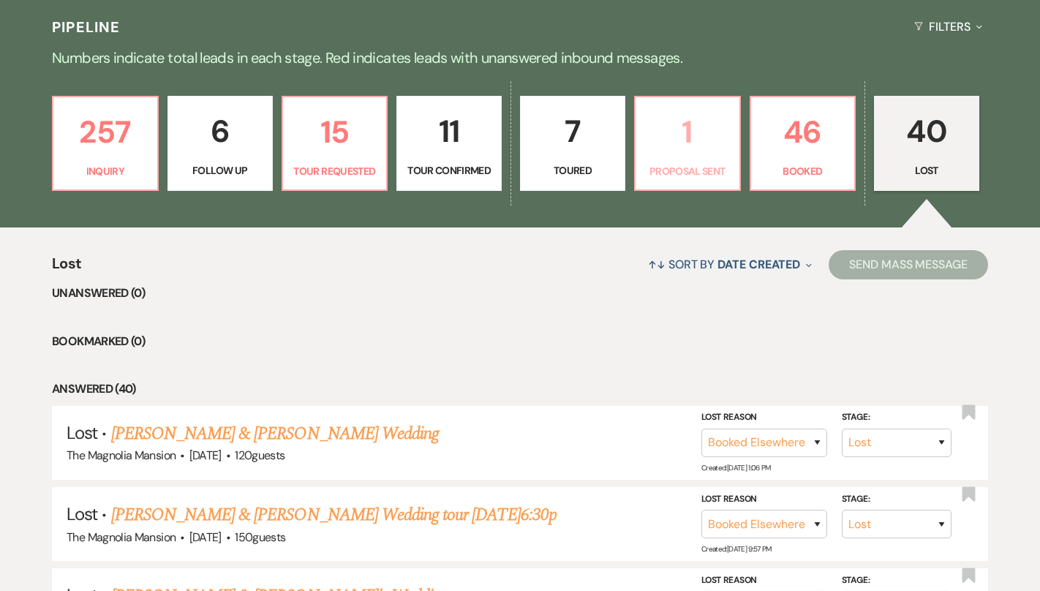
select select "6"
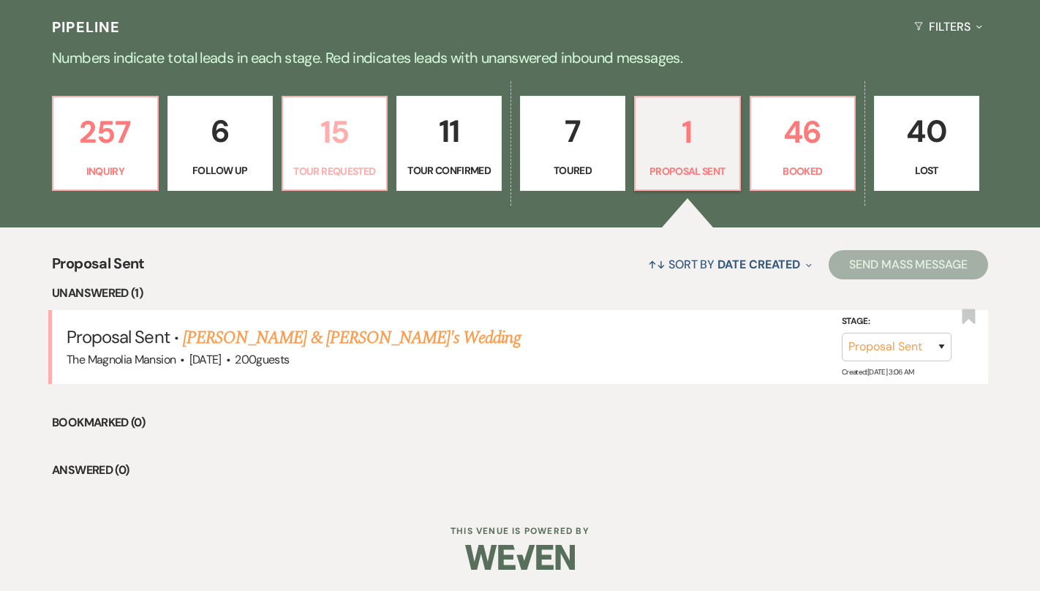
click at [345, 159] on link "15 Tour Requested" at bounding box center [334, 143] width 107 height 95
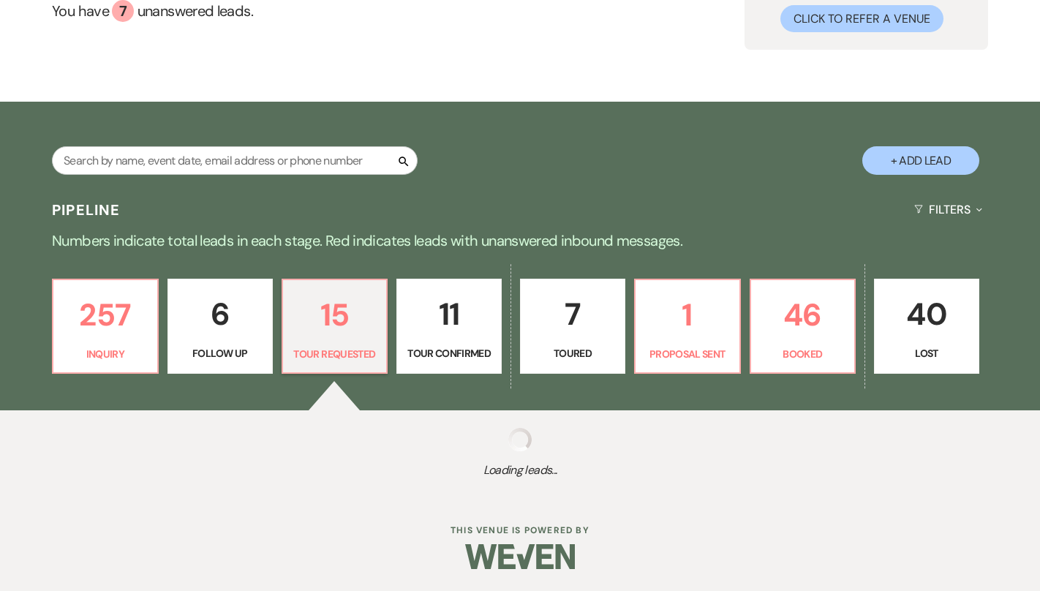
select select "2"
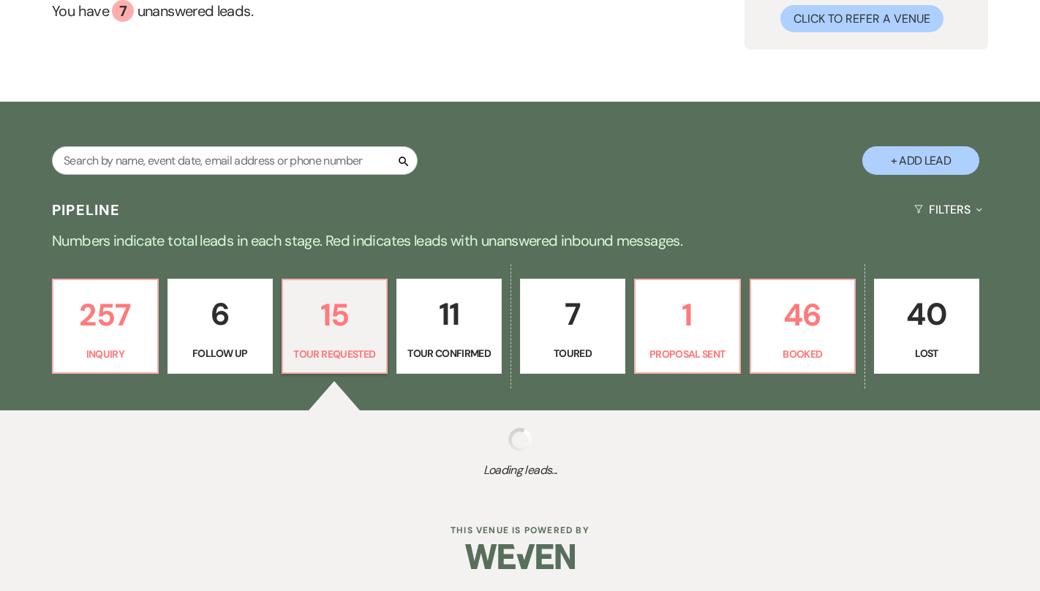
select select "2"
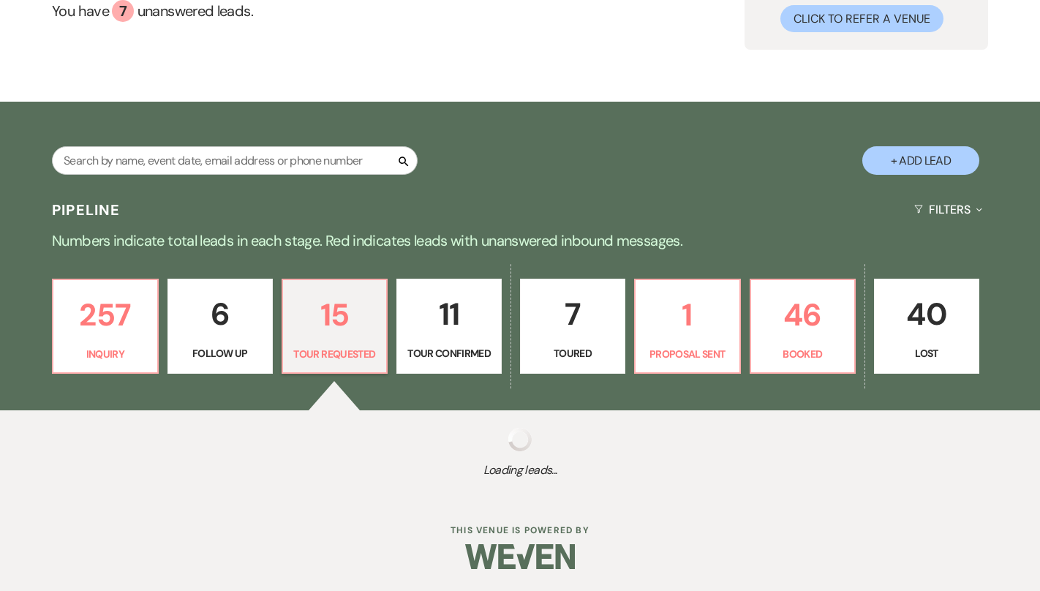
select select "2"
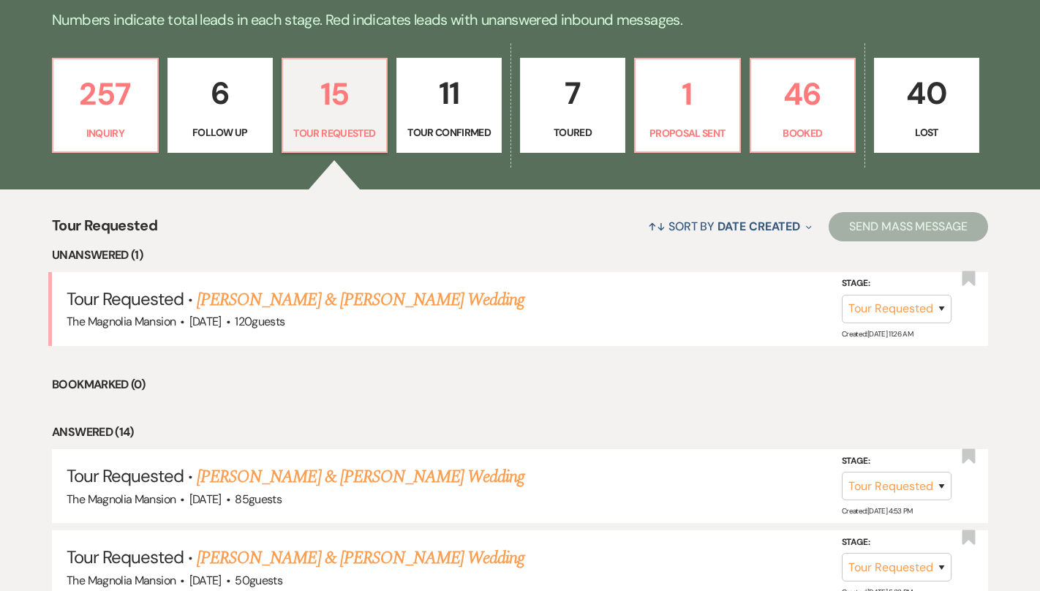
scroll to position [379, 0]
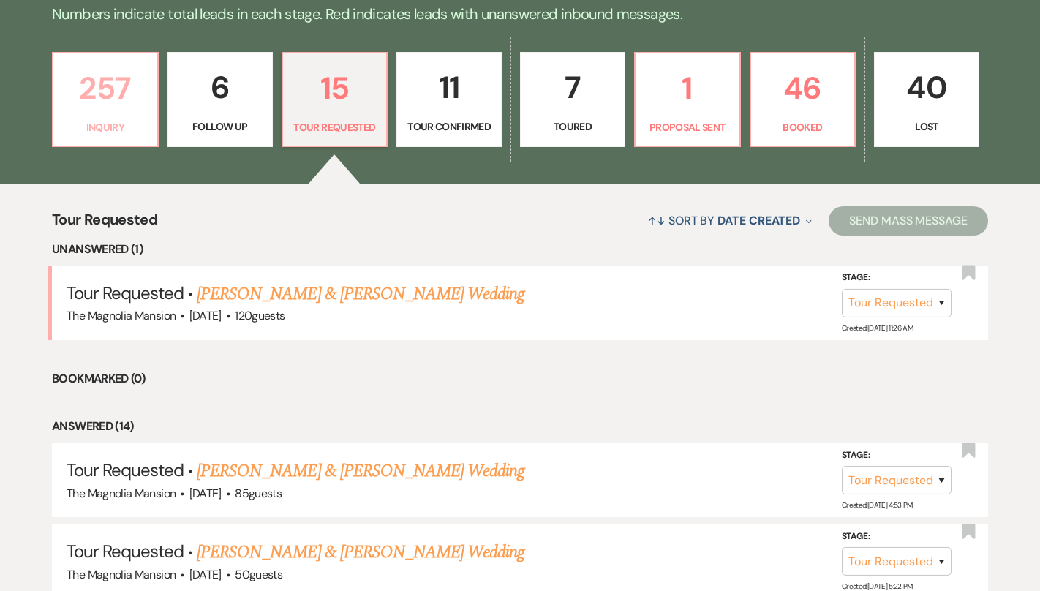
click at [78, 64] on p "257" at bounding box center [105, 88] width 86 height 49
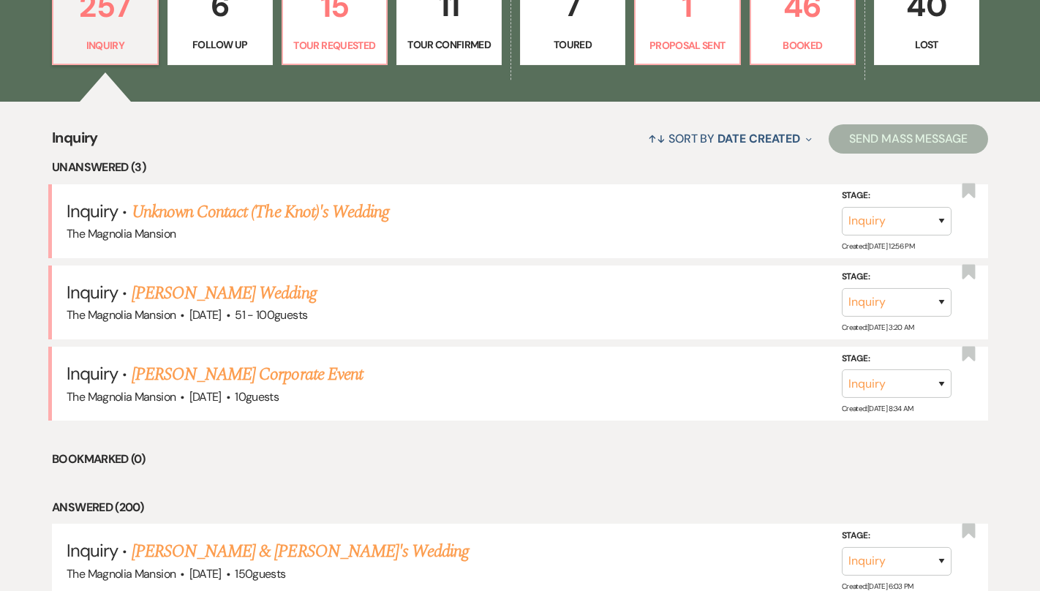
scroll to position [463, 0]
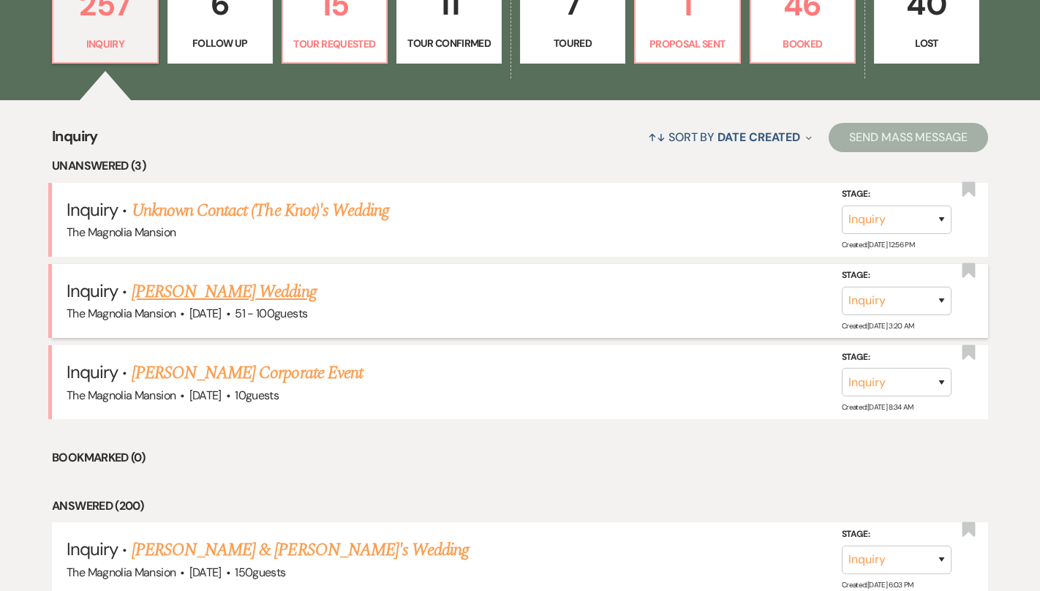
click at [264, 292] on link "[PERSON_NAME] Wedding" at bounding box center [224, 292] width 185 height 26
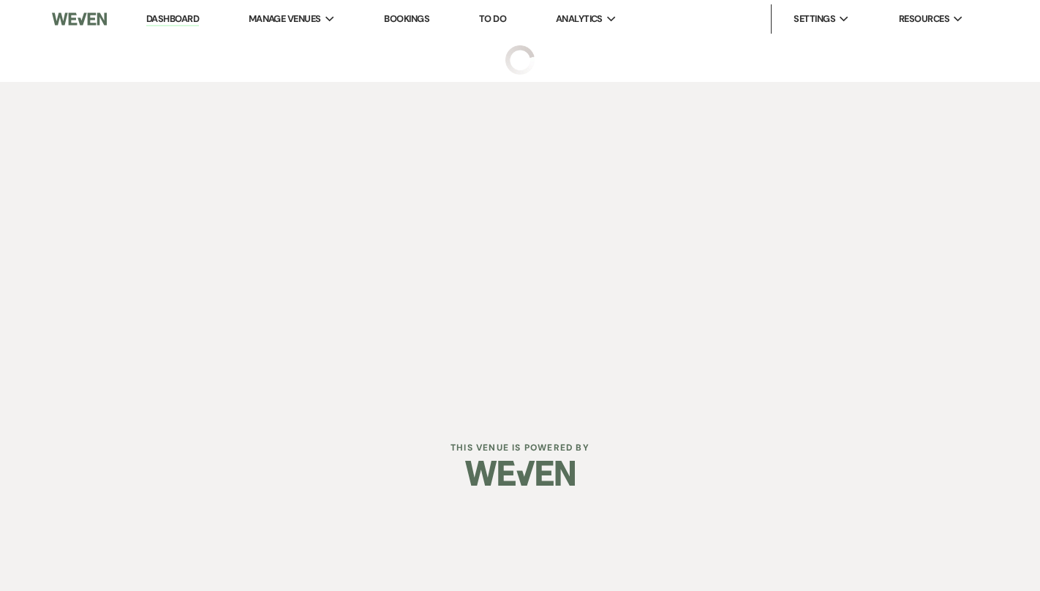
select select "2"
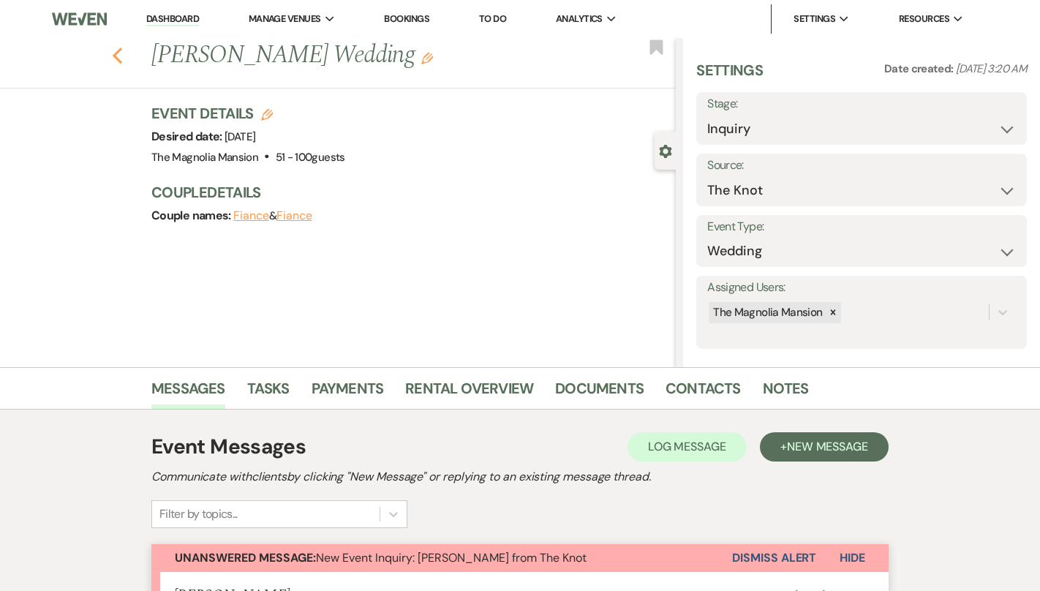
click at [113, 50] on icon "Previous" at bounding box center [117, 56] width 11 height 18
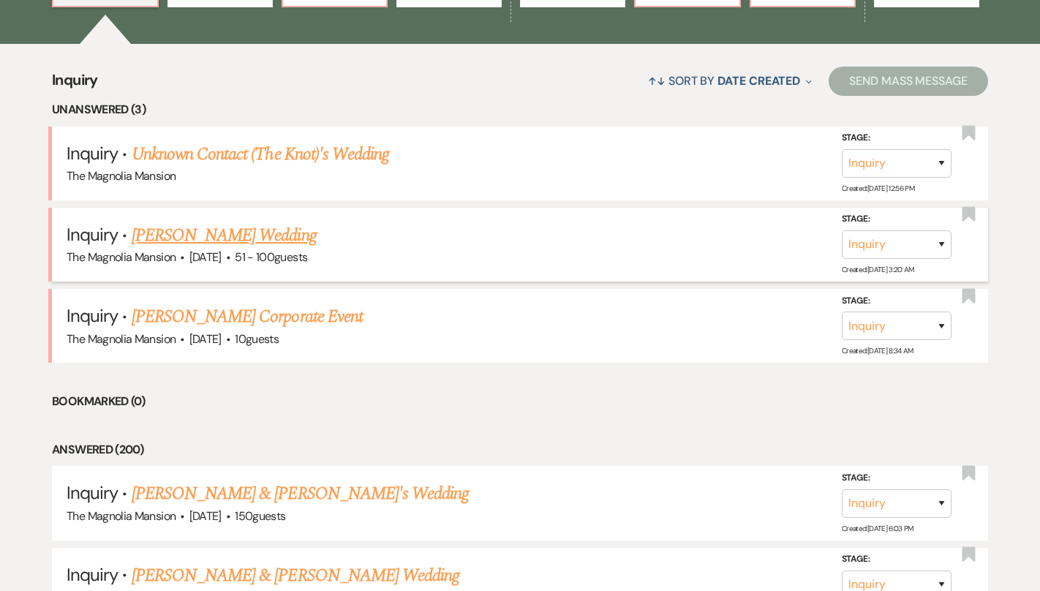
scroll to position [516, 0]
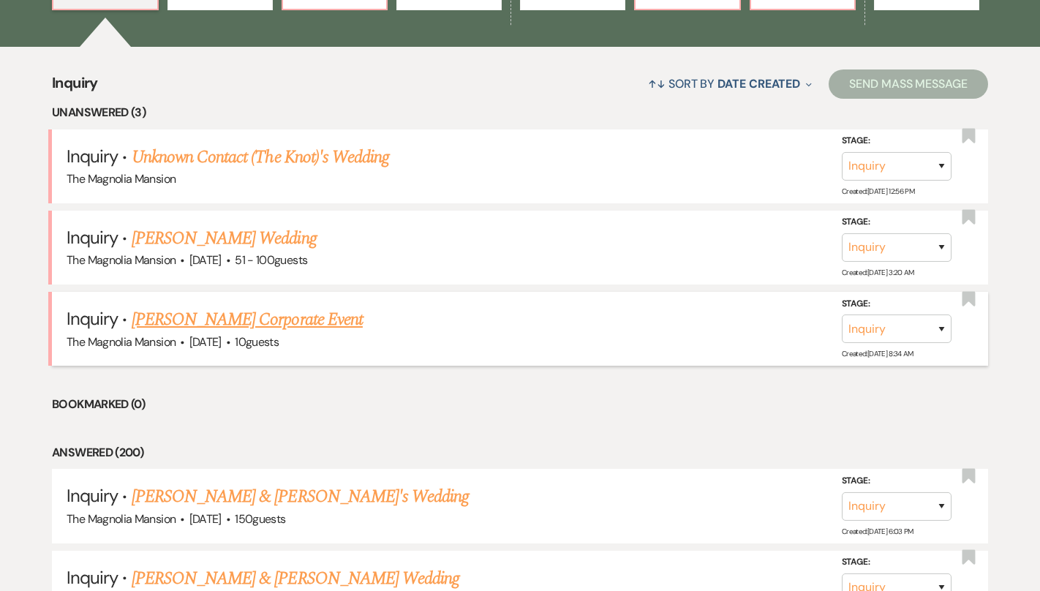
click at [301, 322] on link "[PERSON_NAME] Corporate Event" at bounding box center [247, 319] width 231 height 26
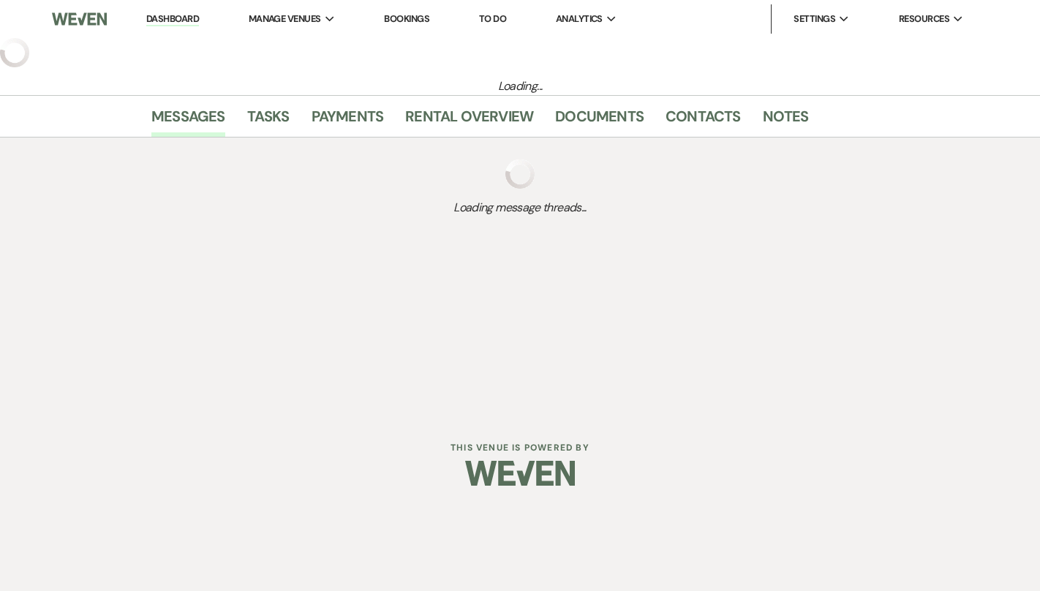
select select "5"
select select "9"
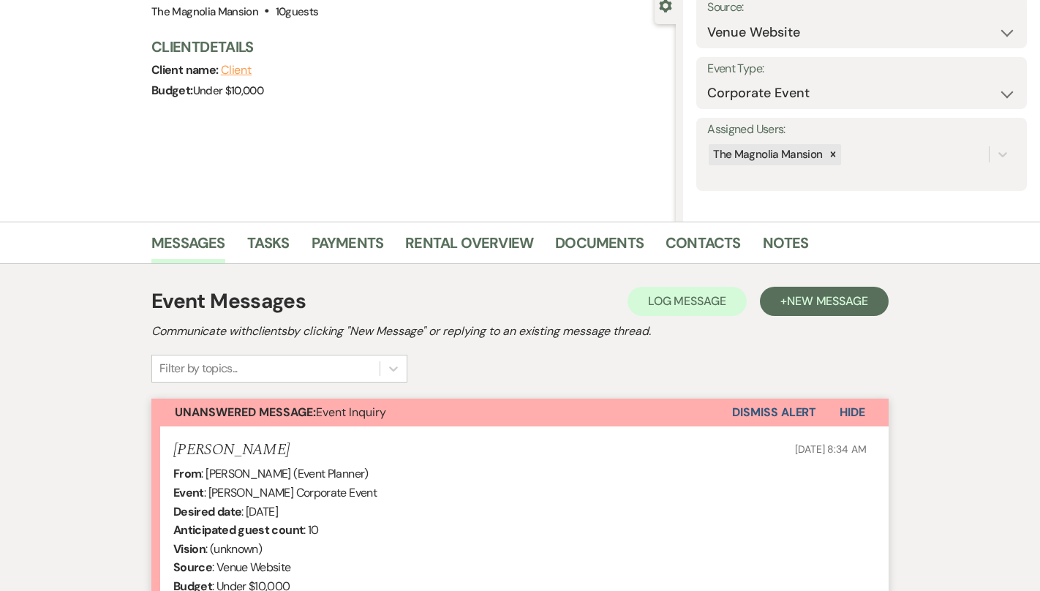
scroll to position [210, 0]
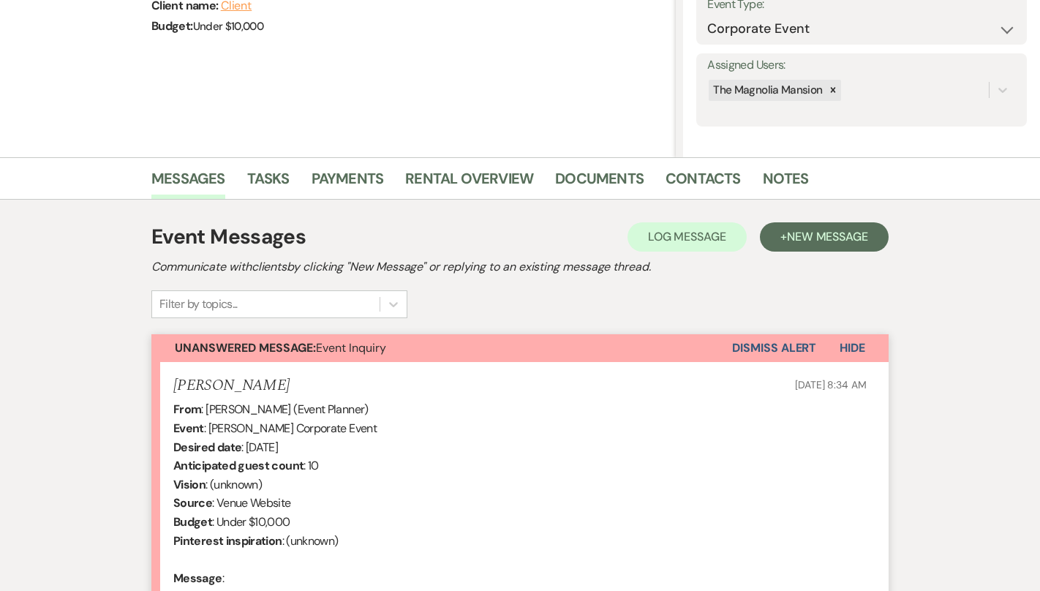
click at [766, 341] on button "Dismiss Alert" at bounding box center [774, 348] width 84 height 28
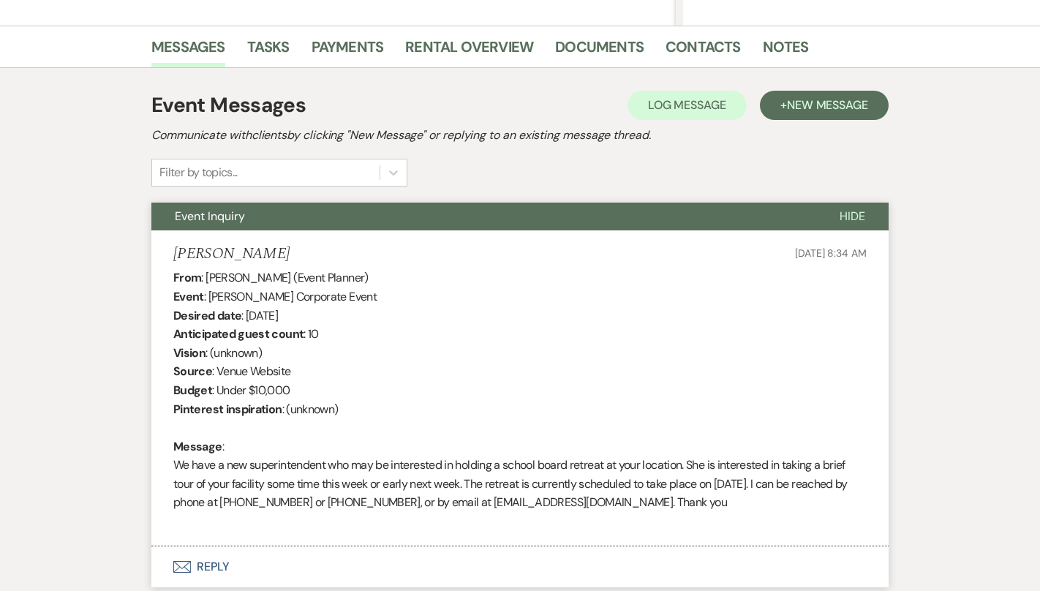
scroll to position [0, 0]
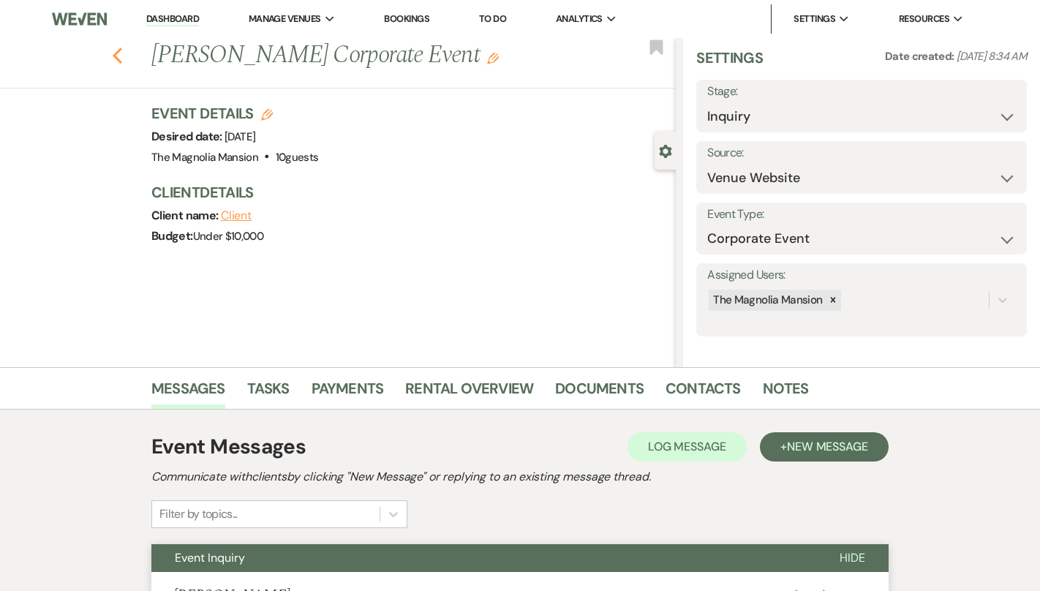
click at [114, 50] on icon "Previous" at bounding box center [117, 56] width 11 height 18
